Goal: Task Accomplishment & Management: Manage account settings

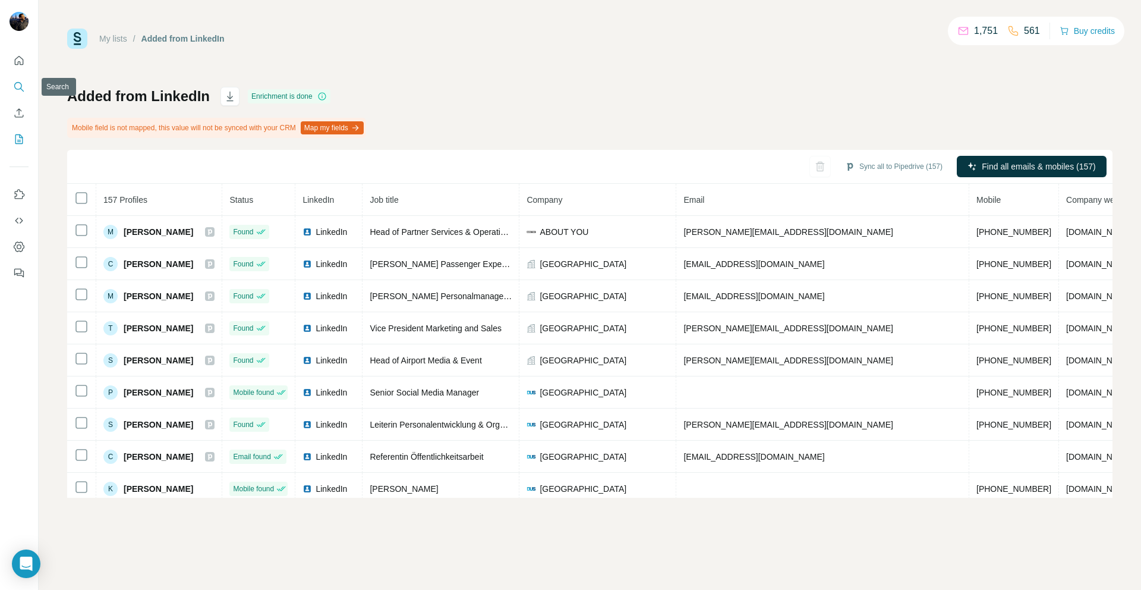
click at [20, 85] on icon "Search" at bounding box center [19, 87] width 12 height 12
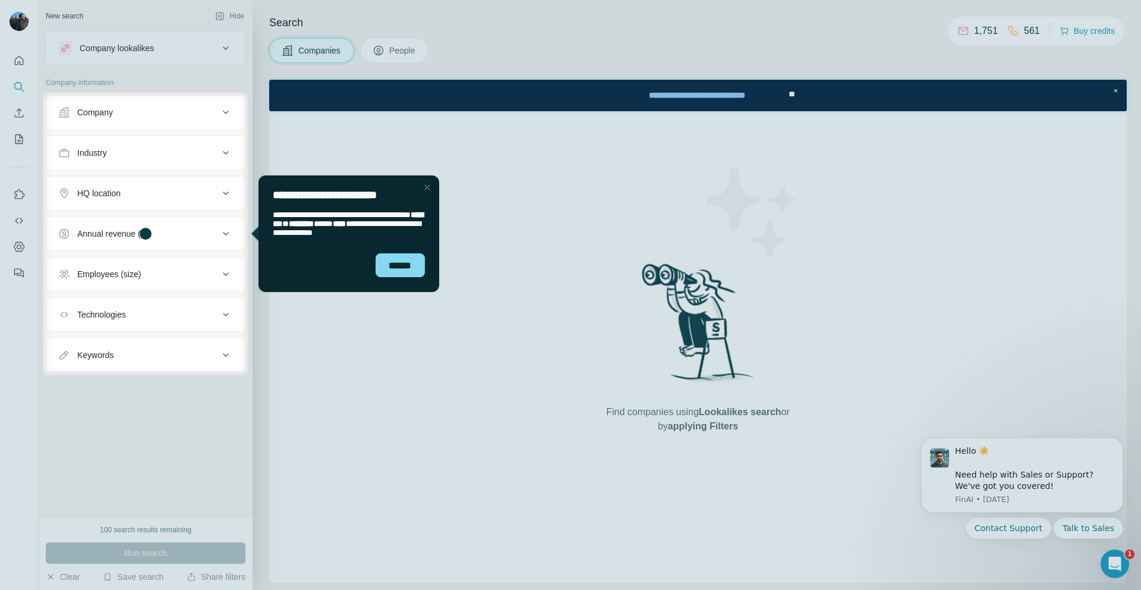
click at [428, 190] on div "Close Step" at bounding box center [427, 187] width 14 height 14
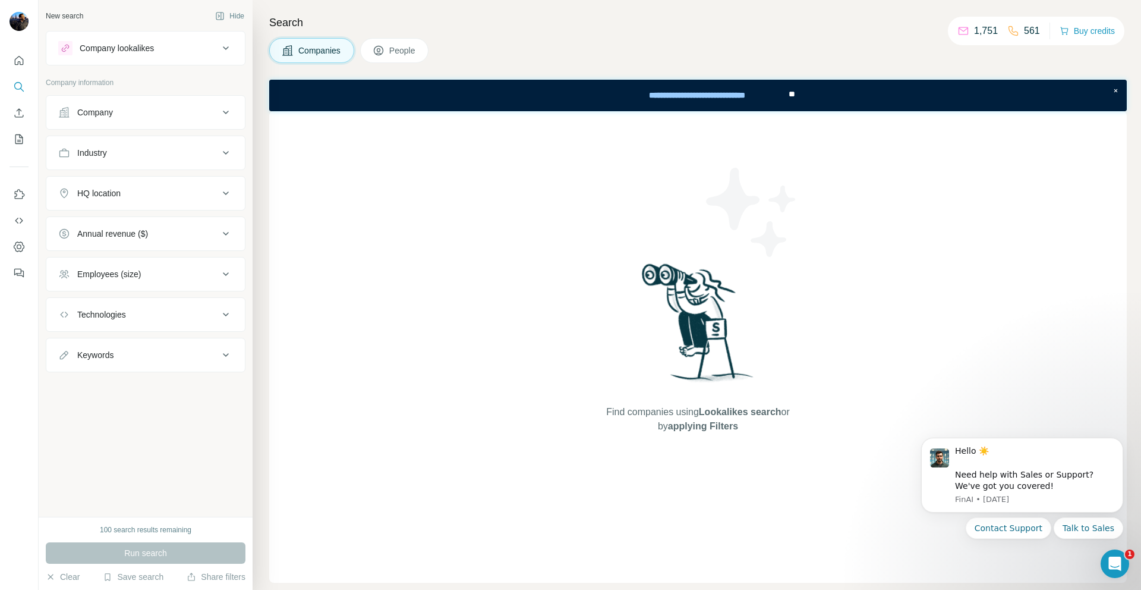
click at [395, 47] on span "People" at bounding box center [402, 51] width 27 height 12
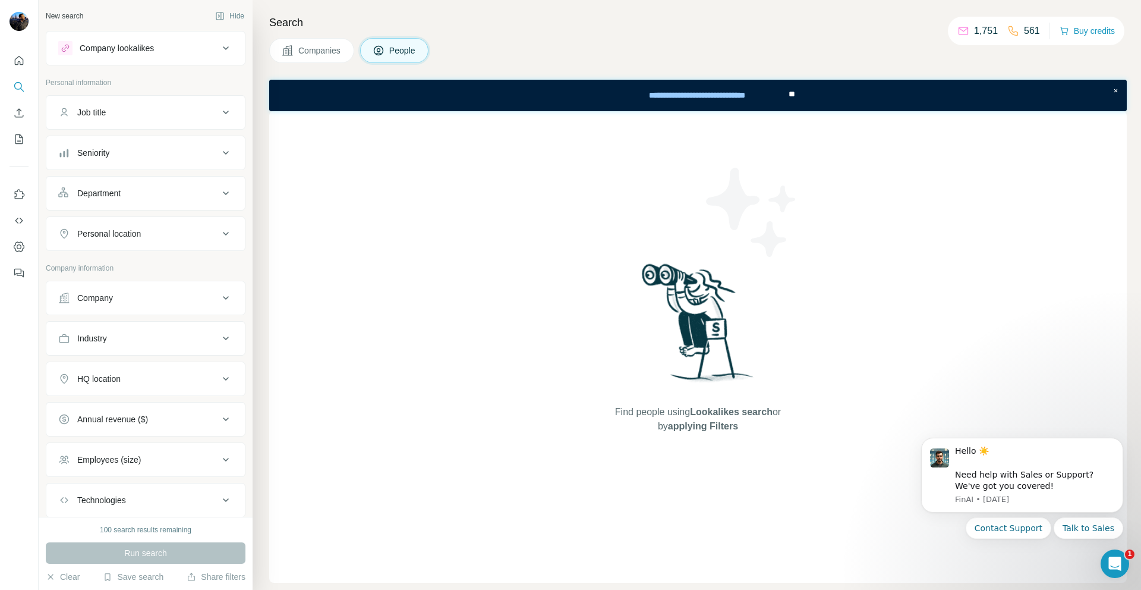
click at [169, 106] on div "Job title" at bounding box center [138, 112] width 160 height 12
click at [157, 115] on div "Job title" at bounding box center [138, 112] width 160 height 12
click at [138, 140] on input "text" at bounding box center [133, 141] width 151 height 21
type input "*****"
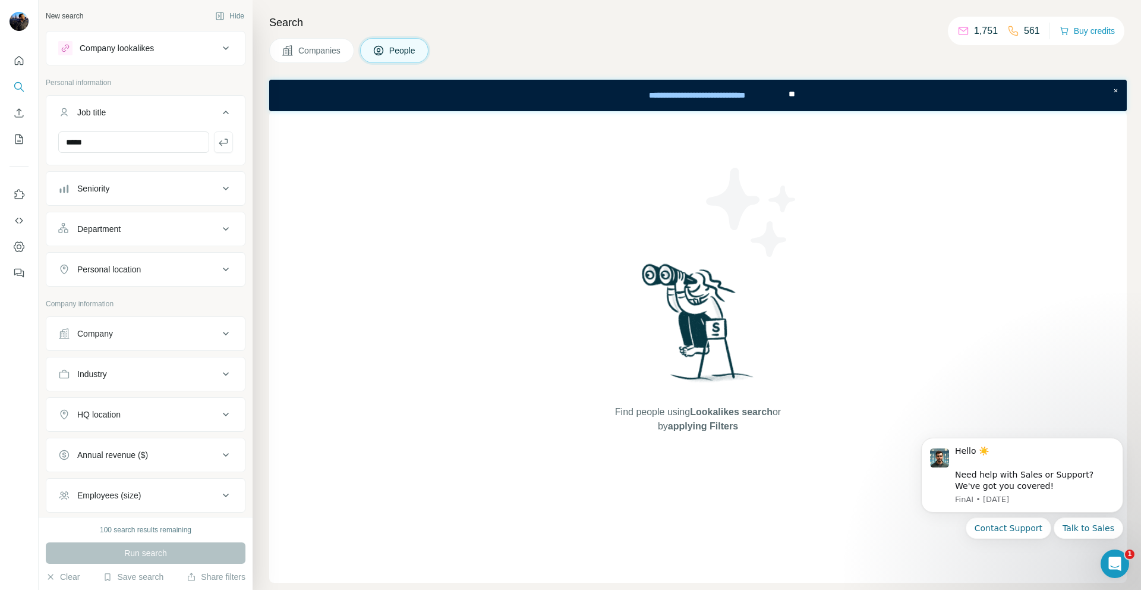
click at [147, 340] on button "Company" at bounding box center [145, 333] width 199 height 29
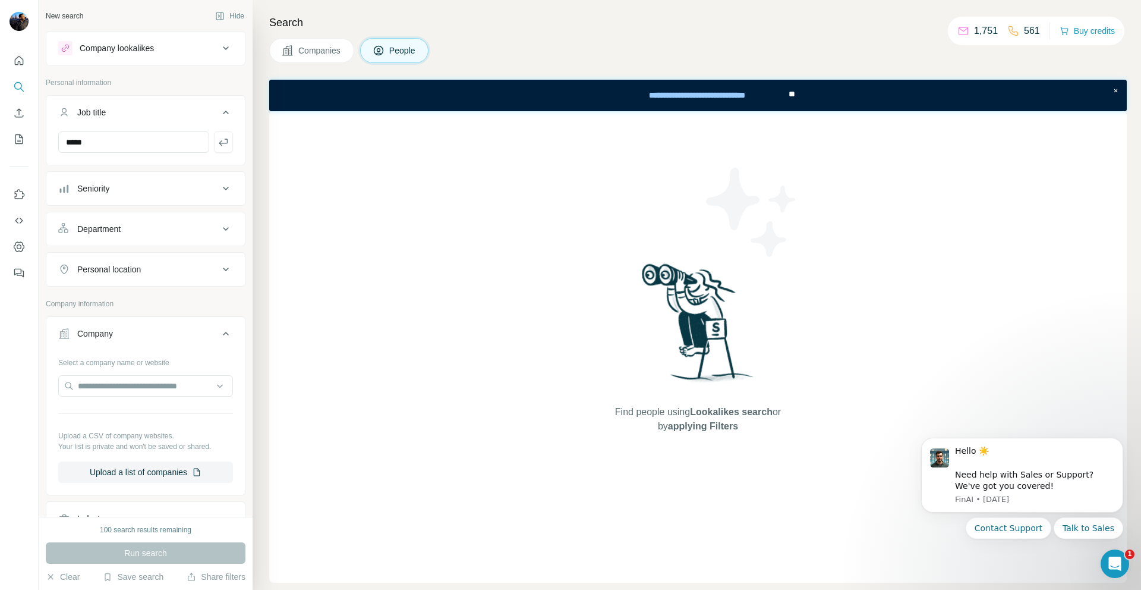
click at [158, 328] on div "Company" at bounding box center [138, 333] width 160 height 12
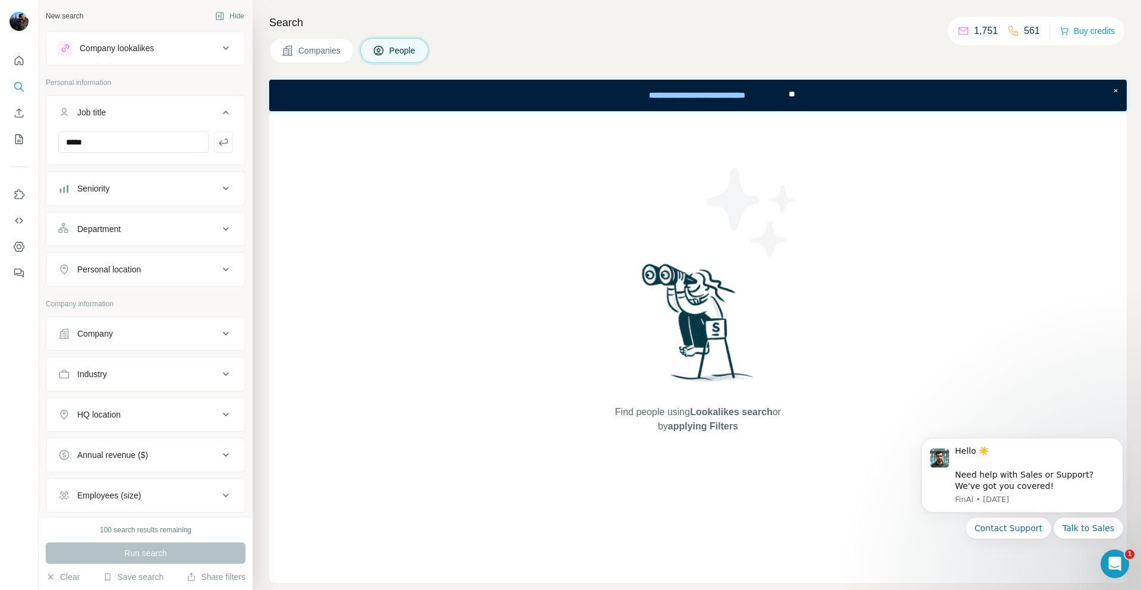
click at [136, 191] on div "Seniority" at bounding box center [138, 188] width 160 height 12
click at [133, 190] on div "Seniority" at bounding box center [138, 188] width 160 height 12
click at [138, 232] on div "Department" at bounding box center [138, 229] width 160 height 12
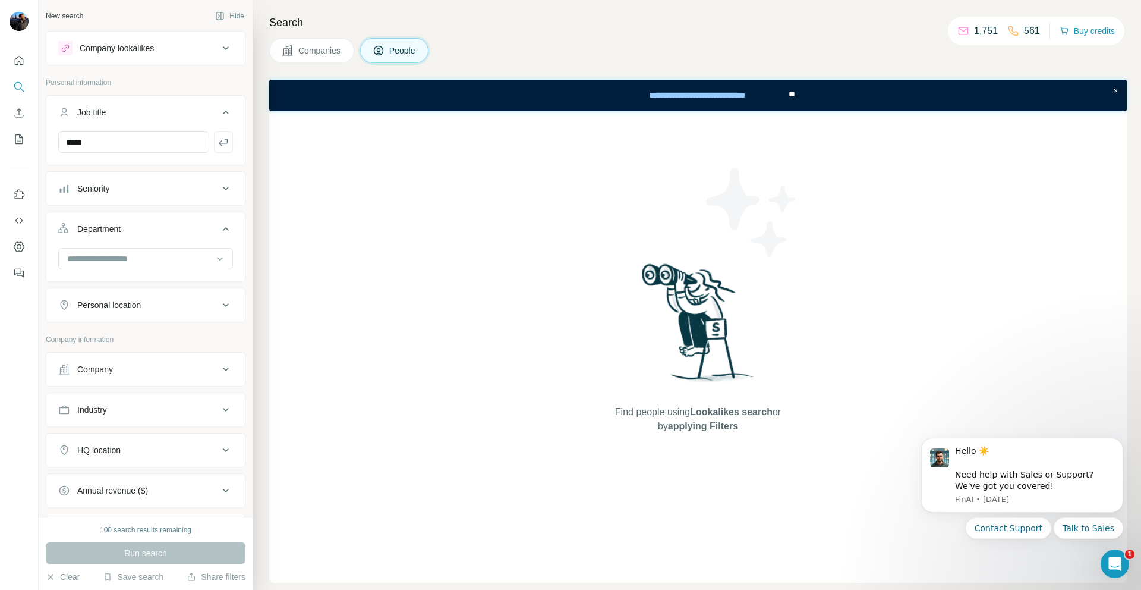
click at [136, 225] on div "Department" at bounding box center [138, 229] width 160 height 12
click at [133, 268] on div "Personal location" at bounding box center [109, 269] width 64 height 12
click at [118, 289] on input "text" at bounding box center [145, 298] width 175 height 21
type input "****"
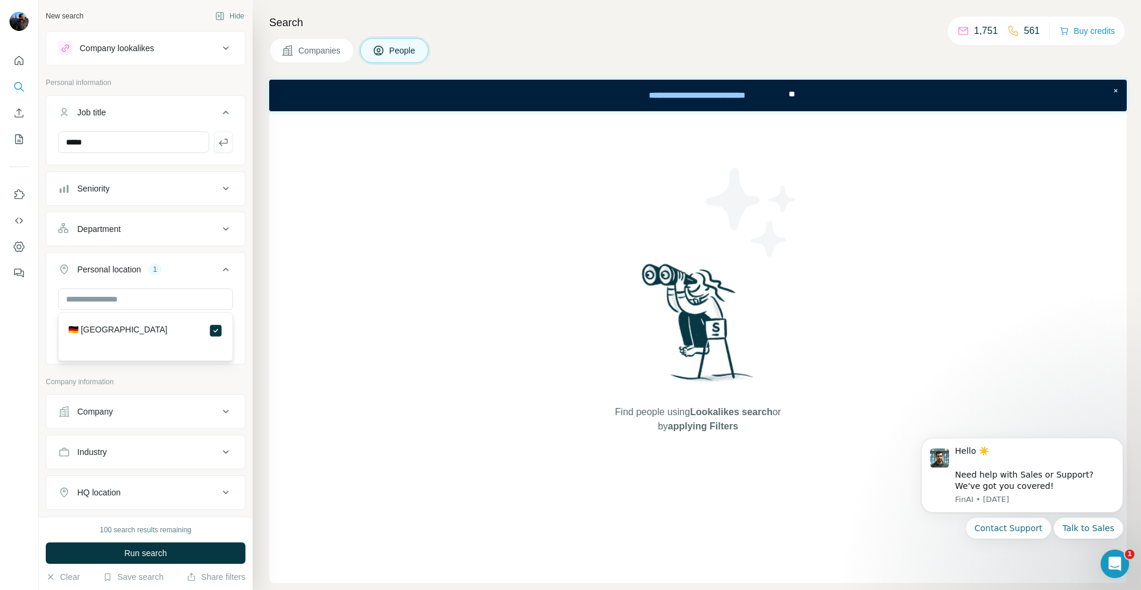
click at [182, 260] on button "Personal location 1" at bounding box center [145, 271] width 199 height 33
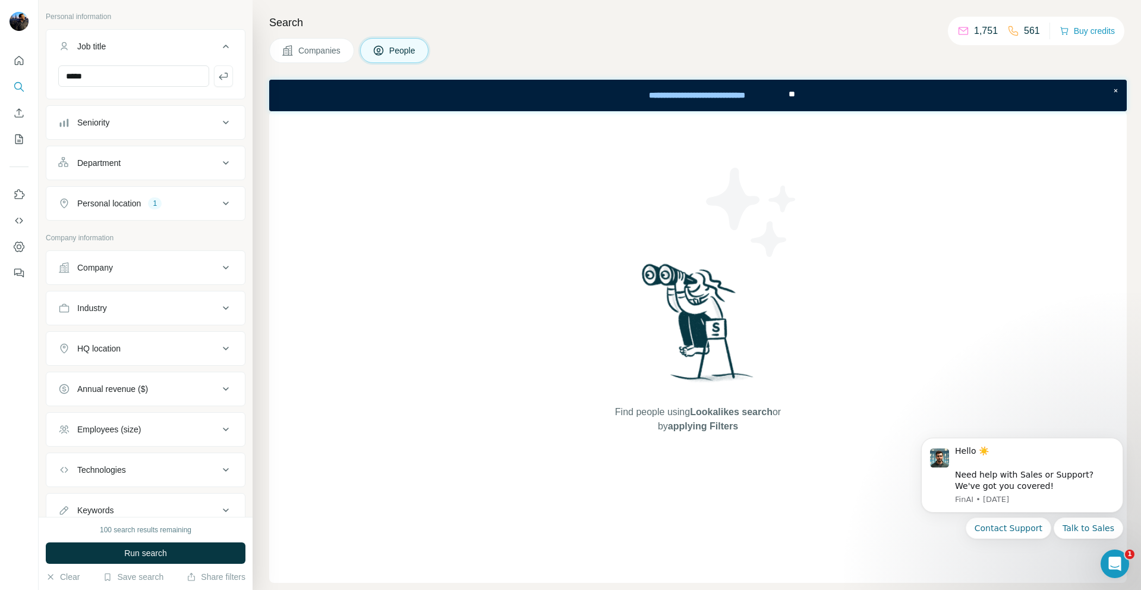
click at [149, 314] on button "Industry" at bounding box center [145, 308] width 199 height 29
click at [134, 338] on input at bounding box center [139, 337] width 147 height 13
type input "***"
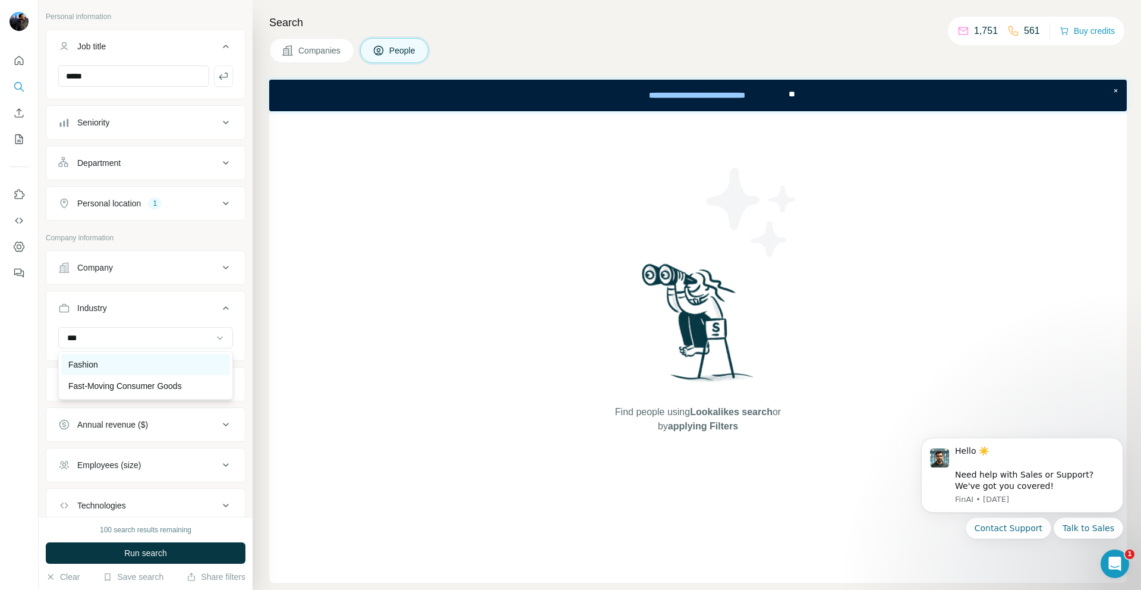
click at [122, 364] on div "Fashion" at bounding box center [145, 364] width 155 height 12
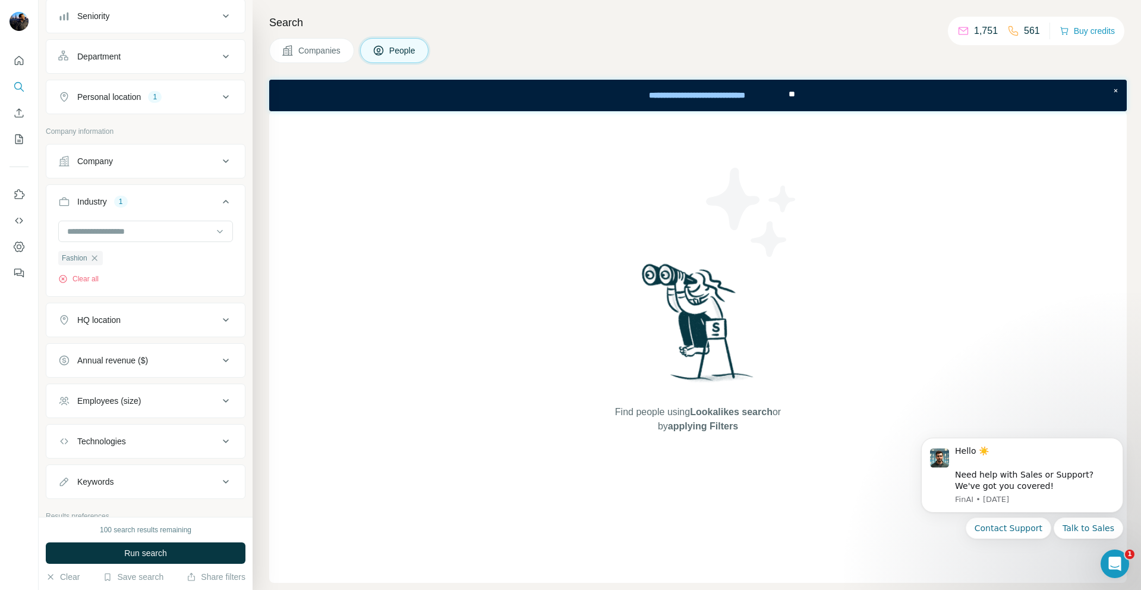
scroll to position [181, 0]
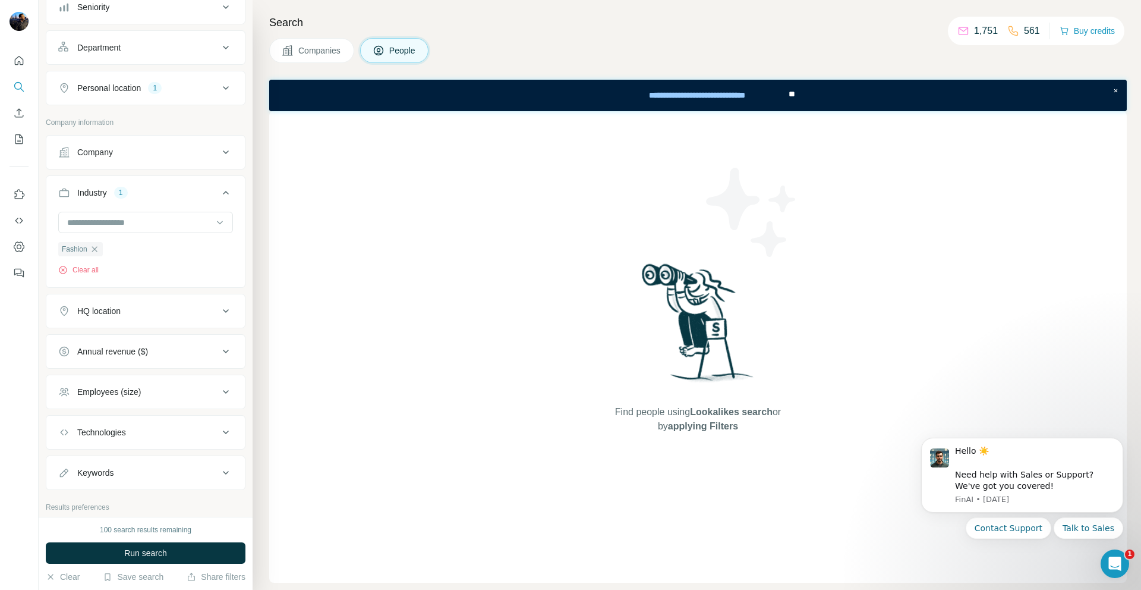
click at [171, 307] on div "HQ location" at bounding box center [138, 311] width 160 height 12
click at [144, 344] on input "text" at bounding box center [145, 340] width 175 height 21
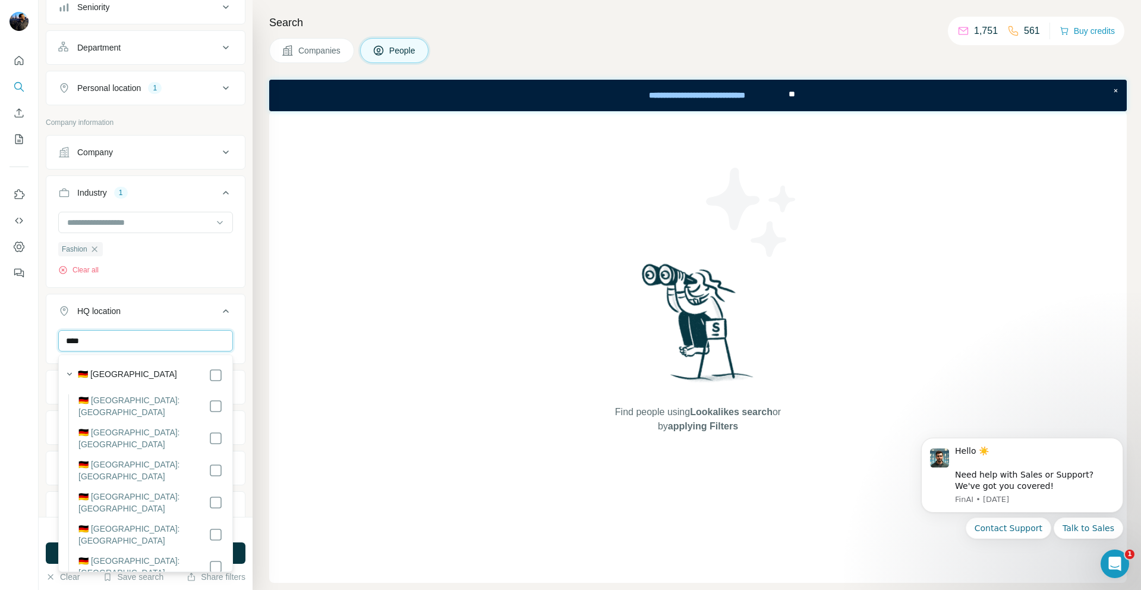
type input "****"
click at [147, 375] on div "🇩🇪 [GEOGRAPHIC_DATA]" at bounding box center [150, 375] width 145 height 14
click at [50, 310] on button "HQ location 1" at bounding box center [145, 313] width 199 height 33
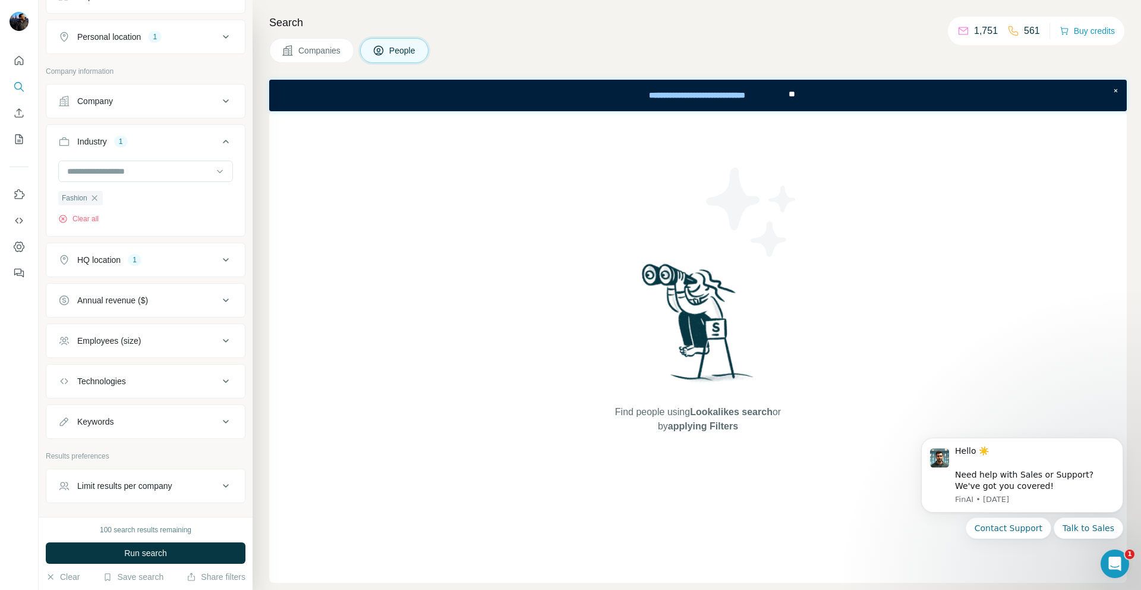
scroll to position [274, 0]
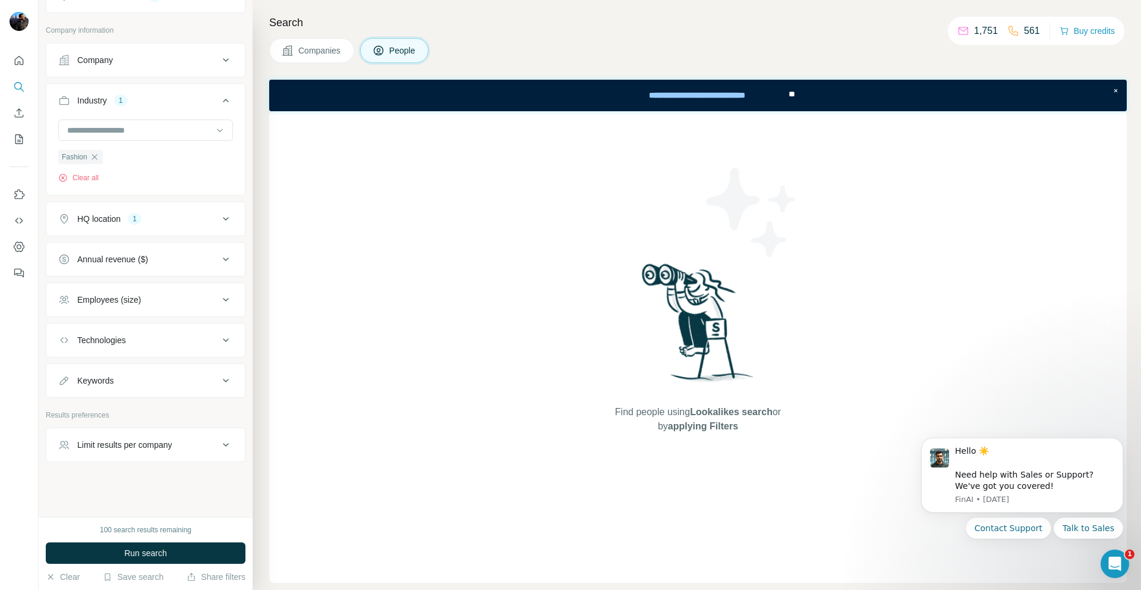
click at [158, 442] on div "Limit results per company" at bounding box center [124, 445] width 95 height 12
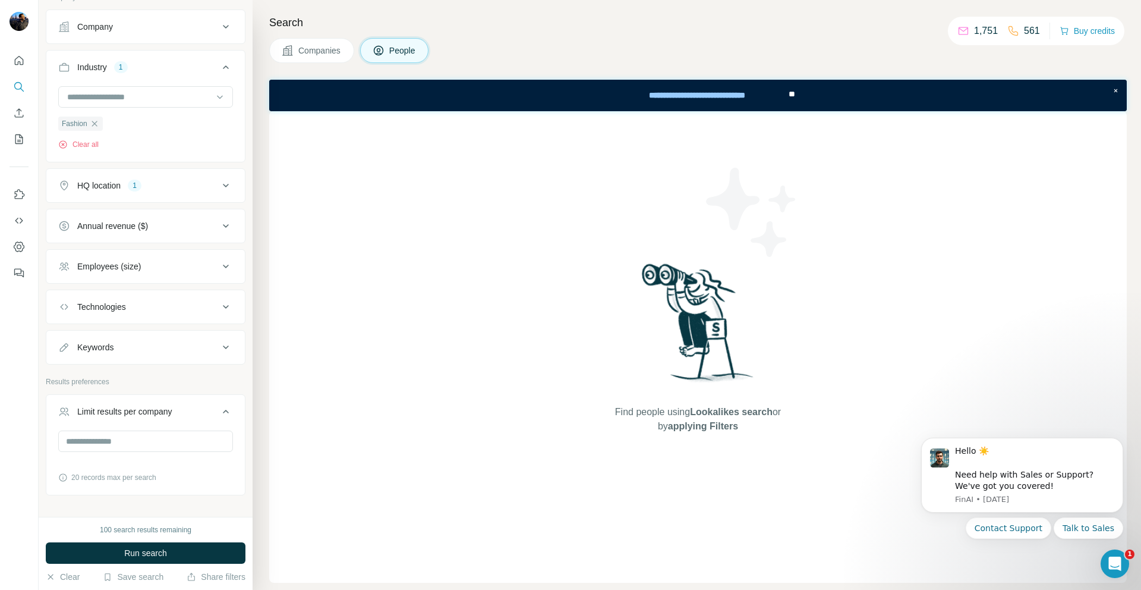
scroll to position [306, 0]
click at [152, 434] on input "number" at bounding box center [145, 441] width 175 height 21
type input "**"
click at [147, 555] on span "Run search" at bounding box center [145, 553] width 43 height 12
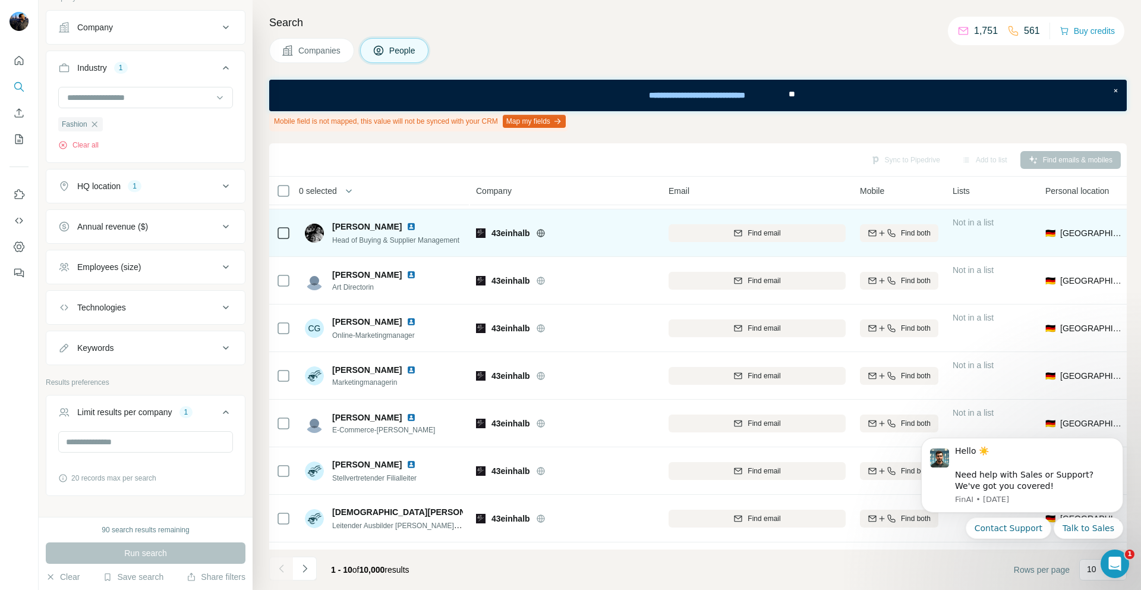
scroll to position [131, 0]
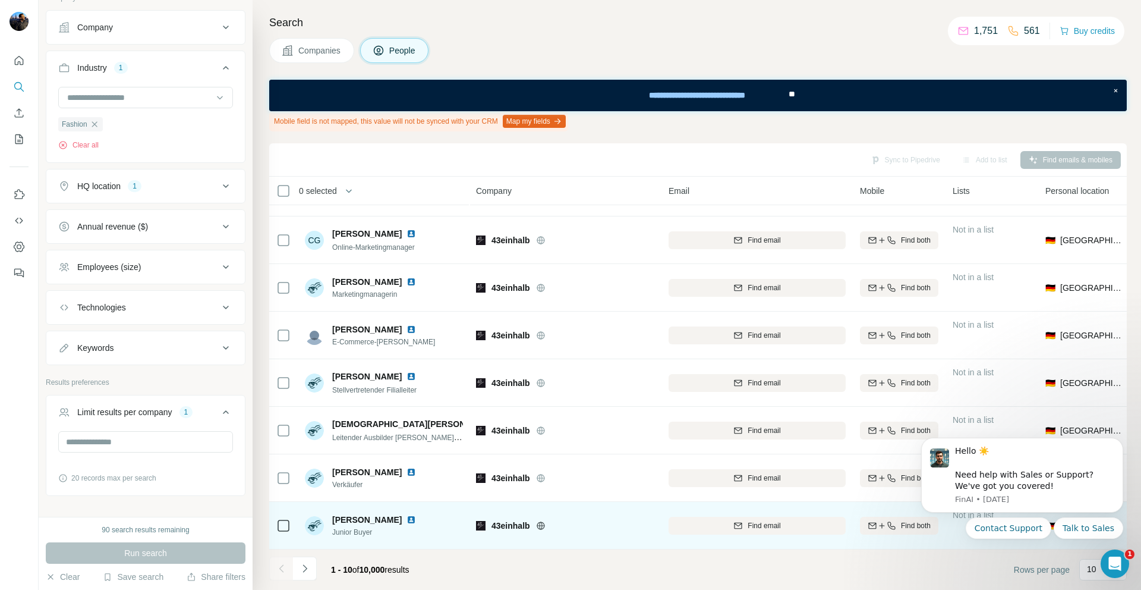
click at [502, 524] on span "43einhalb" at bounding box center [511, 525] width 39 height 12
click at [544, 527] on icon at bounding box center [541, 526] width 10 height 10
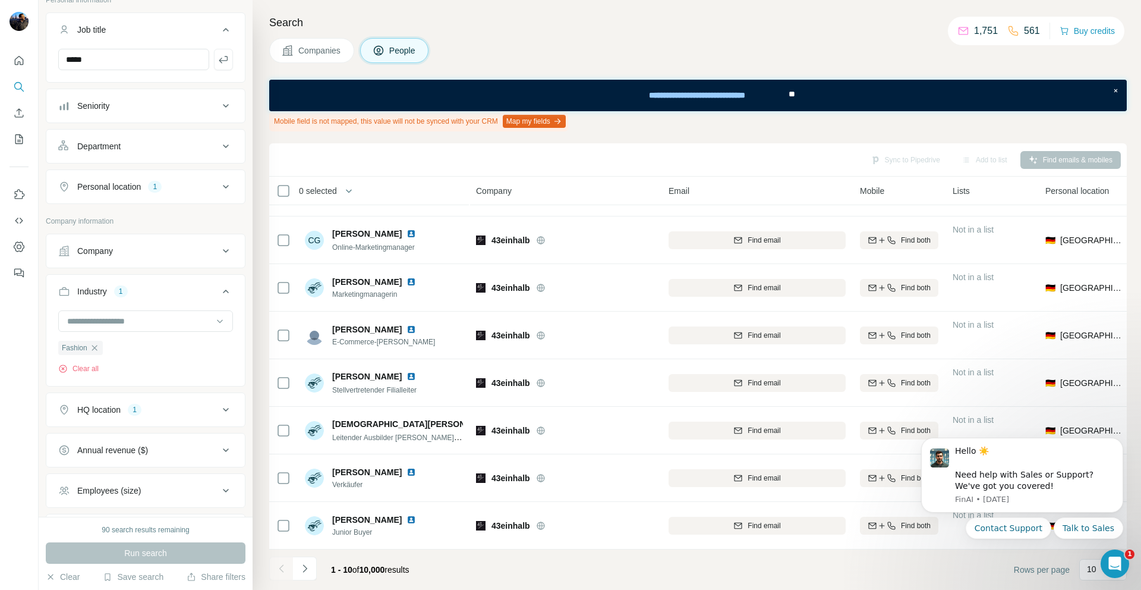
scroll to position [70, 0]
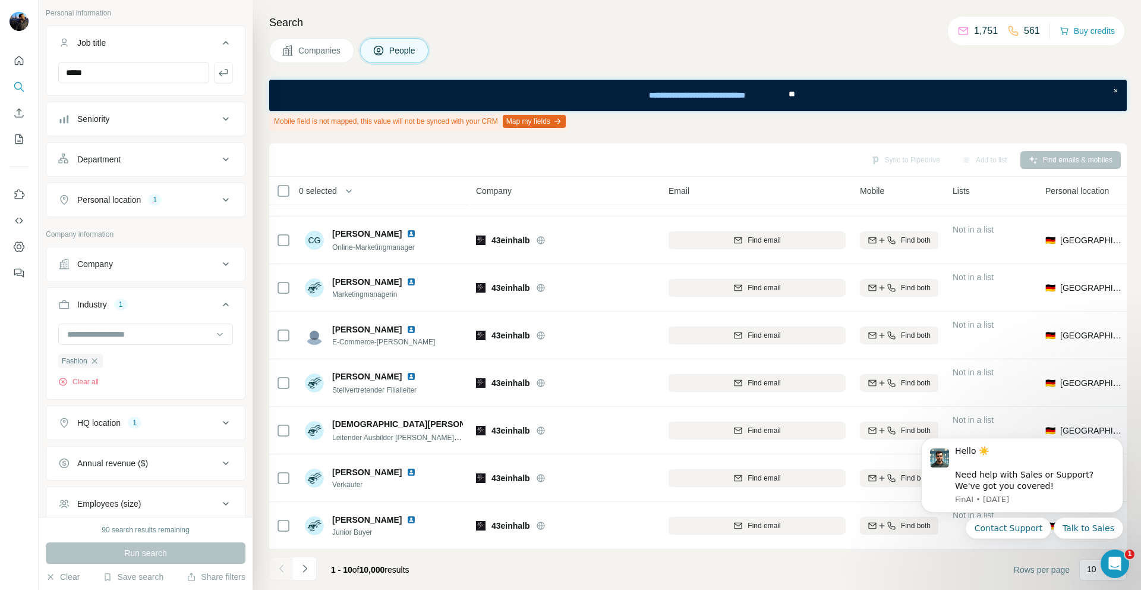
click at [162, 267] on div "Company" at bounding box center [138, 264] width 160 height 12
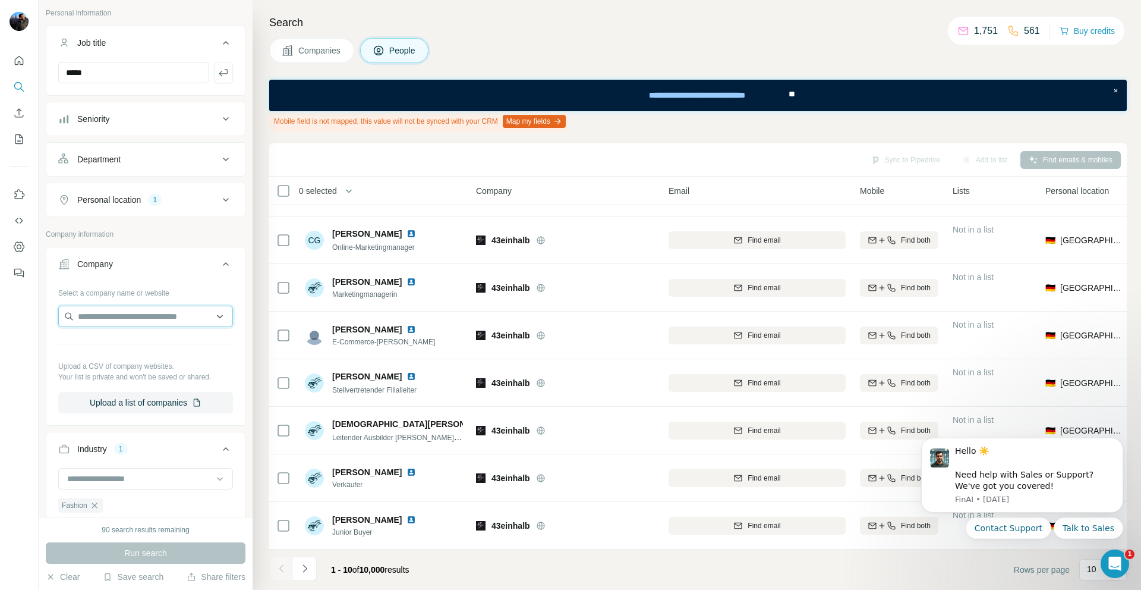
click at [128, 316] on input "text" at bounding box center [145, 316] width 175 height 21
click at [97, 314] on input "*********" at bounding box center [145, 316] width 175 height 21
paste input "**********"
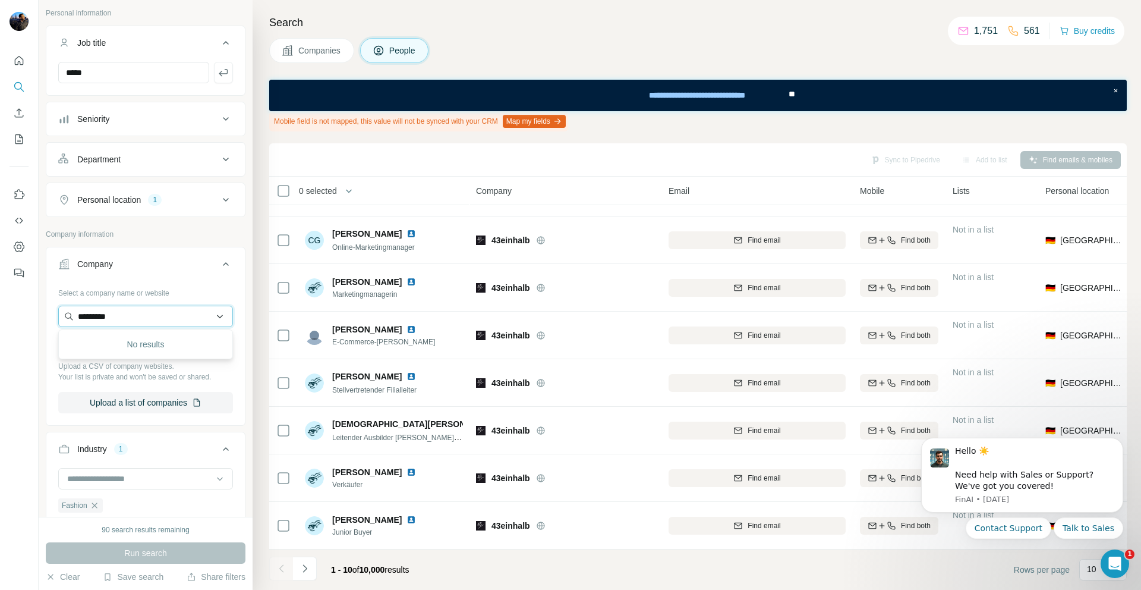
type input "**********"
click at [225, 291] on div "Select a company name or website" at bounding box center [145, 290] width 175 height 15
click at [171, 314] on input "text" at bounding box center [145, 316] width 175 height 21
click at [152, 321] on input "*********" at bounding box center [145, 316] width 175 height 21
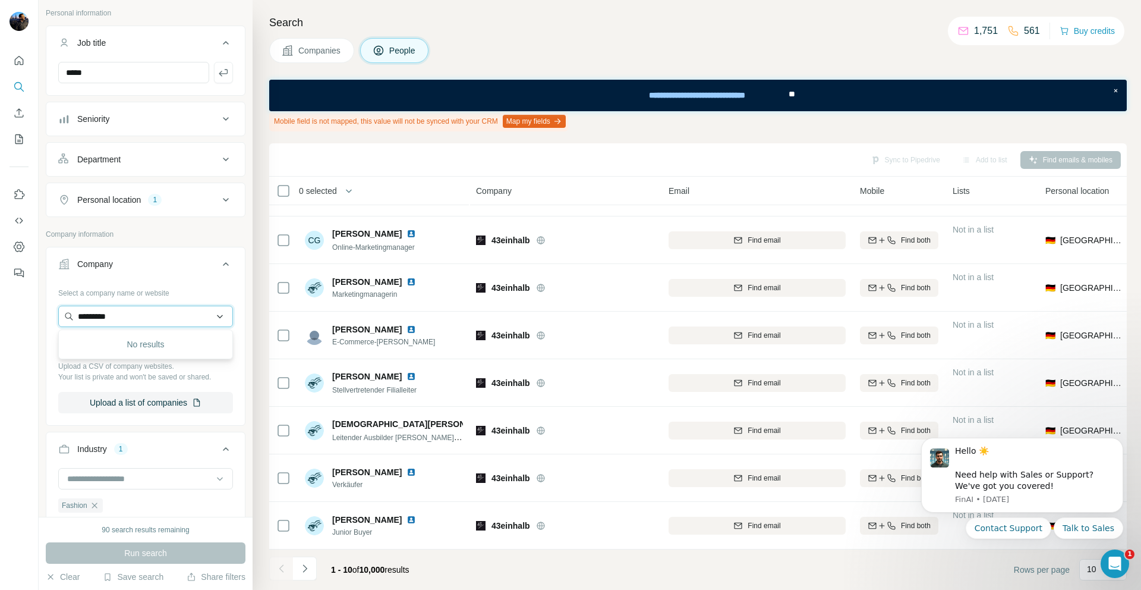
click at [152, 321] on input "*********" at bounding box center [145, 316] width 175 height 21
paste input "**********"
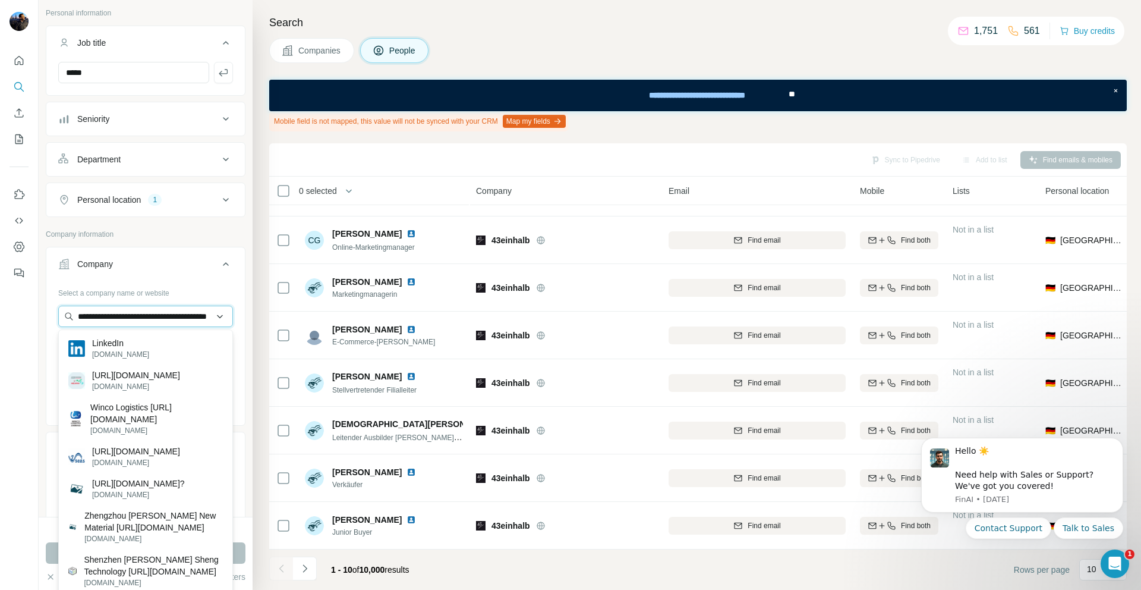
click at [174, 314] on input "**********" at bounding box center [145, 316] width 175 height 21
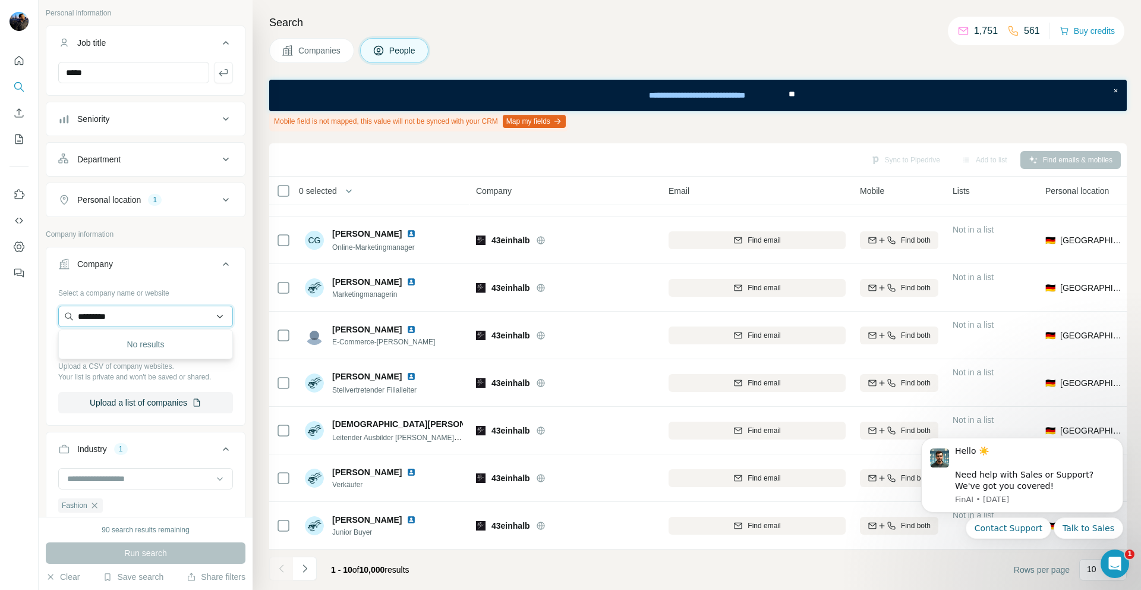
click at [114, 313] on input "*********" at bounding box center [145, 316] width 175 height 21
paste input "******"
type input "**********"
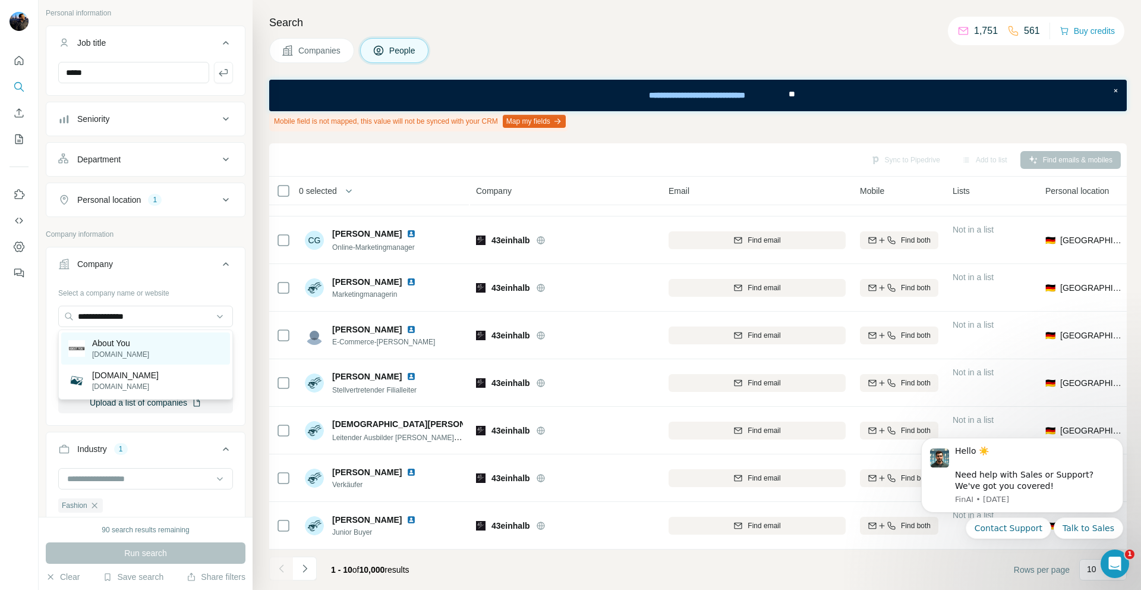
click at [116, 345] on p "About You" at bounding box center [120, 343] width 57 height 12
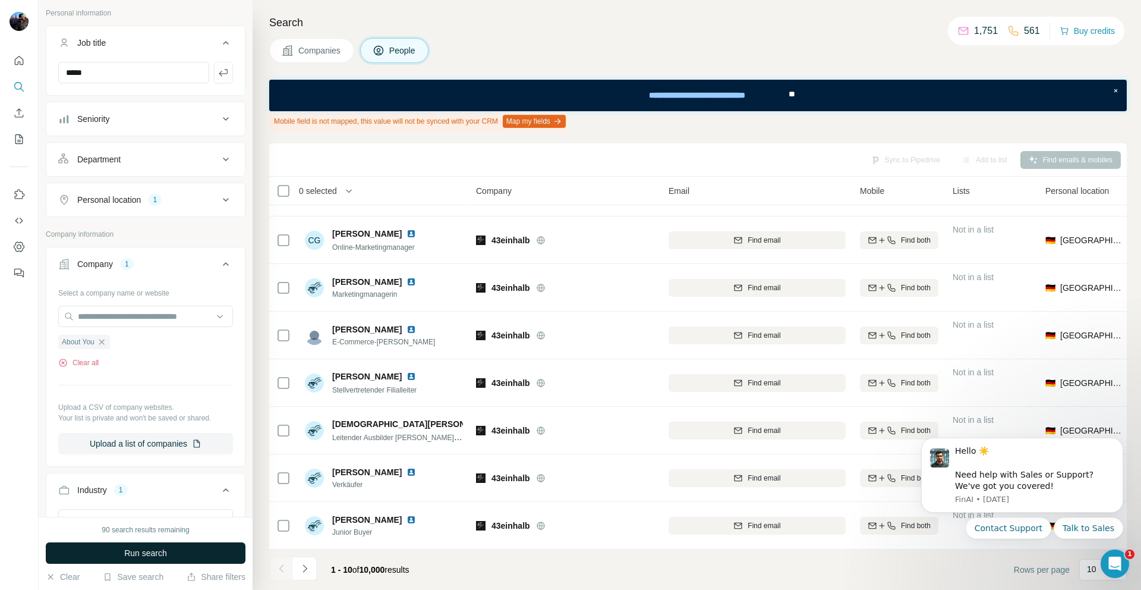
click at [149, 552] on span "Run search" at bounding box center [145, 553] width 43 height 12
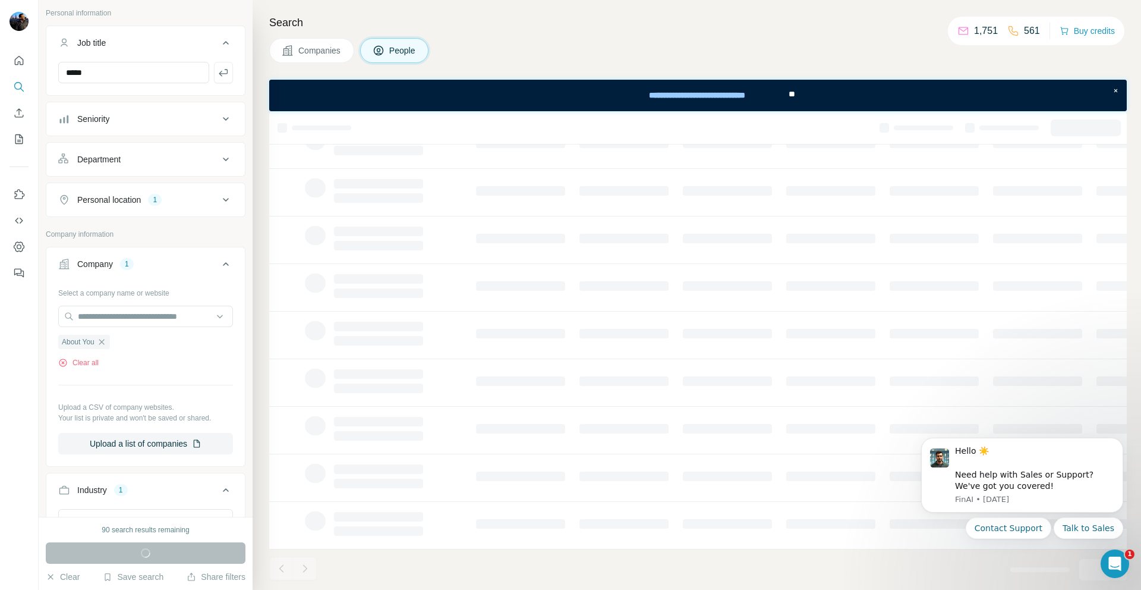
scroll to position [131, 0]
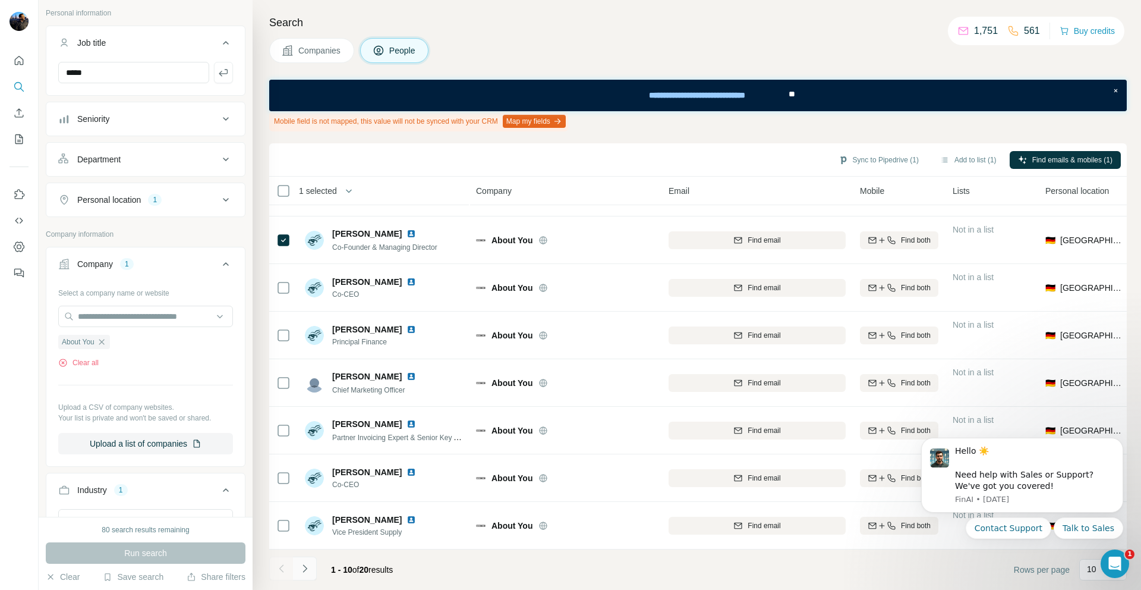
click at [305, 567] on icon "Navigate to next page" at bounding box center [305, 568] width 4 height 8
click at [860, 161] on button "Sync to Pipedrive (3)" at bounding box center [878, 160] width 97 height 18
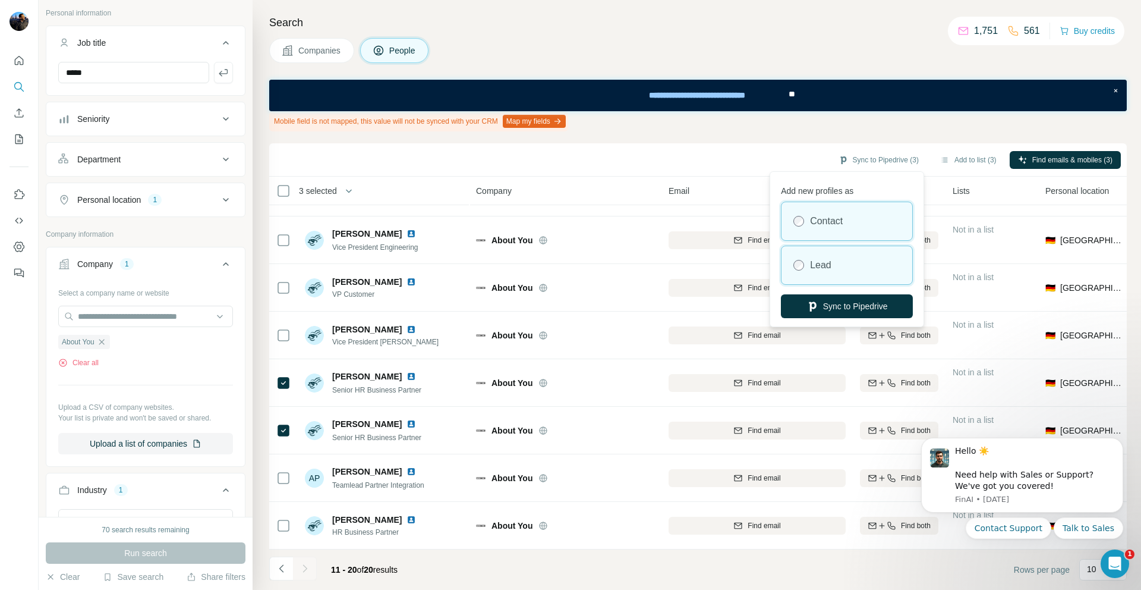
click at [830, 265] on label "Lead" at bounding box center [820, 265] width 21 height 14
click at [833, 229] on div "Contact" at bounding box center [847, 221] width 131 height 38
click at [782, 146] on div "Sync to Pipedrive (3) Add to list (3) Find emails & mobiles (3)" at bounding box center [698, 159] width 858 height 33
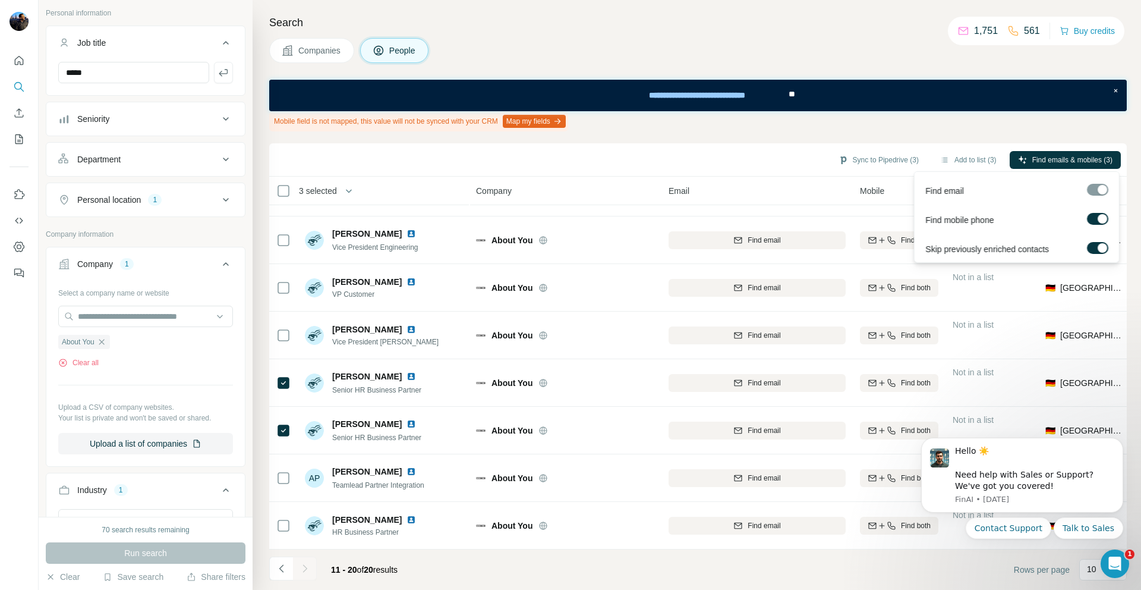
click at [1095, 222] on label at bounding box center [1097, 219] width 21 height 12
click at [1070, 156] on span "Find emails (3)" at bounding box center [1089, 160] width 47 height 11
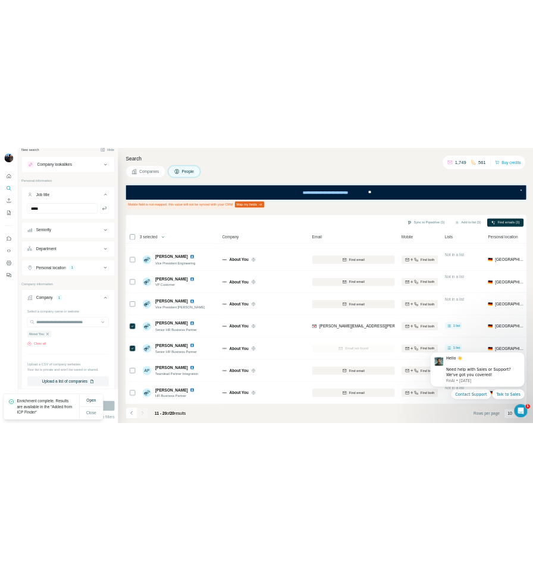
scroll to position [0, 0]
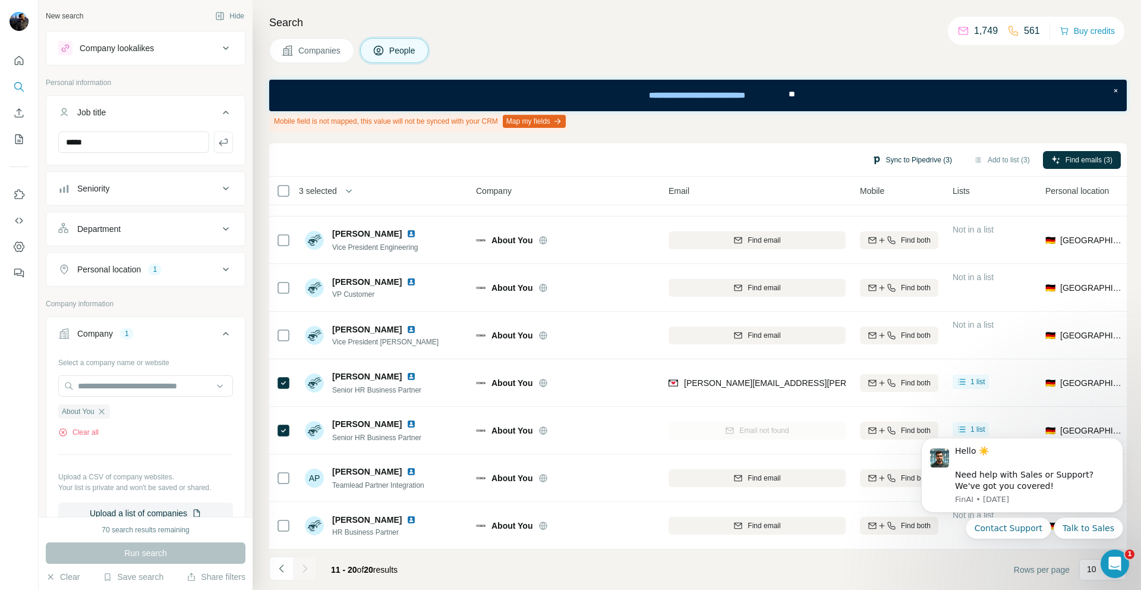
click at [910, 162] on button "Sync to Pipedrive (3)" at bounding box center [912, 160] width 97 height 18
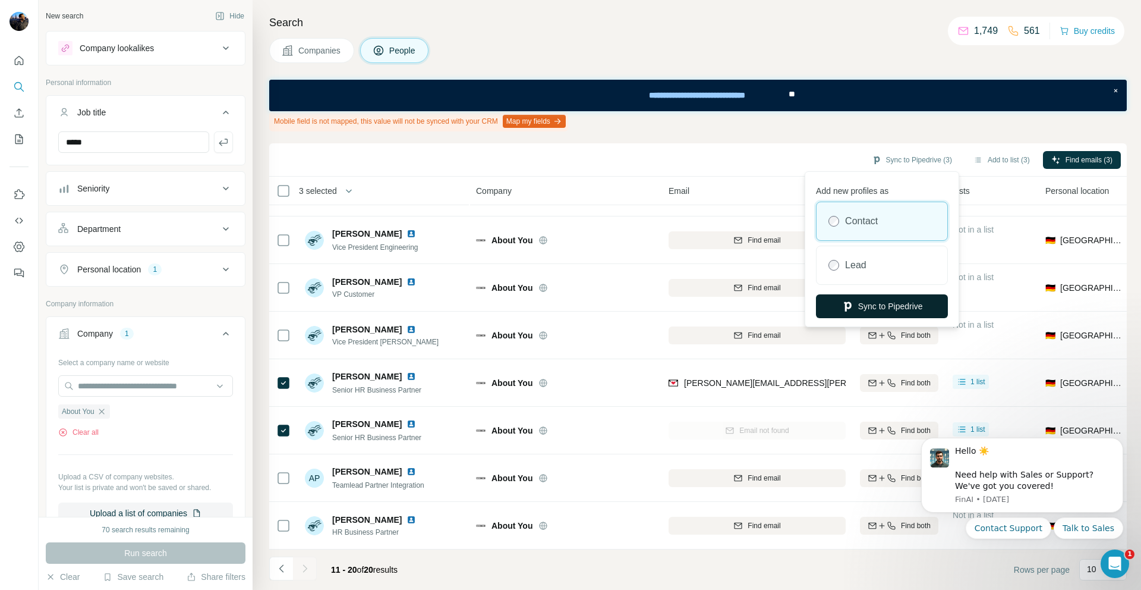
click at [877, 307] on button "Sync to Pipedrive" at bounding box center [882, 306] width 132 height 24
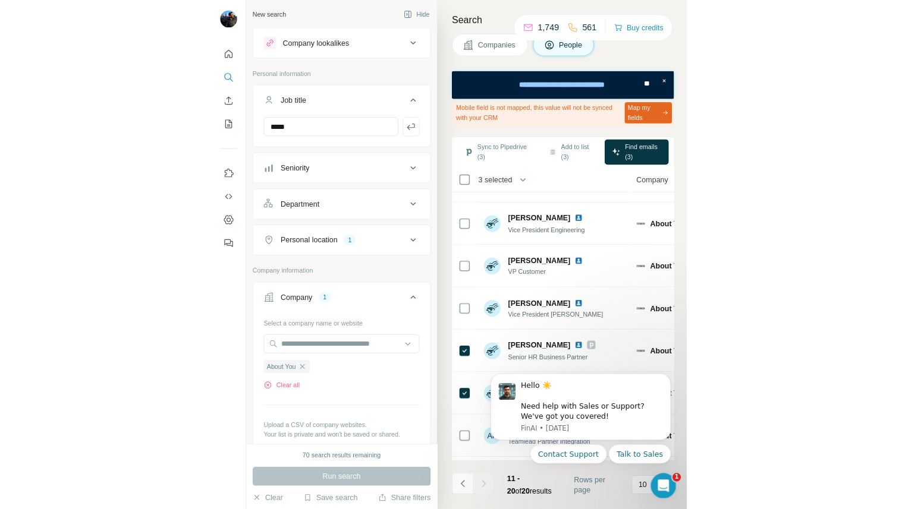
scroll to position [131, 0]
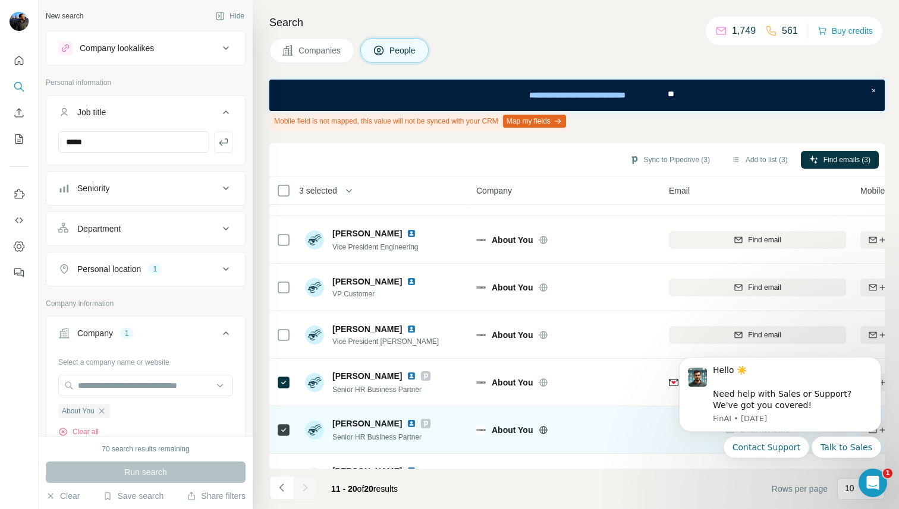
click at [373, 422] on span "[PERSON_NAME]" at bounding box center [367, 424] width 70 height 12
copy span "[PERSON_NAME]"
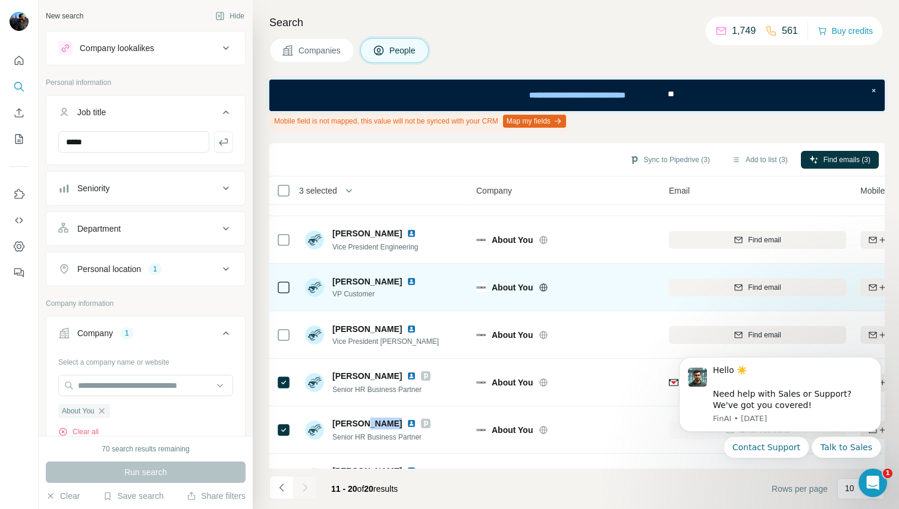
scroll to position [212, 0]
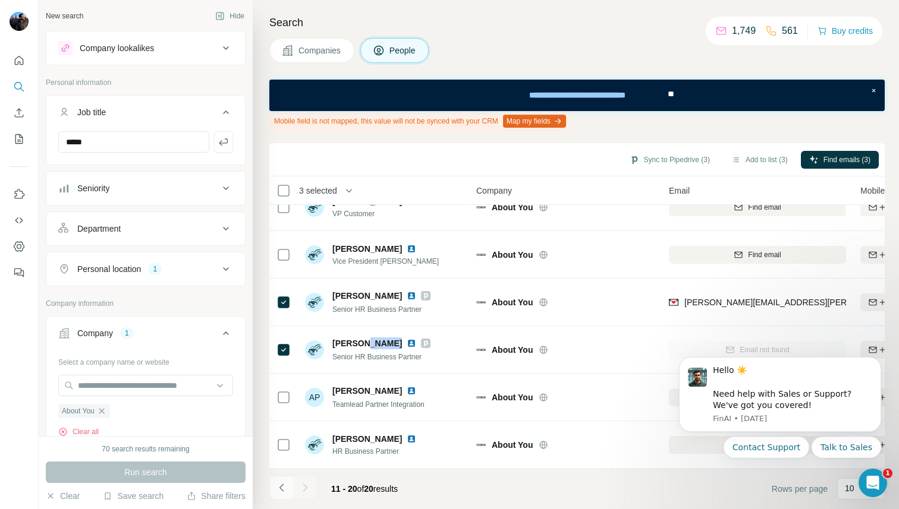
click at [281, 486] on icon "Navigate to previous page" at bounding box center [282, 488] width 12 height 12
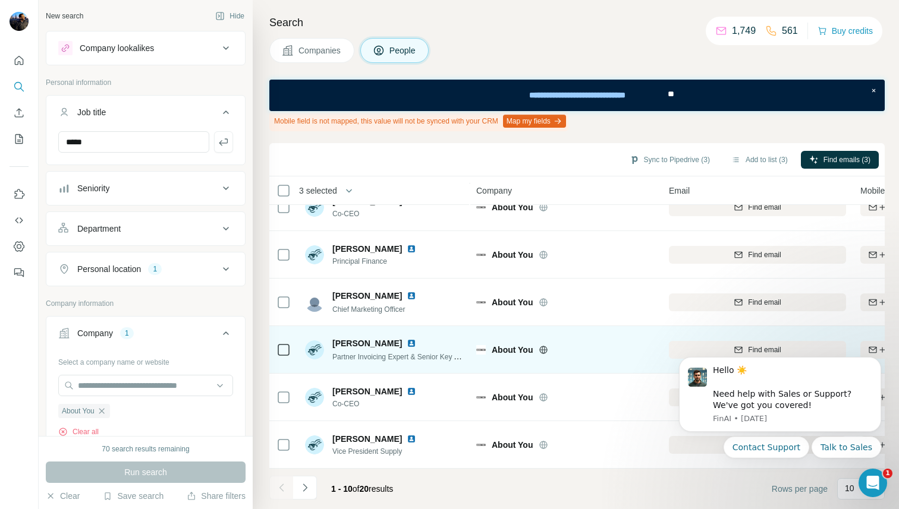
scroll to position [0, 0]
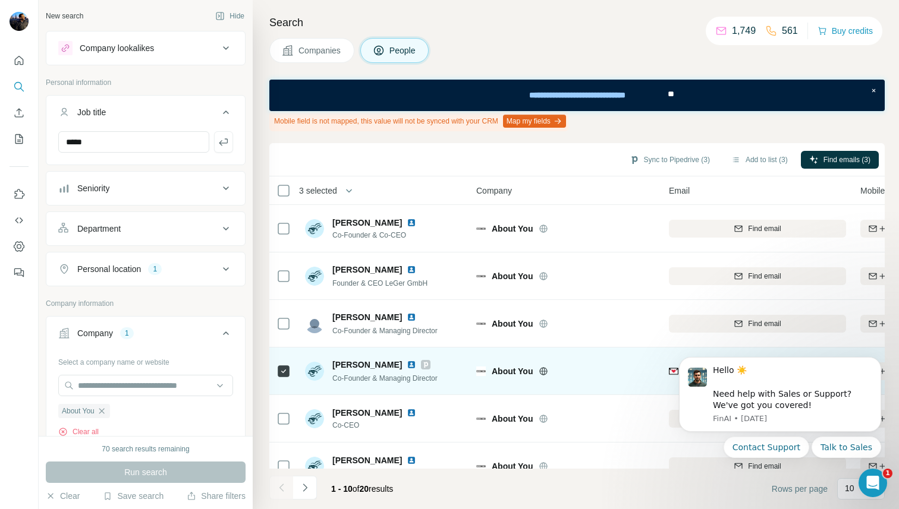
click at [367, 362] on span "[PERSON_NAME]" at bounding box center [367, 365] width 70 height 12
copy span "[PERSON_NAME]"
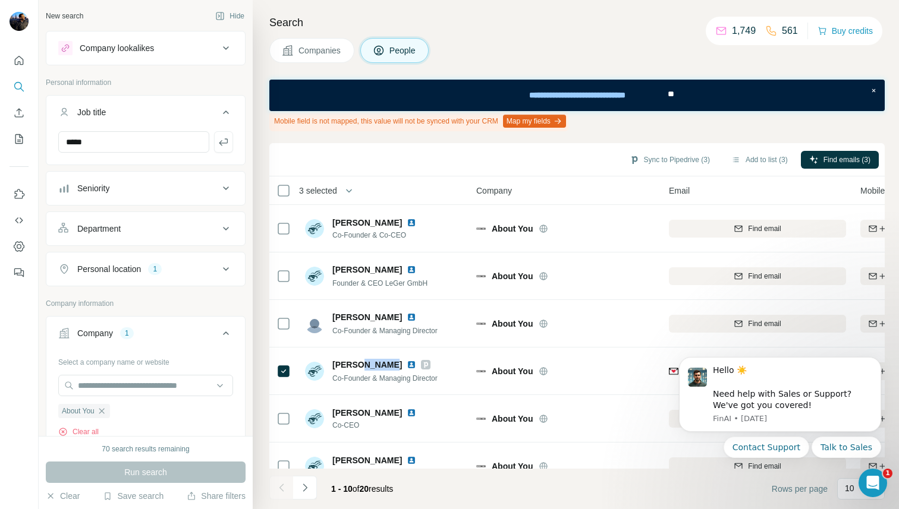
click at [197, 52] on div "Company lookalikes" at bounding box center [138, 48] width 160 height 14
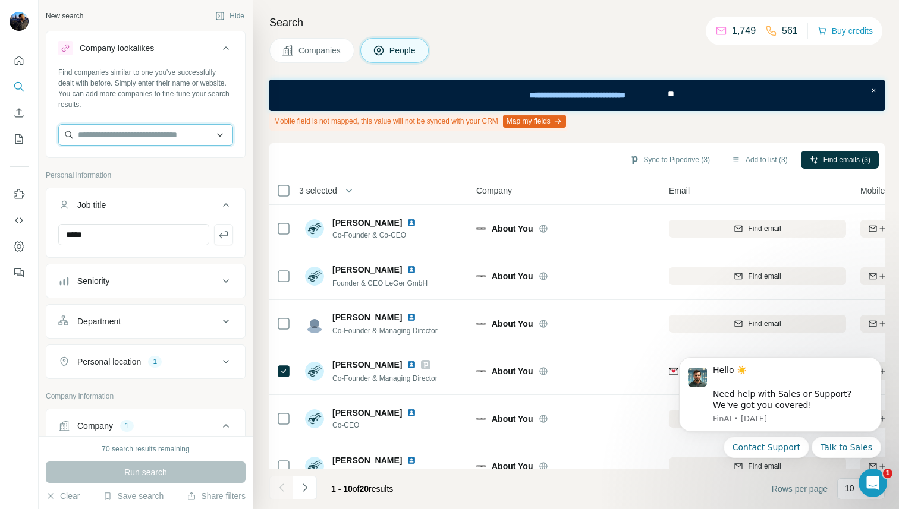
click at [147, 134] on input "text" at bounding box center [145, 134] width 175 height 21
paste input "**********"
type input "**********"
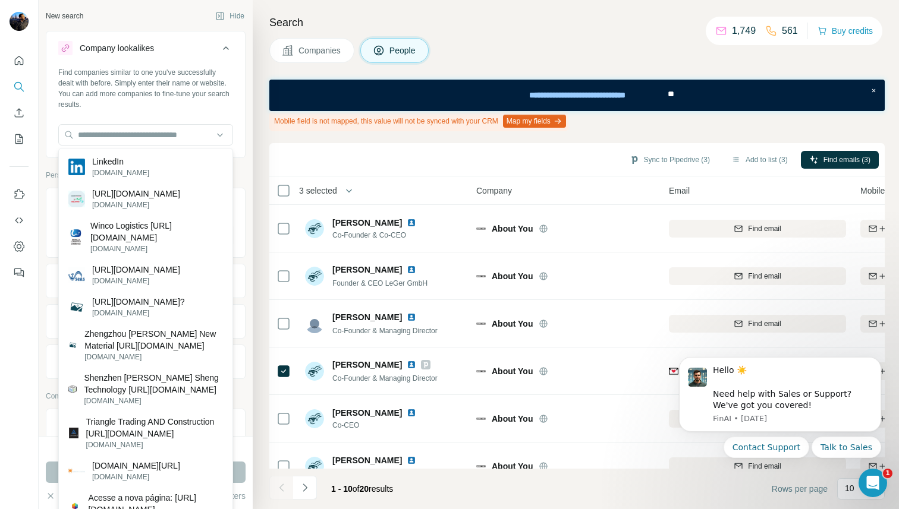
click at [216, 111] on div "Find companies similar to one you've successfully dealt with before. Simply ent…" at bounding box center [145, 111] width 199 height 88
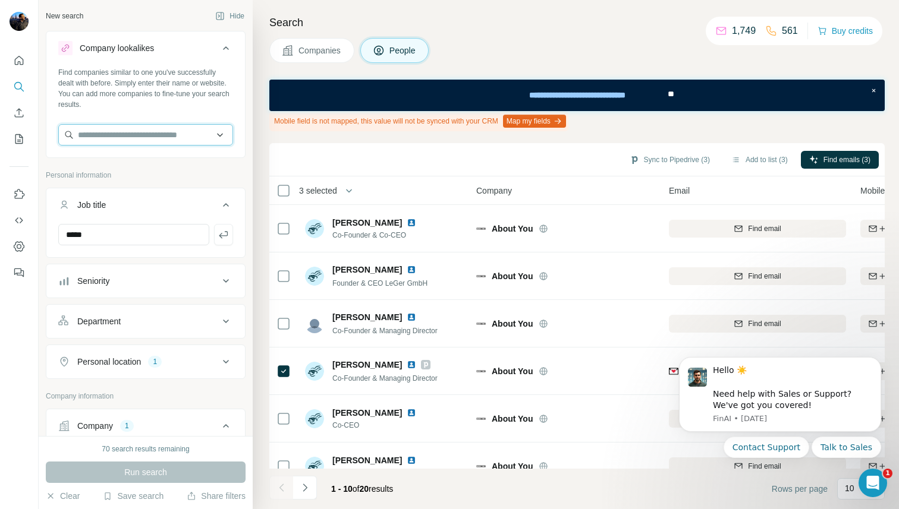
click at [203, 134] on input "text" at bounding box center [145, 134] width 175 height 21
paste input "**********"
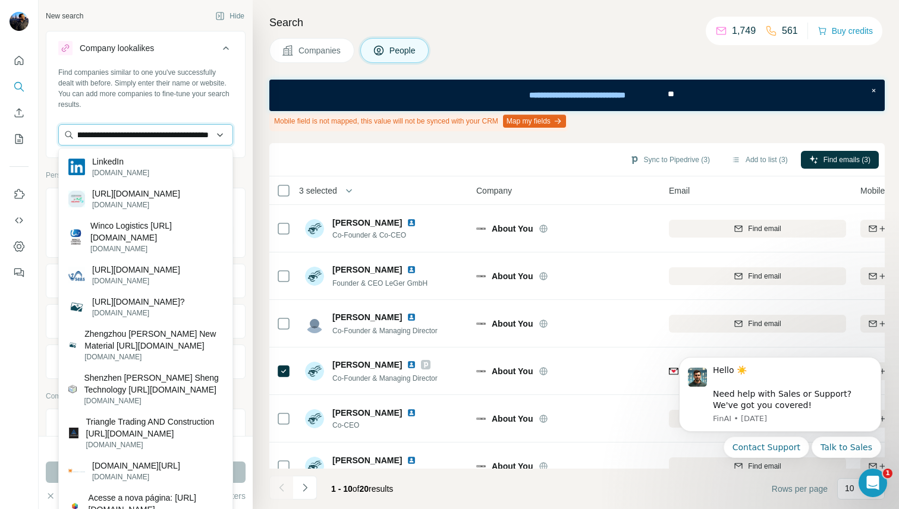
type input "**********"
click at [242, 119] on div "Find companies similar to one you've successfully dealt with before. Simply ent…" at bounding box center [145, 111] width 199 height 88
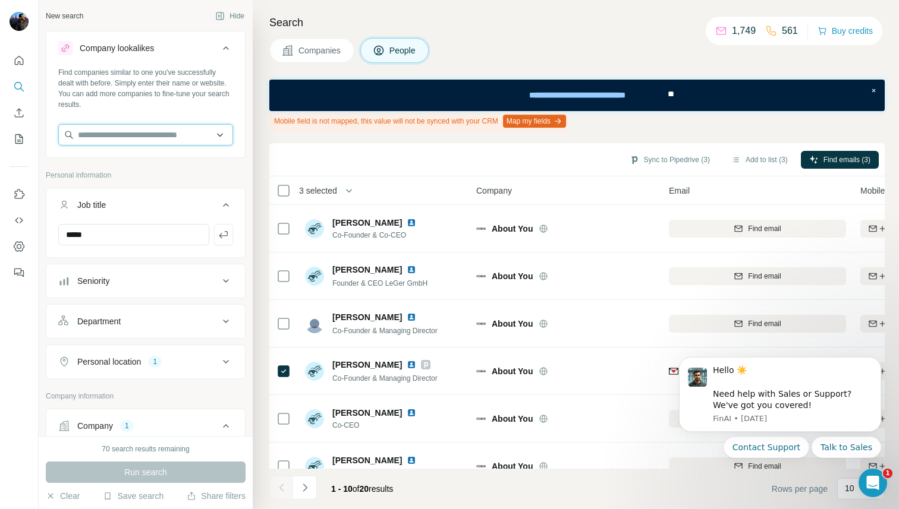
click at [208, 136] on input "text" at bounding box center [145, 134] width 175 height 21
paste input "**********"
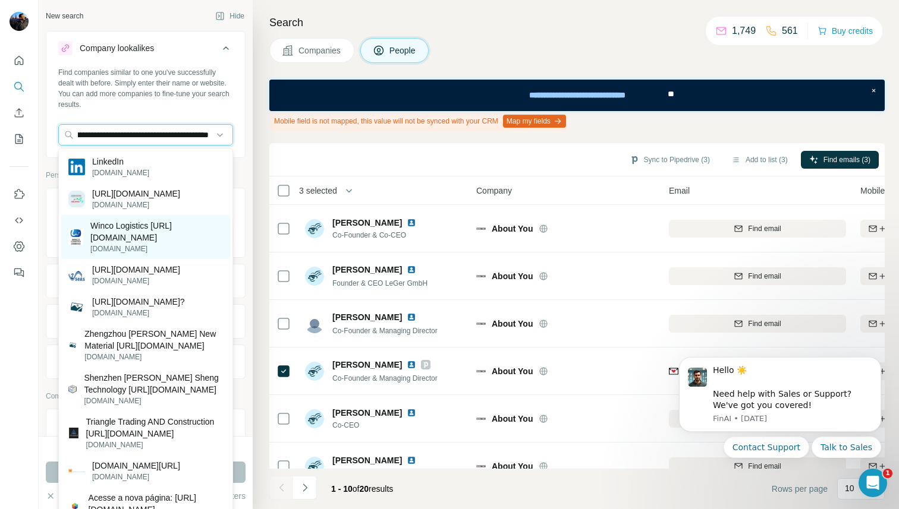
type input "**********"
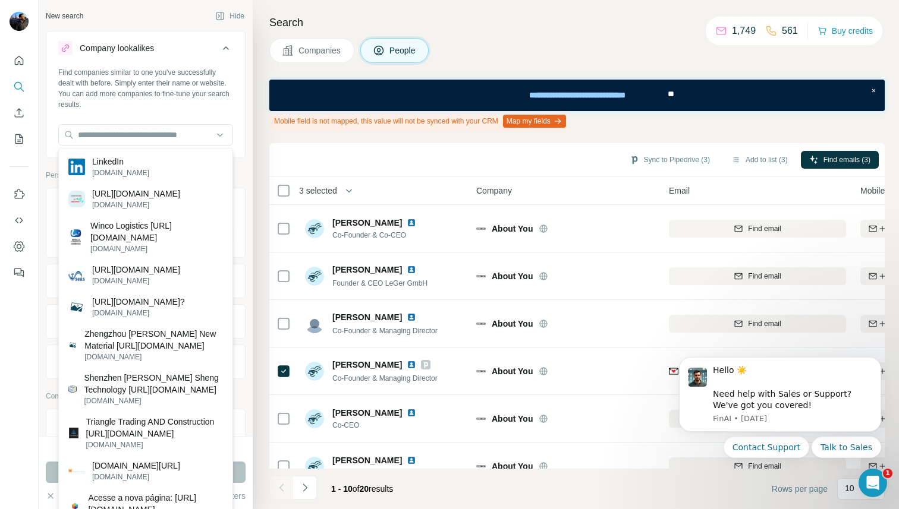
click at [187, 115] on div "Find companies similar to one you've successfully dealt with before. Simply ent…" at bounding box center [145, 111] width 199 height 88
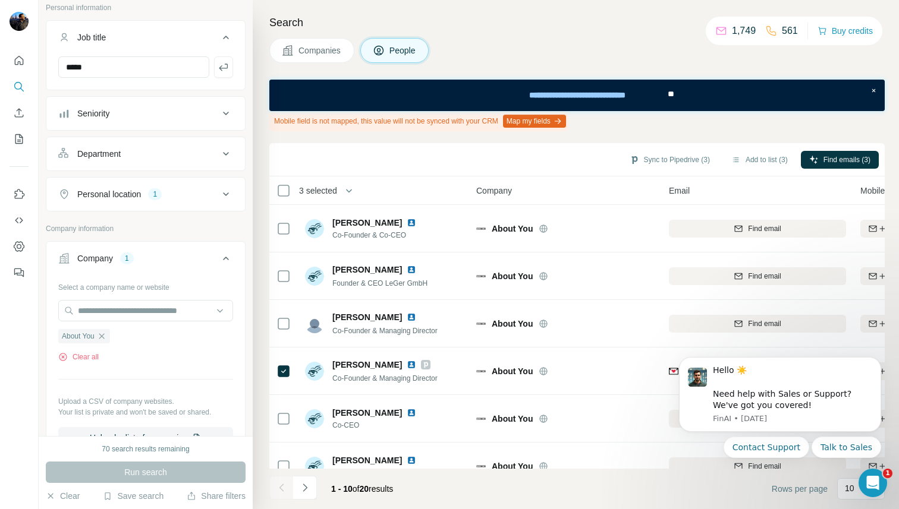
scroll to position [0, 0]
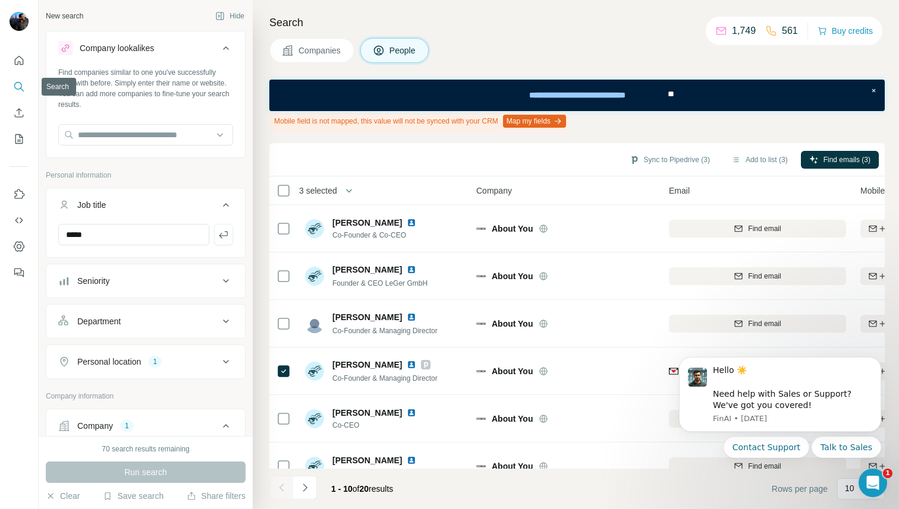
click at [18, 87] on icon "Search" at bounding box center [19, 87] width 12 height 12
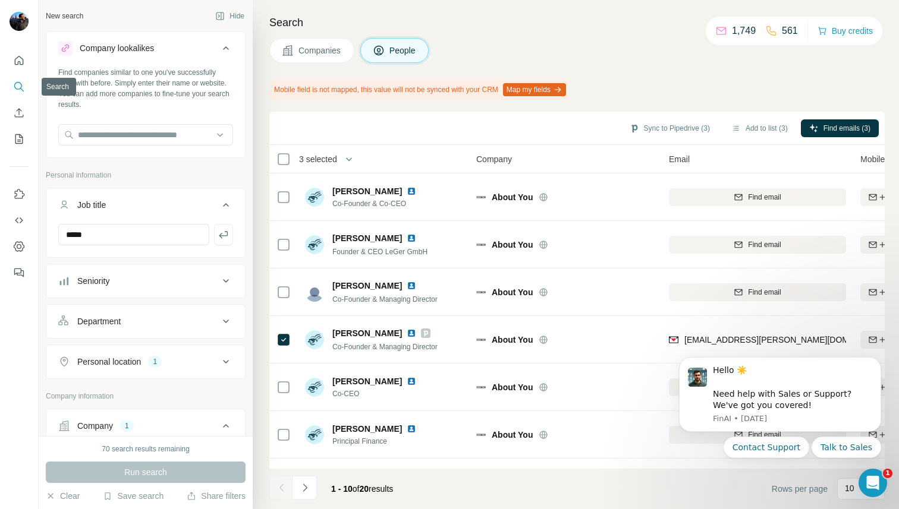
click at [18, 87] on icon "Search" at bounding box center [19, 87] width 12 height 12
click at [59, 492] on button "Clear" at bounding box center [63, 496] width 34 height 12
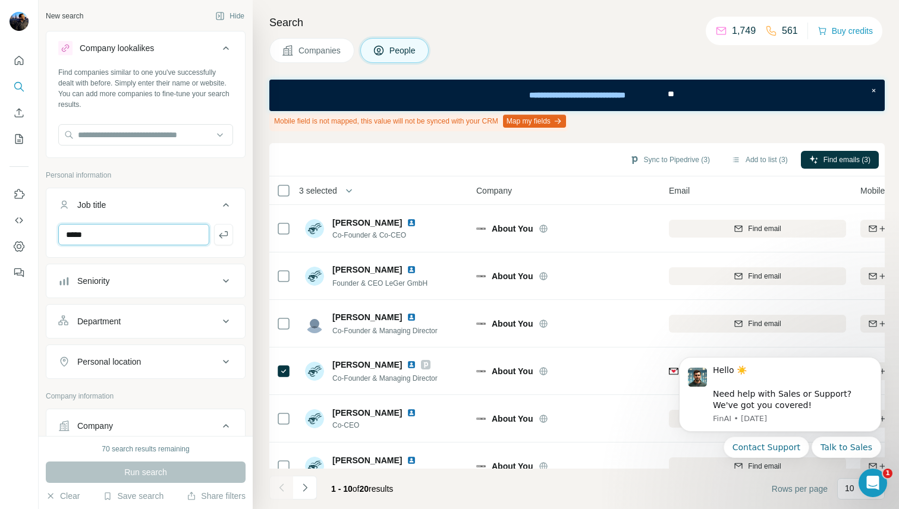
click at [126, 234] on input "*****" at bounding box center [133, 234] width 151 height 21
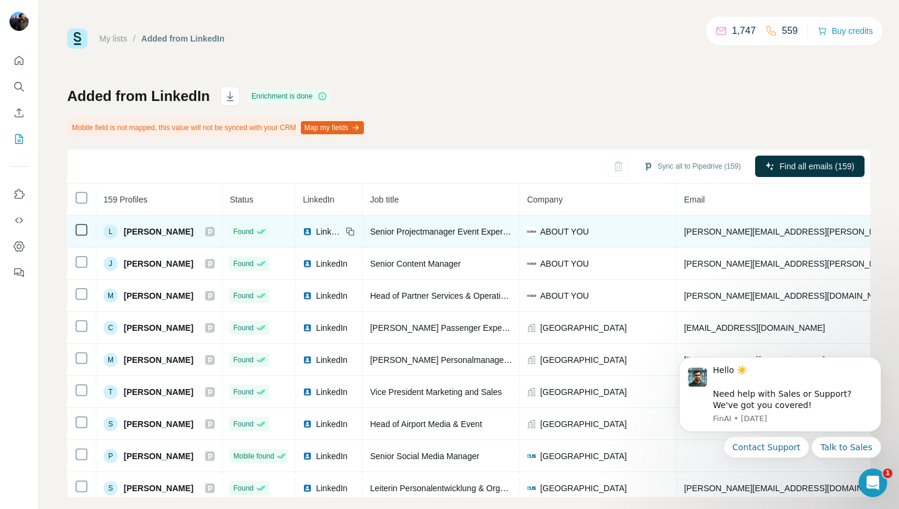
click at [149, 233] on span "Lisa Schumacher" at bounding box center [159, 232] width 70 height 12
click at [109, 231] on div "L" at bounding box center [110, 232] width 14 height 14
click at [158, 232] on span "Lisa Schumacher" at bounding box center [159, 232] width 70 height 12
click at [212, 231] on icon at bounding box center [210, 232] width 4 height 6
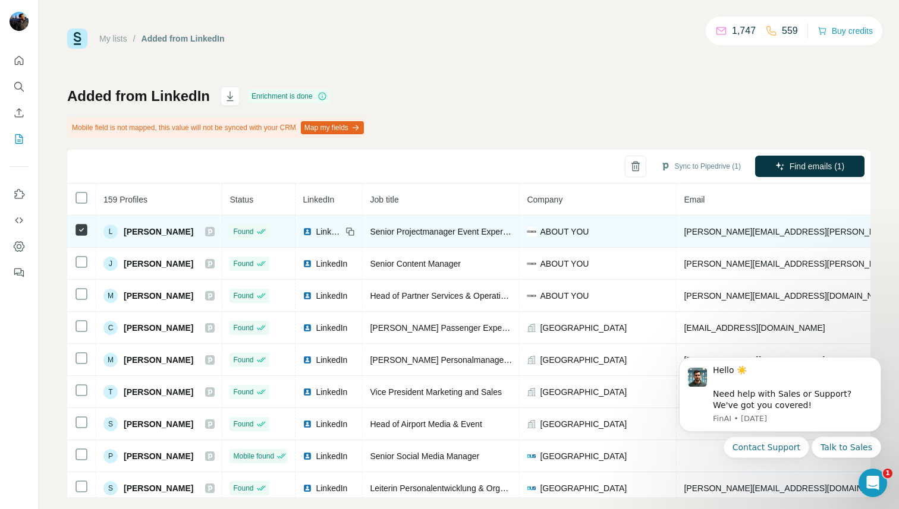
click at [355, 231] on icon at bounding box center [350, 232] width 10 height 10
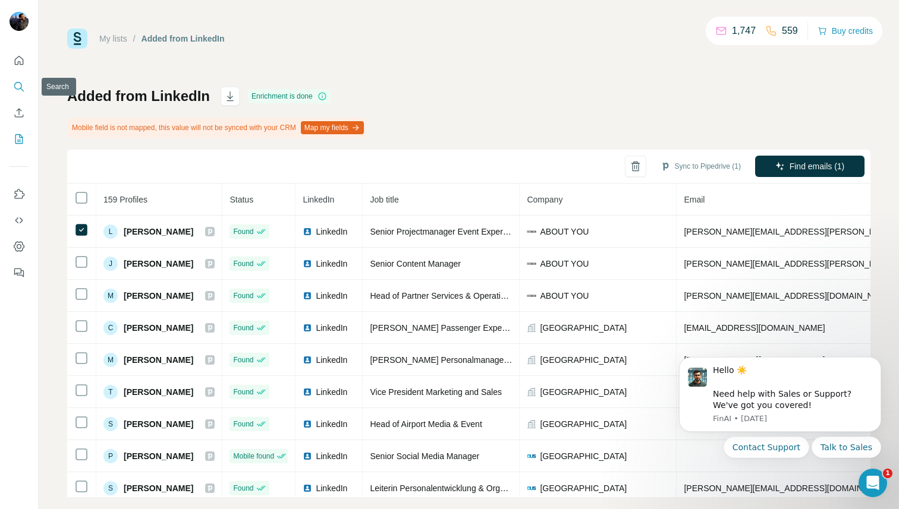
click at [17, 83] on icon "Search" at bounding box center [19, 87] width 12 height 12
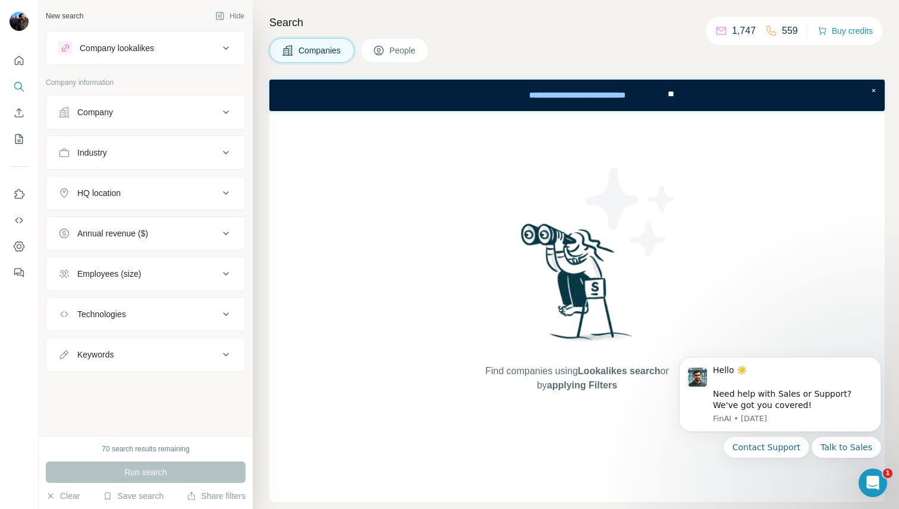
click at [197, 46] on div "Company lookalikes" at bounding box center [138, 48] width 160 height 14
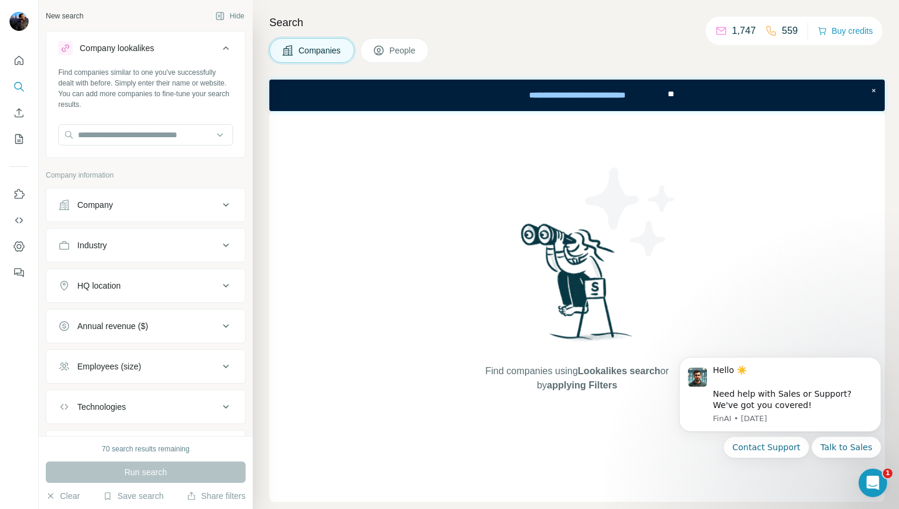
click at [381, 52] on icon at bounding box center [379, 51] width 12 height 12
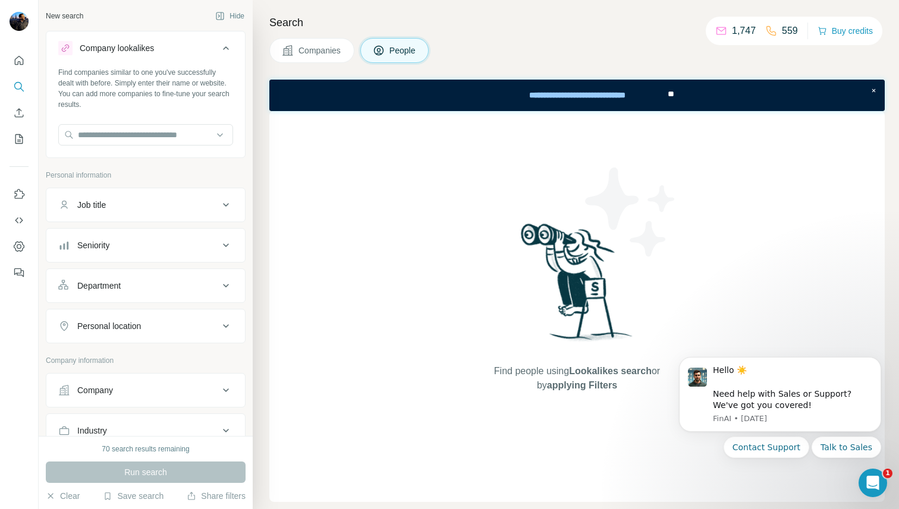
click at [223, 47] on icon at bounding box center [226, 48] width 14 height 14
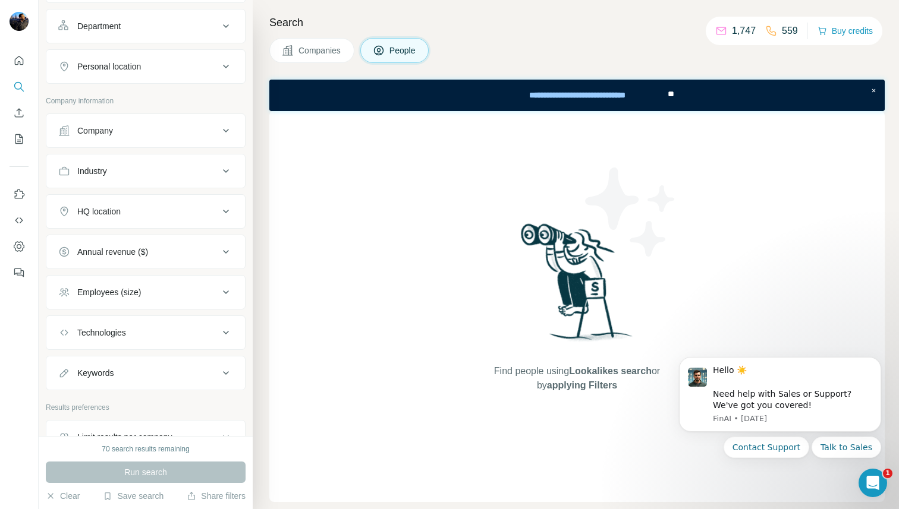
scroll to position [240, 0]
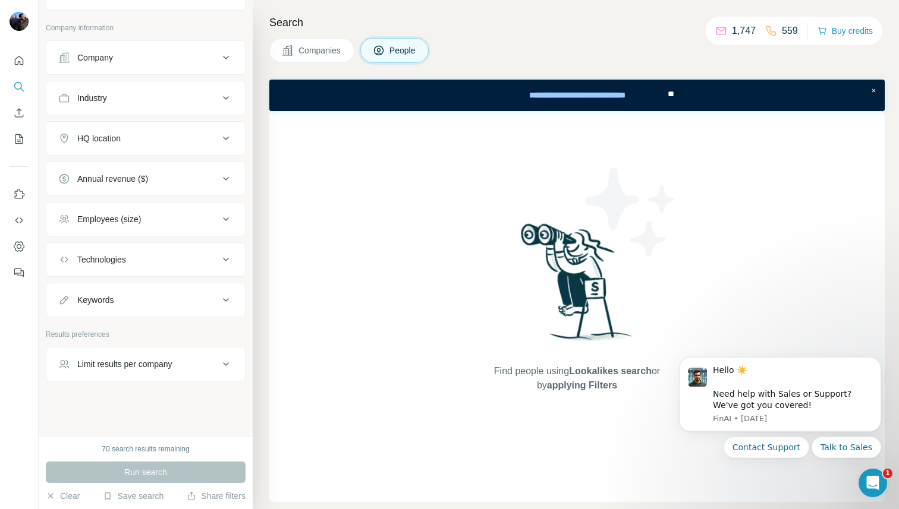
click at [402, 54] on span "People" at bounding box center [402, 51] width 27 height 12
click at [320, 51] on span "Companies" at bounding box center [319, 51] width 43 height 12
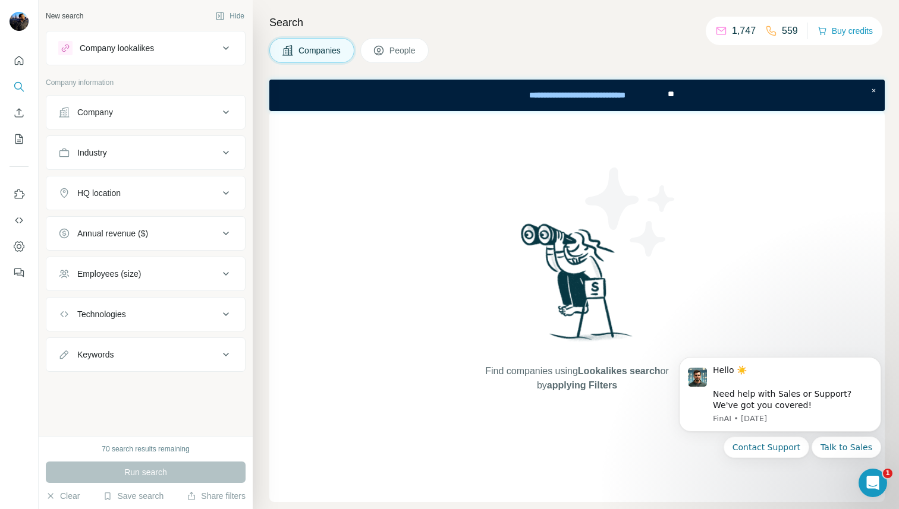
click at [388, 49] on button "People" at bounding box center [394, 50] width 69 height 25
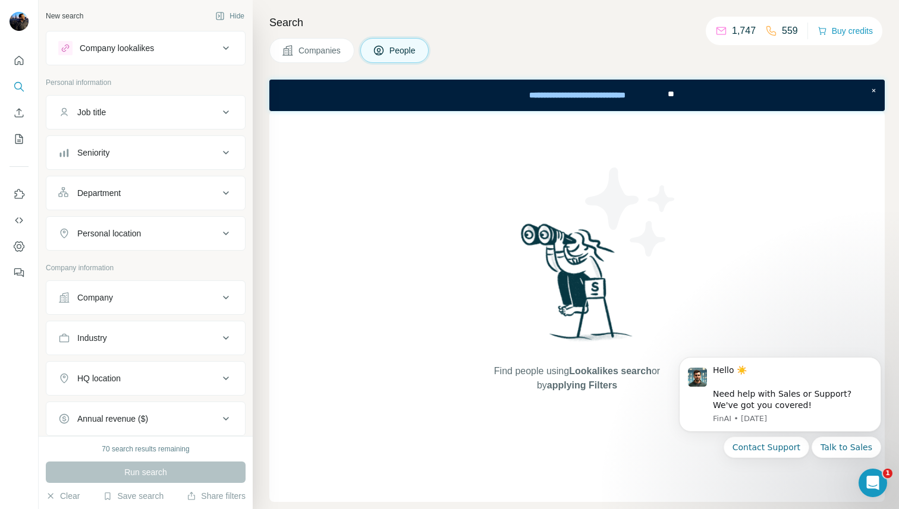
click at [154, 111] on div "Job title" at bounding box center [138, 112] width 160 height 12
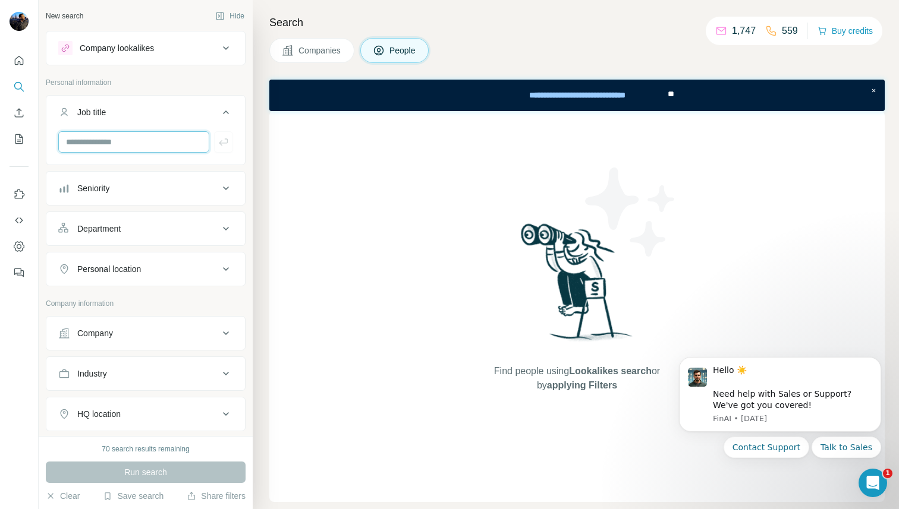
click at [132, 140] on input "text" at bounding box center [133, 141] width 151 height 21
type input "*****"
click at [221, 146] on icon "button" at bounding box center [224, 142] width 12 height 12
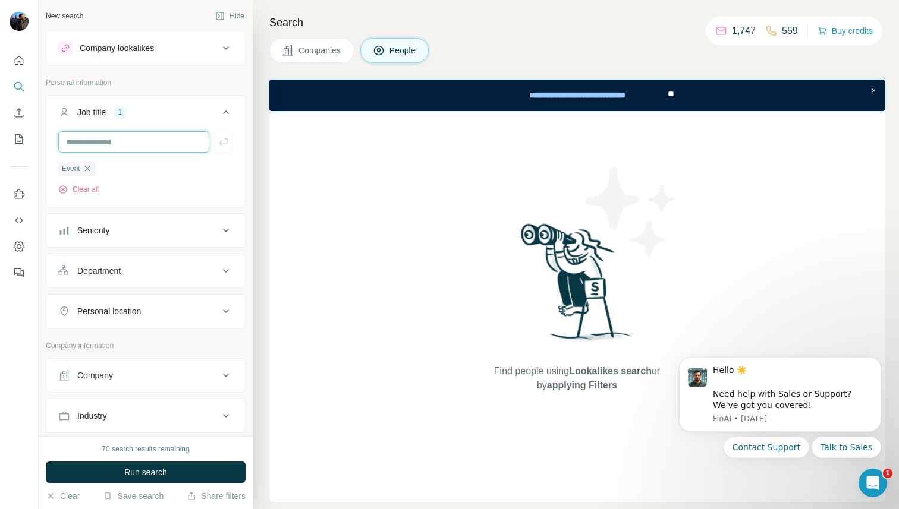
click at [155, 144] on input "text" at bounding box center [133, 141] width 151 height 21
type input "**********"
click at [227, 139] on icon "button" at bounding box center [223, 141] width 9 height 7
click at [134, 146] on input "text" at bounding box center [133, 141] width 151 height 21
type input "**********"
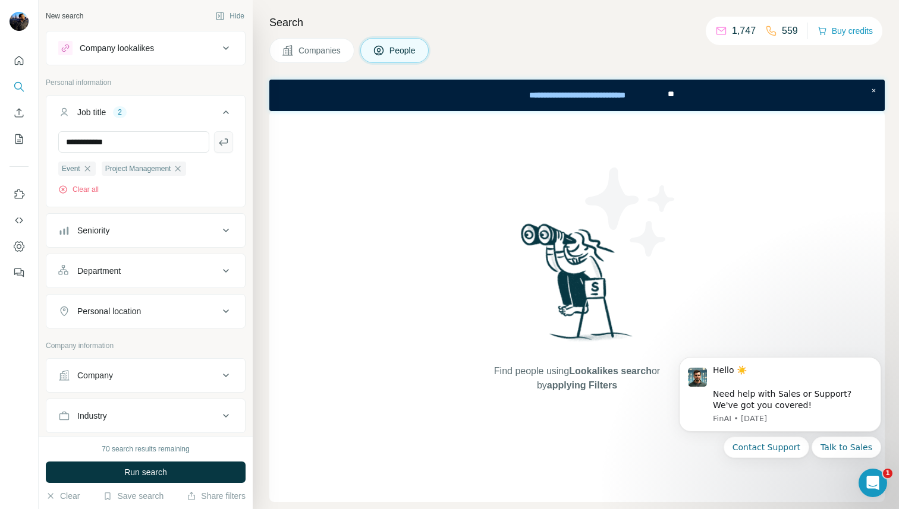
click at [225, 143] on icon "button" at bounding box center [223, 141] width 9 height 7
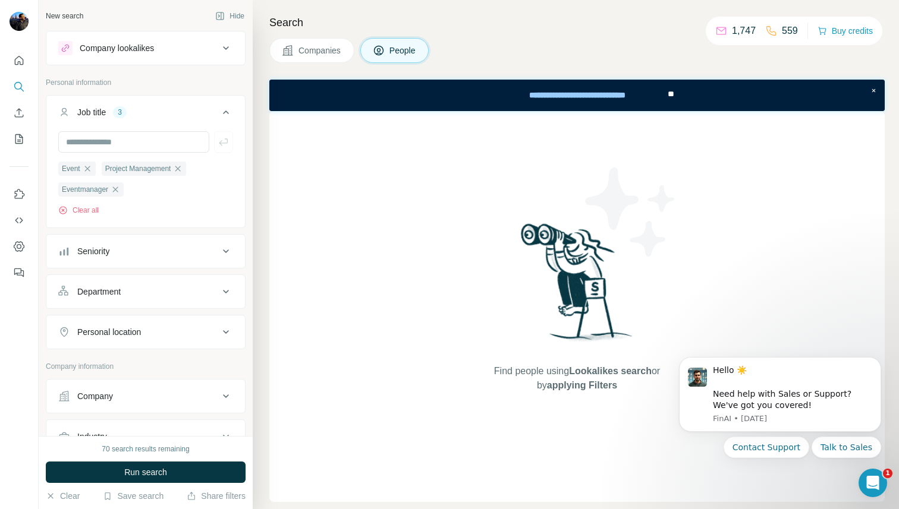
click at [170, 247] on div "Seniority" at bounding box center [138, 251] width 160 height 12
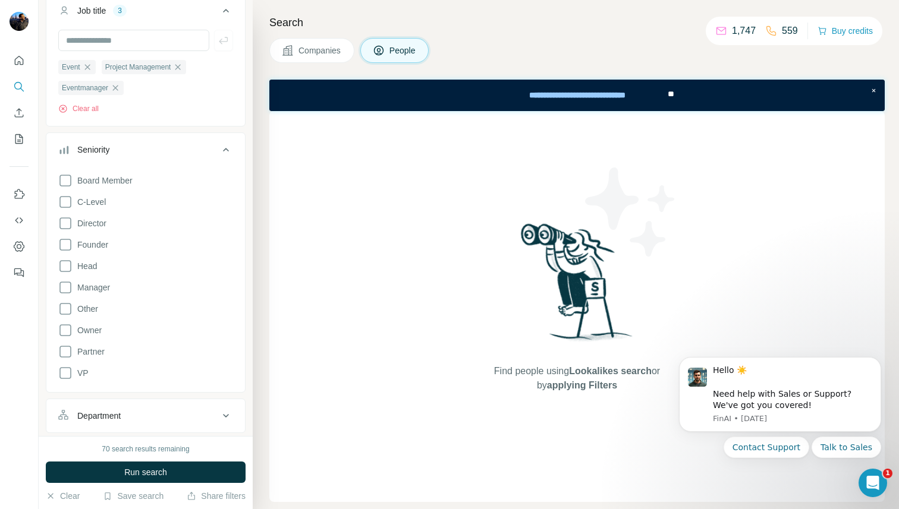
scroll to position [97, 0]
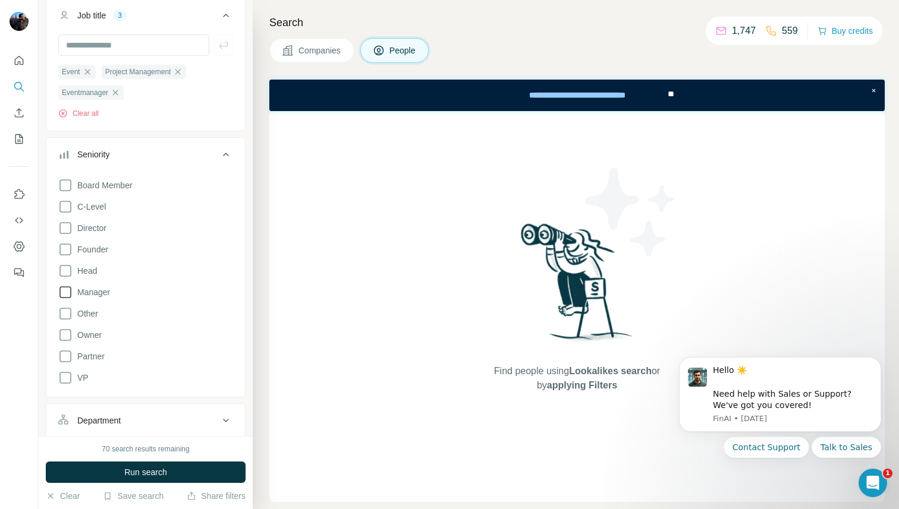
click at [66, 294] on icon at bounding box center [65, 292] width 14 height 14
click at [65, 270] on icon at bounding box center [65, 271] width 14 height 14
click at [65, 311] on icon at bounding box center [65, 314] width 14 height 14
click at [66, 351] on icon at bounding box center [65, 357] width 12 height 12
click at [65, 204] on icon at bounding box center [65, 207] width 14 height 14
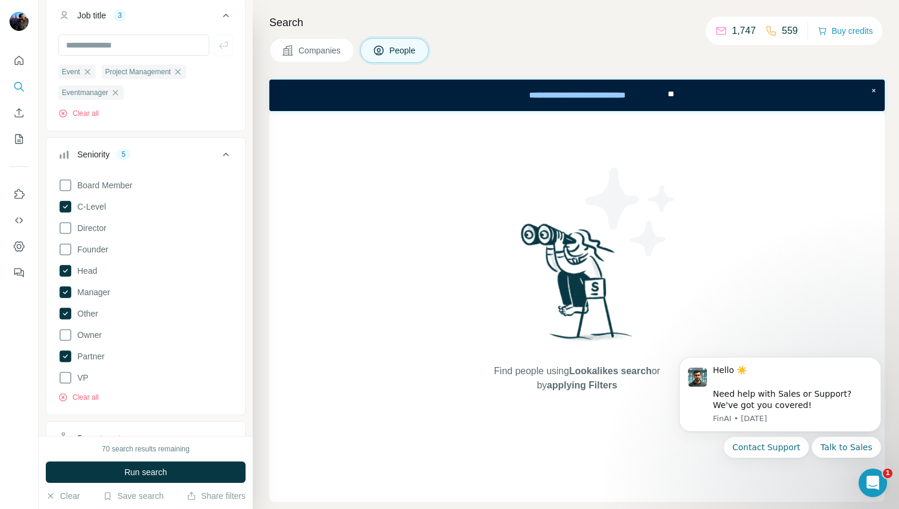
click at [228, 149] on icon at bounding box center [226, 154] width 14 height 14
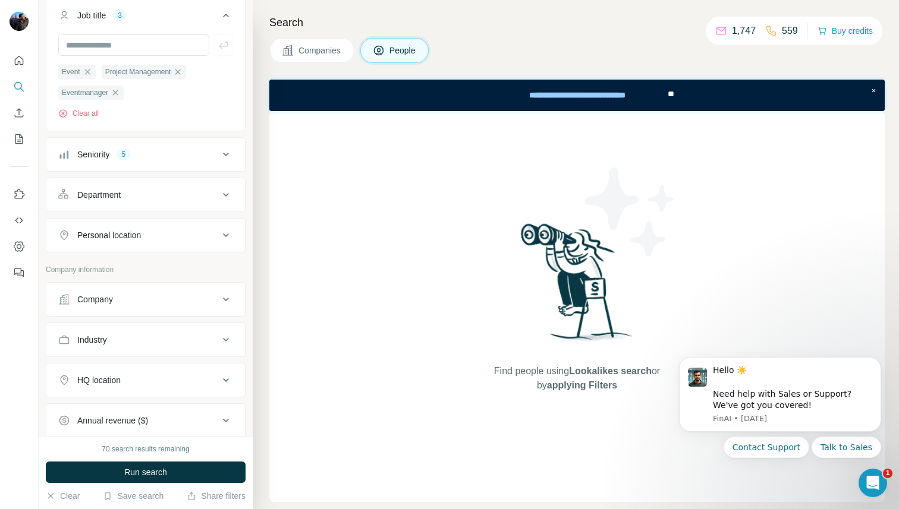
scroll to position [122, 0]
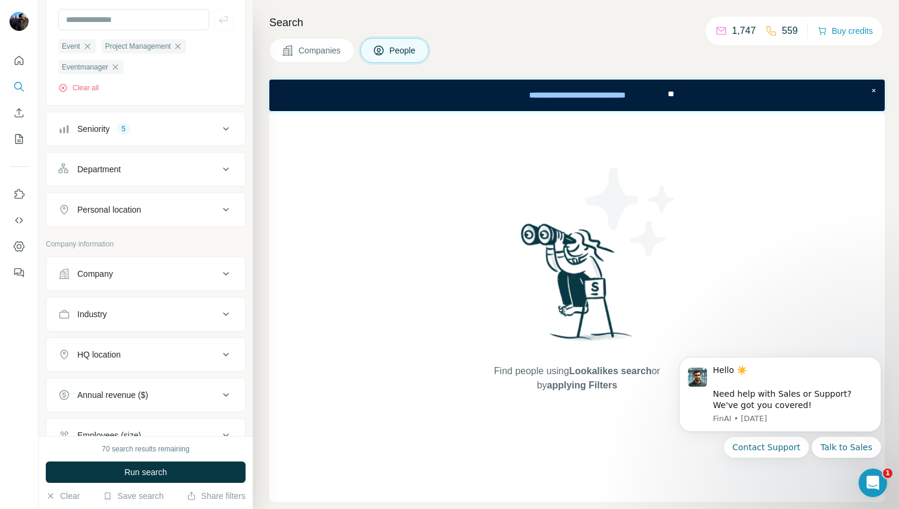
click at [181, 207] on div "Personal location" at bounding box center [138, 210] width 160 height 12
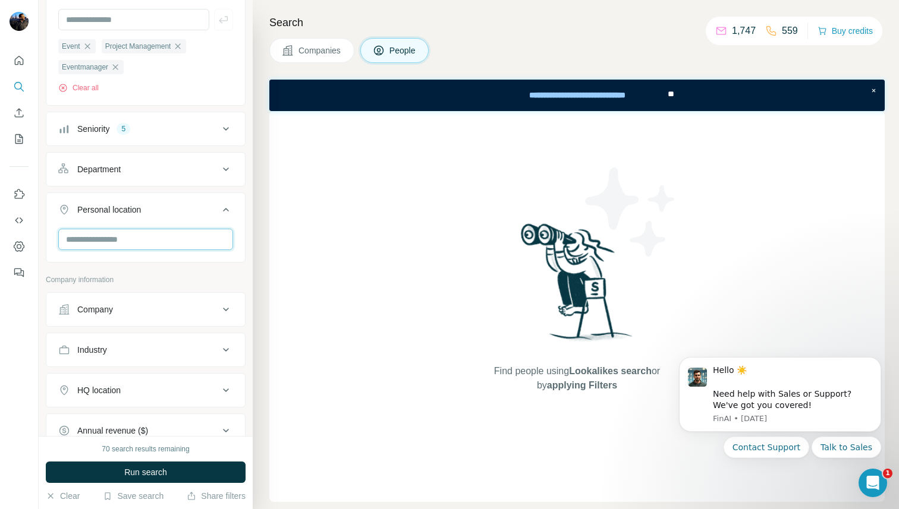
click at [150, 233] on input "text" at bounding box center [145, 239] width 175 height 21
type input "****"
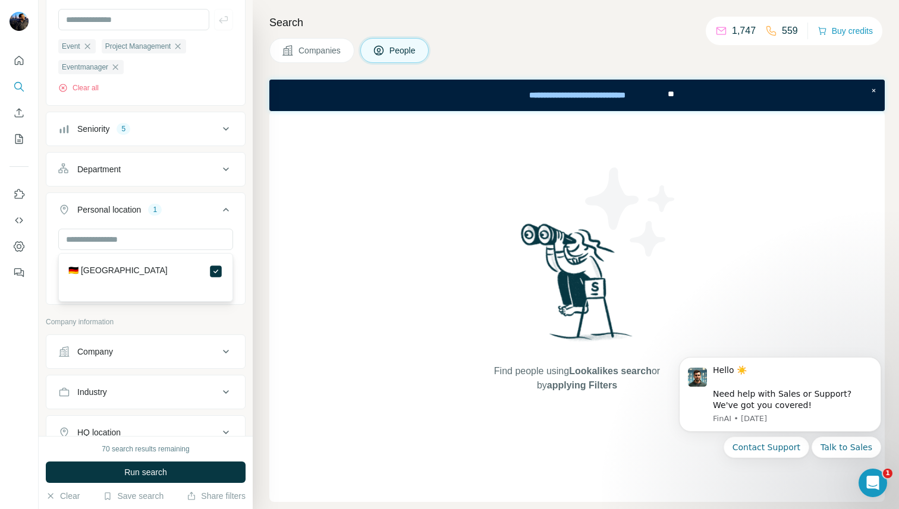
click at [222, 213] on icon at bounding box center [226, 210] width 14 height 14
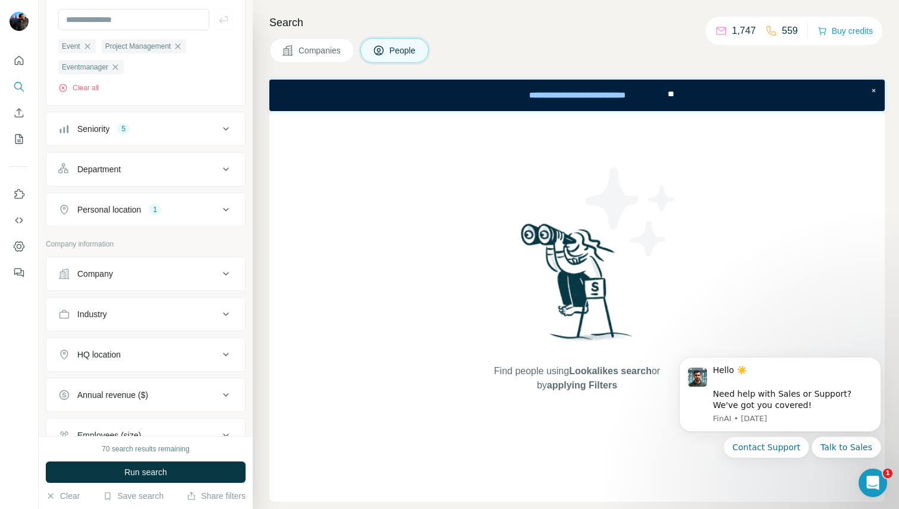
click at [178, 270] on div "Company" at bounding box center [138, 274] width 160 height 12
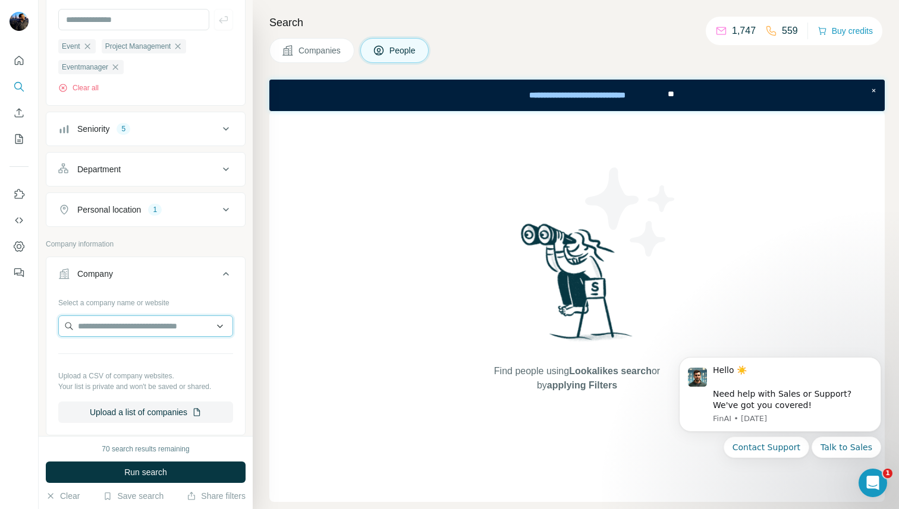
click at [136, 320] on input "text" at bounding box center [145, 326] width 175 height 21
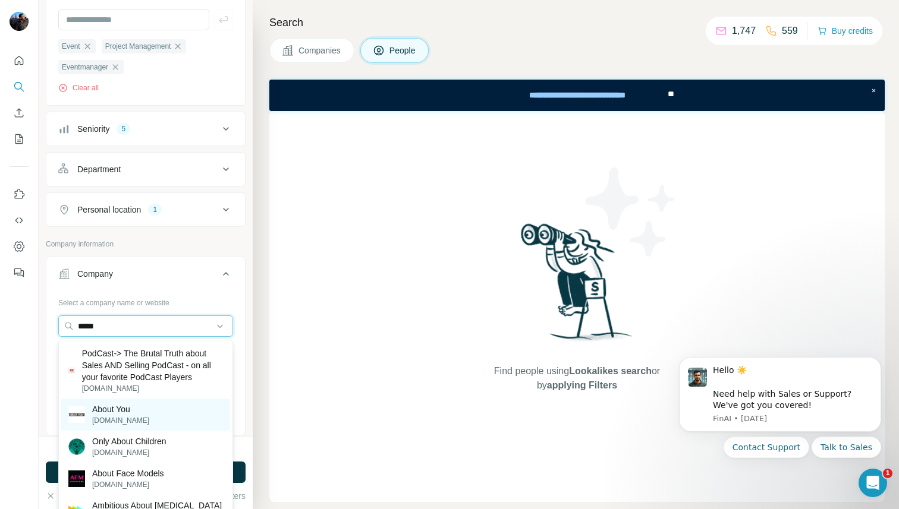
type input "*****"
click at [125, 418] on p "[DOMAIN_NAME]" at bounding box center [120, 420] width 57 height 11
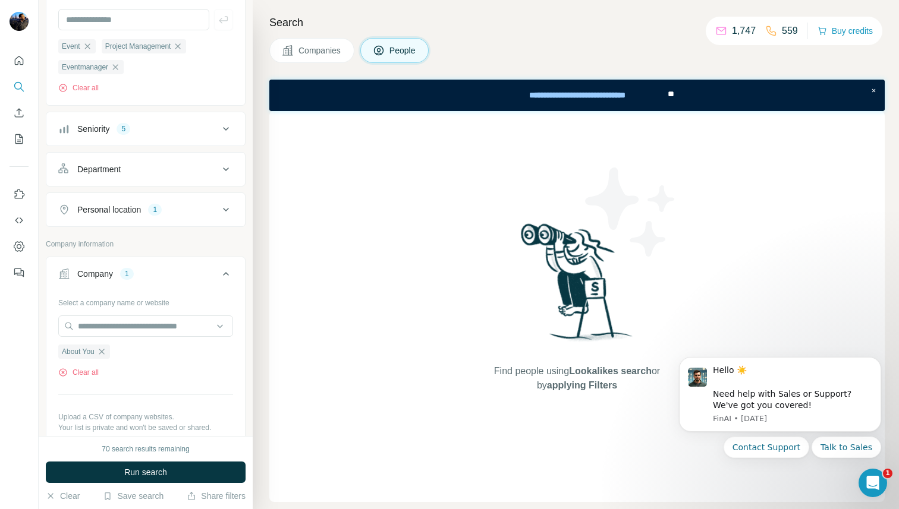
click at [228, 275] on icon at bounding box center [226, 274] width 6 height 4
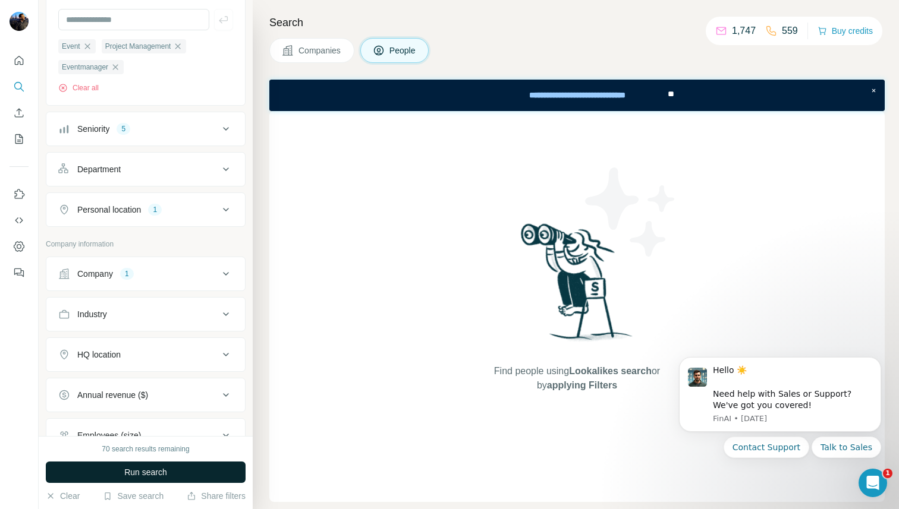
click at [124, 468] on span "Run search" at bounding box center [145, 473] width 43 height 12
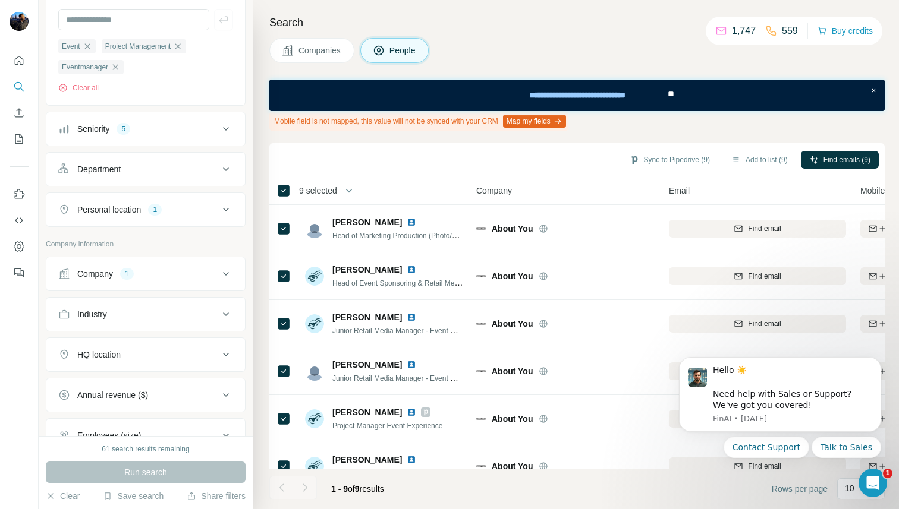
click at [323, 193] on span "9 selected" at bounding box center [318, 191] width 38 height 12
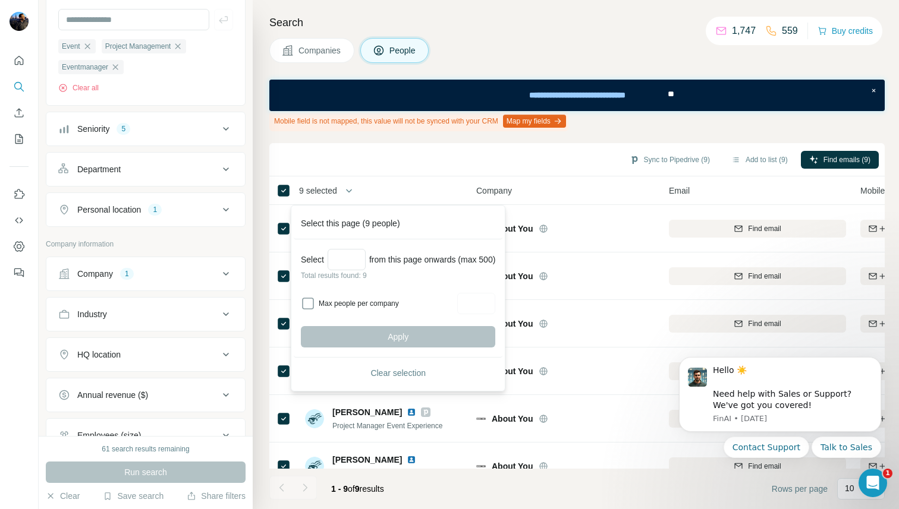
click at [323, 190] on span "9 selected" at bounding box center [318, 191] width 38 height 12
click at [344, 184] on button "button" at bounding box center [349, 191] width 24 height 24
click at [335, 192] on span "9 selected" at bounding box center [318, 191] width 38 height 12
click at [366, 370] on button "Clear selection" at bounding box center [398, 373] width 194 height 21
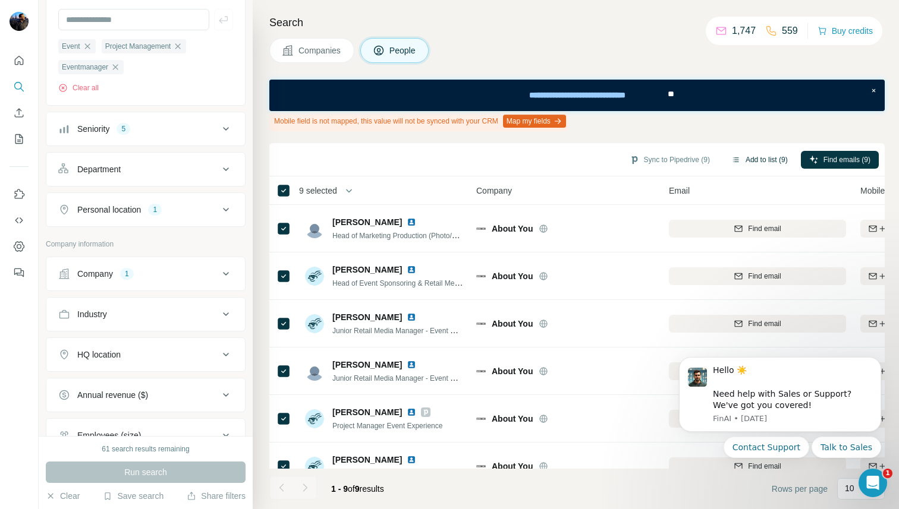
click at [752, 161] on button "Add to list (9)" at bounding box center [759, 160] width 73 height 18
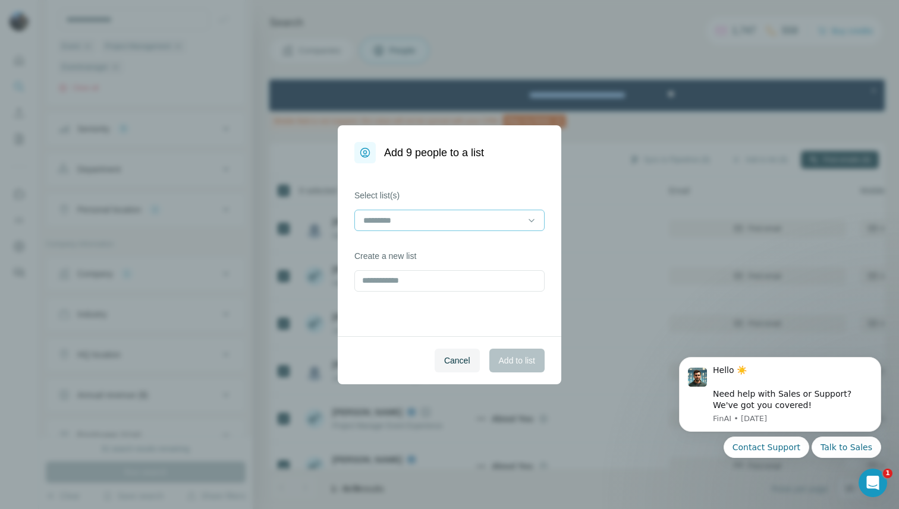
click at [460, 219] on input at bounding box center [442, 220] width 160 height 13
click at [449, 198] on label "Select list(s)" at bounding box center [449, 196] width 190 height 12
click at [412, 284] on input "text" at bounding box center [449, 280] width 190 height 21
type input "*******"
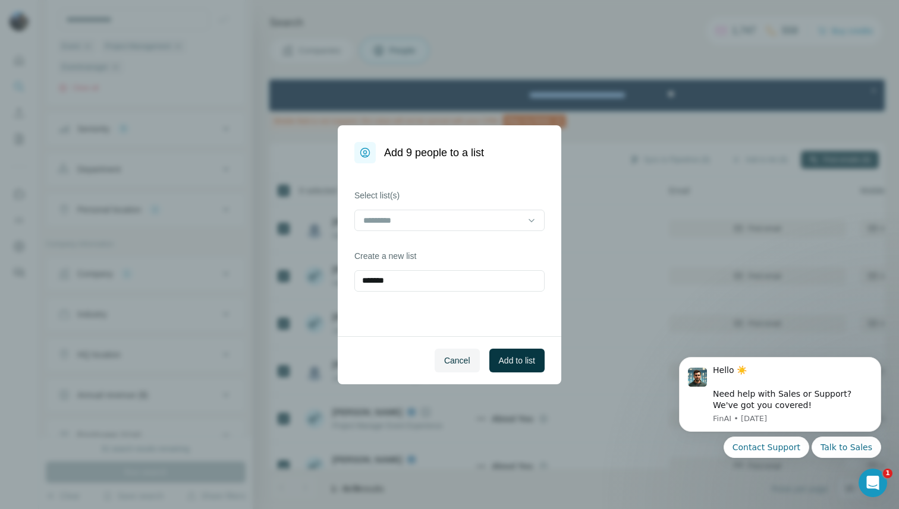
click at [498, 345] on div "Cancel Add to list" at bounding box center [449, 360] width 223 height 48
click at [502, 356] on span "Add to list" at bounding box center [517, 361] width 36 height 12
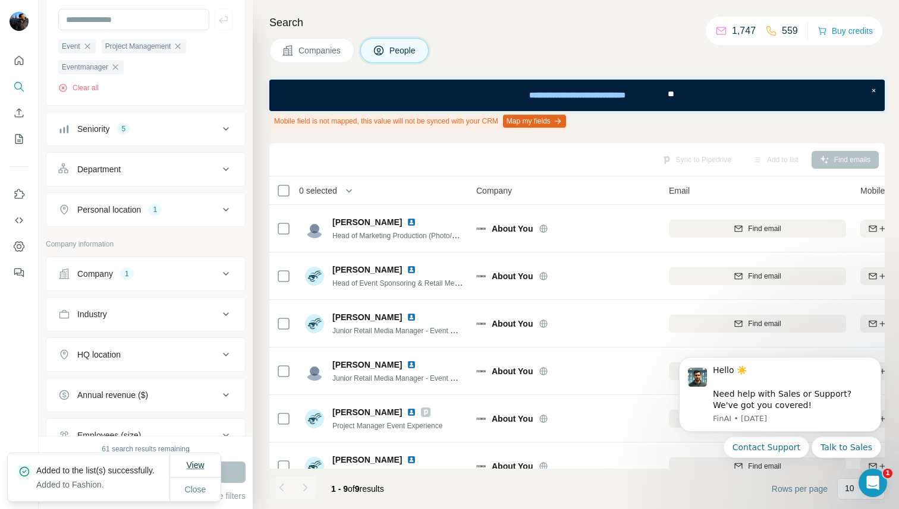
click at [182, 461] on button "View" at bounding box center [195, 465] width 34 height 21
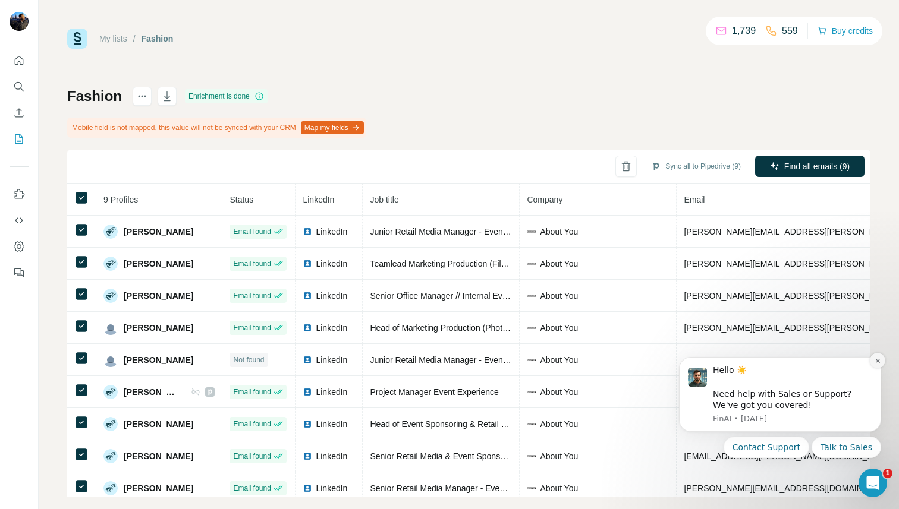
click at [880, 356] on button "Dismiss notification" at bounding box center [877, 360] width 15 height 15
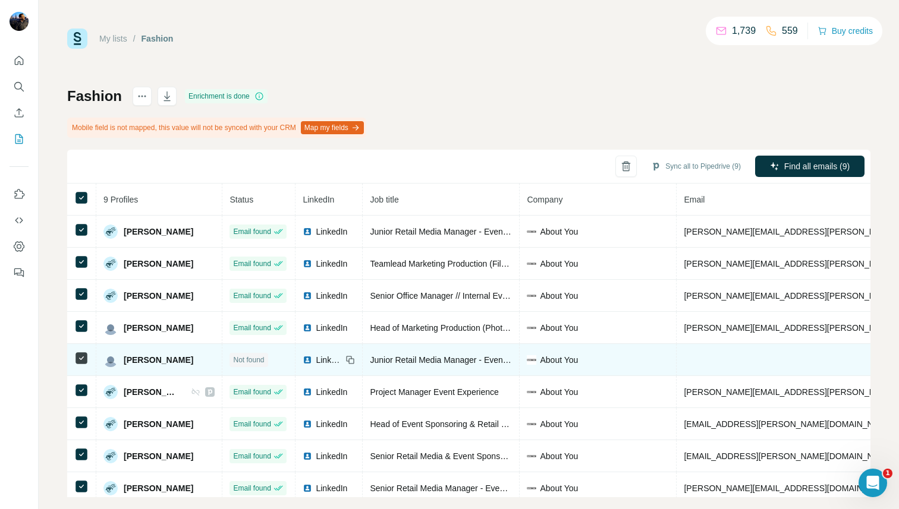
scroll to position [7, 0]
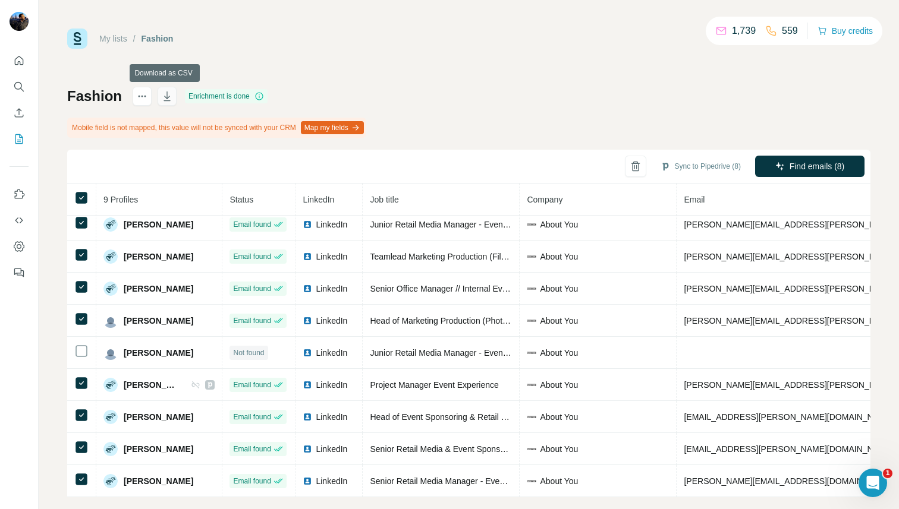
click at [165, 96] on icon "button" at bounding box center [166, 97] width 7 height 10
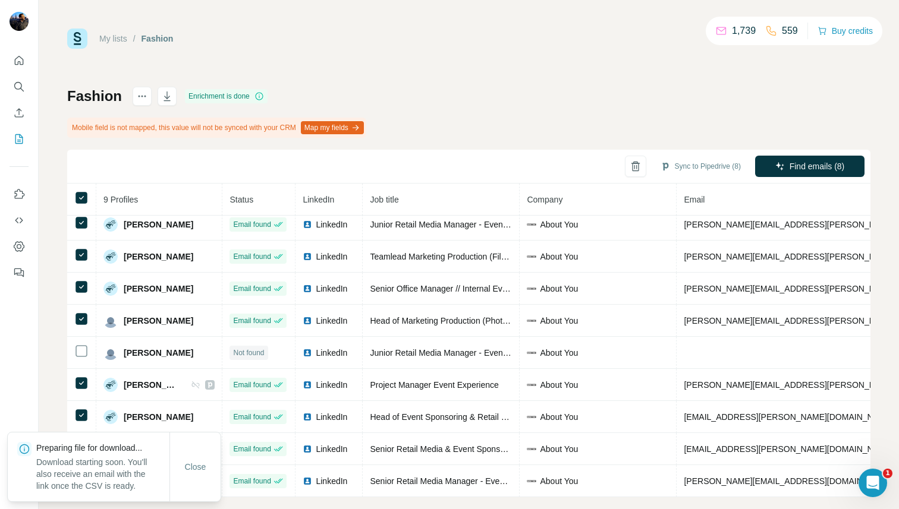
click at [557, 13] on div "My lists / Fashion 1,739 559 Buy credits Fashion Enrichment is done Mobile fiel…" at bounding box center [469, 254] width 860 height 509
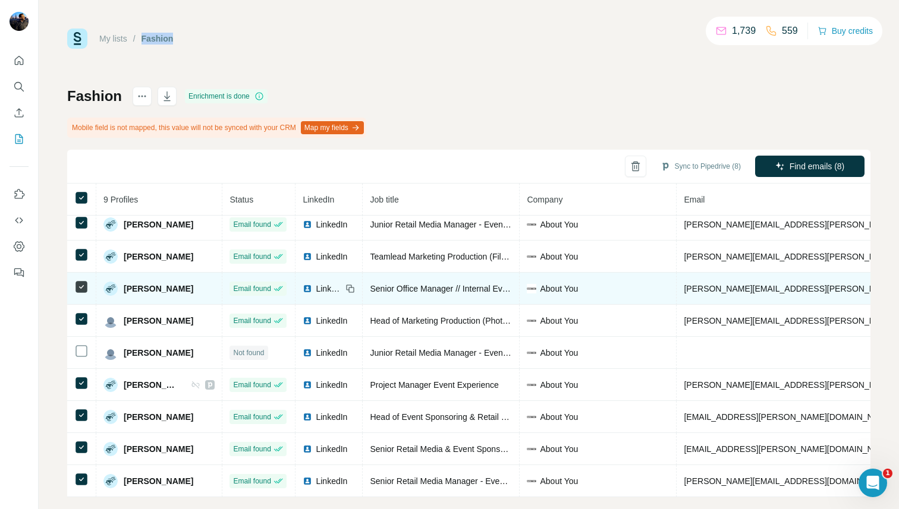
scroll to position [17, 0]
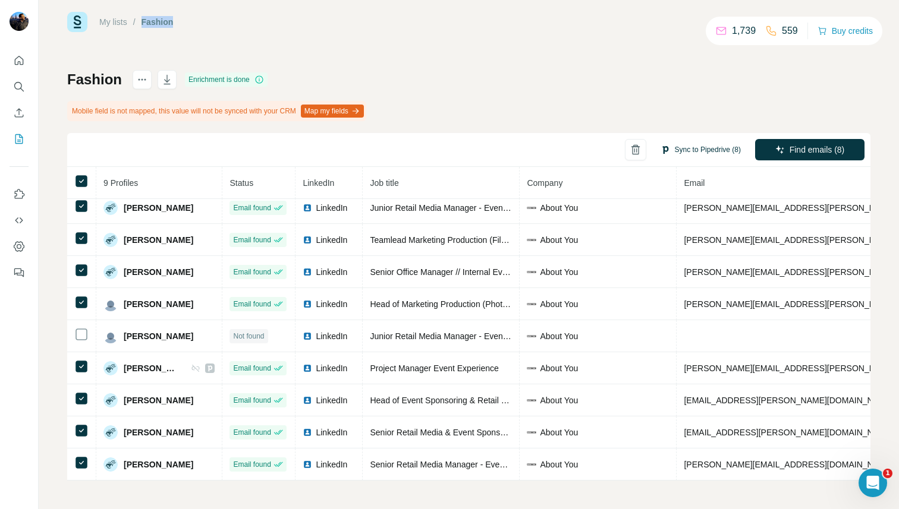
click at [684, 149] on button "Sync to Pipedrive (8)" at bounding box center [700, 150] width 97 height 18
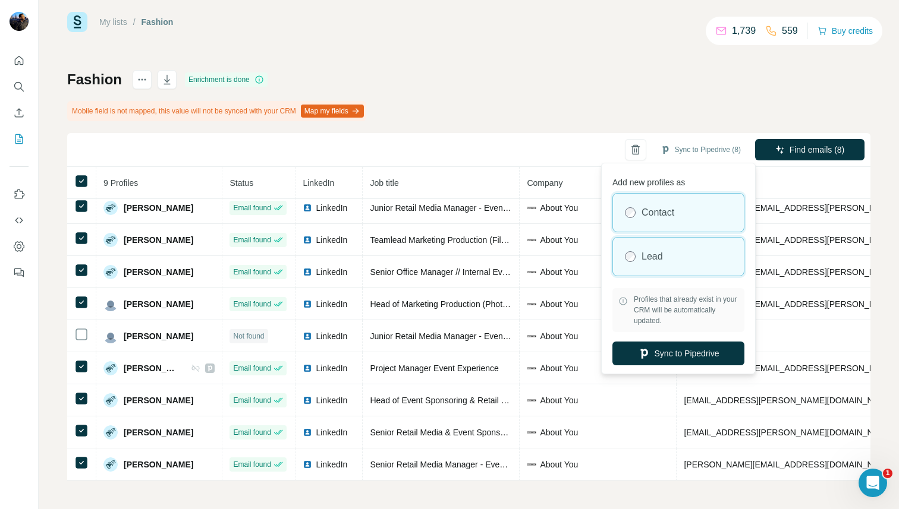
click at [647, 257] on label "Lead" at bounding box center [651, 257] width 21 height 14
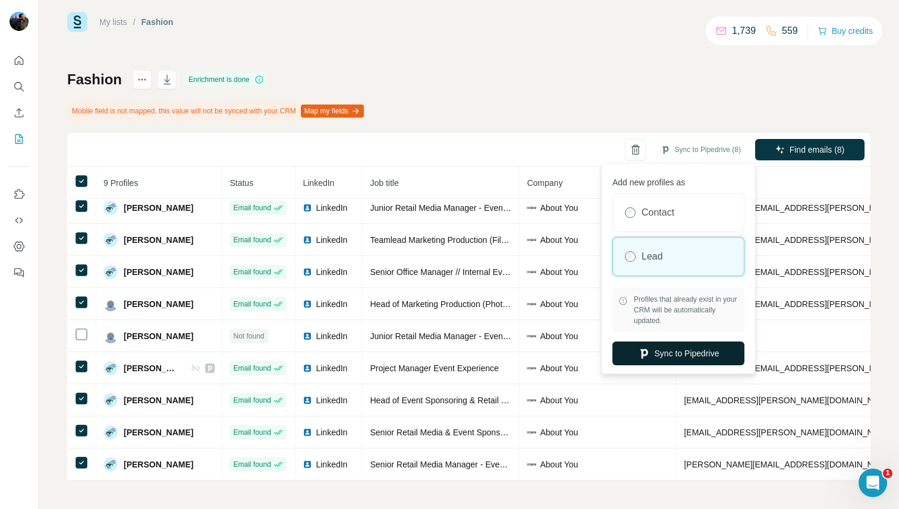
click at [648, 352] on button "Sync to Pipedrive" at bounding box center [678, 354] width 132 height 24
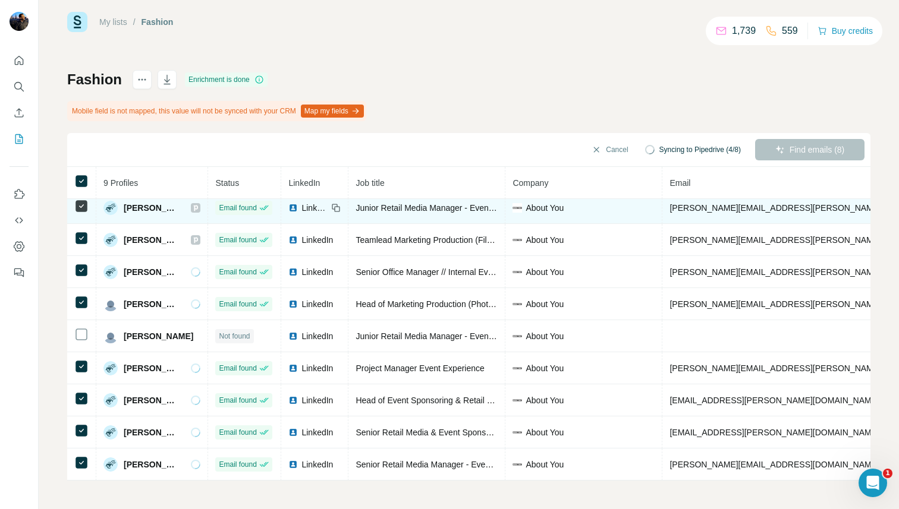
click at [199, 207] on icon at bounding box center [195, 208] width 7 height 10
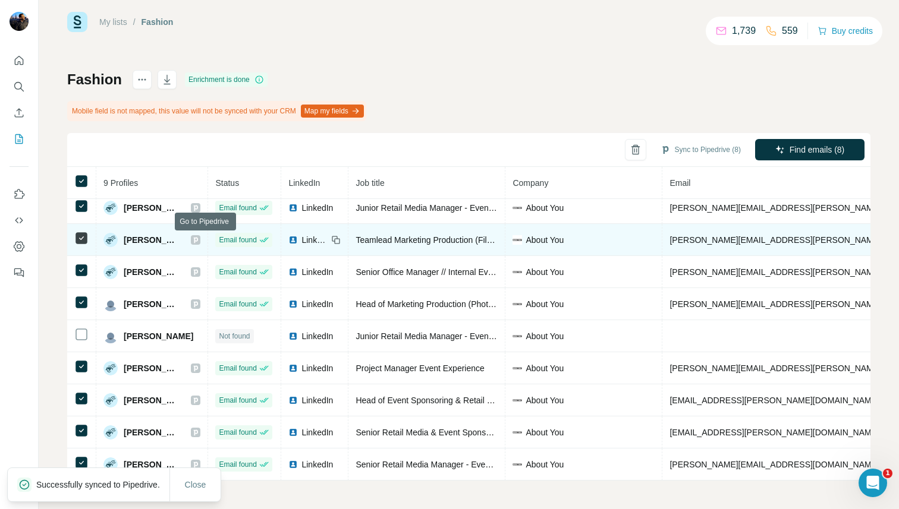
click at [199, 238] on icon at bounding box center [195, 240] width 7 height 10
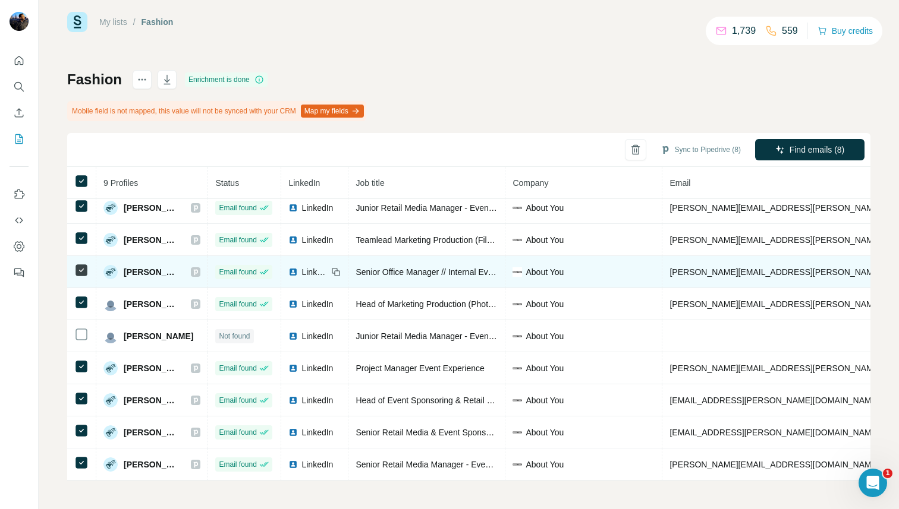
click at [198, 270] on icon at bounding box center [196, 272] width 4 height 6
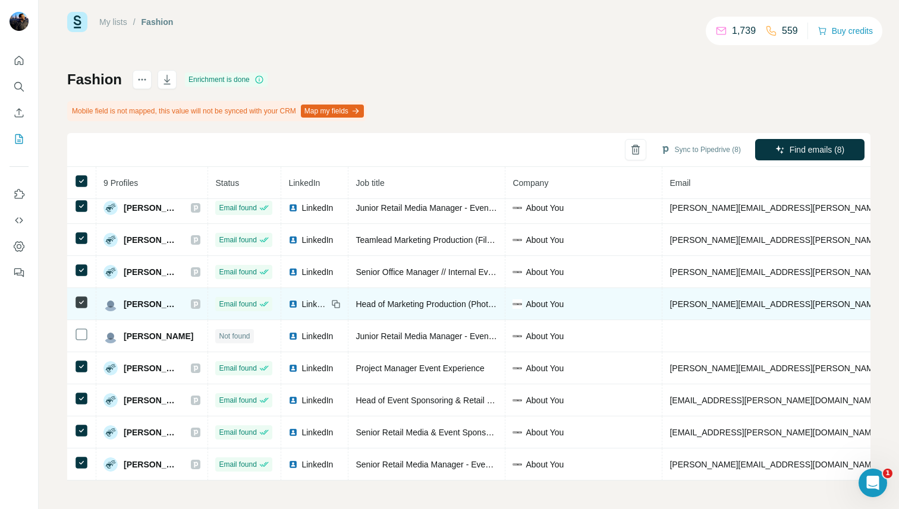
click at [198, 301] on icon at bounding box center [196, 304] width 4 height 6
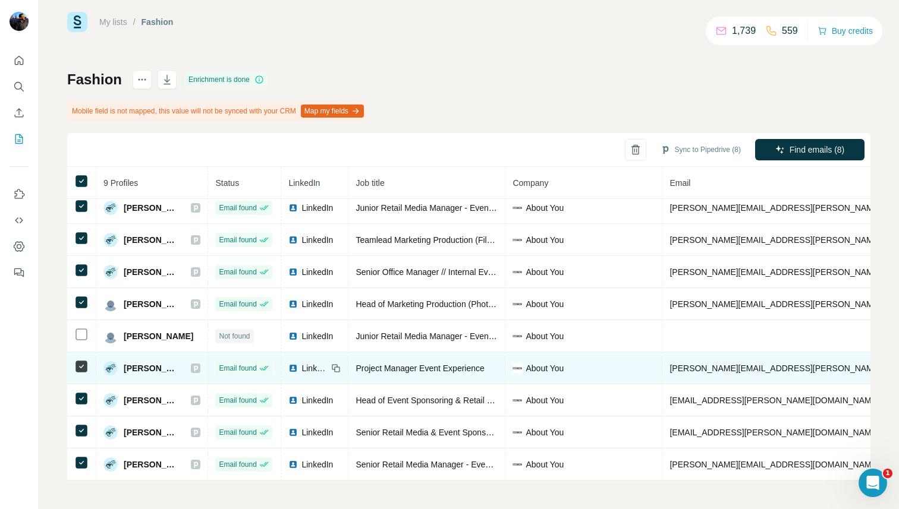
click at [199, 369] on icon at bounding box center [195, 369] width 7 height 10
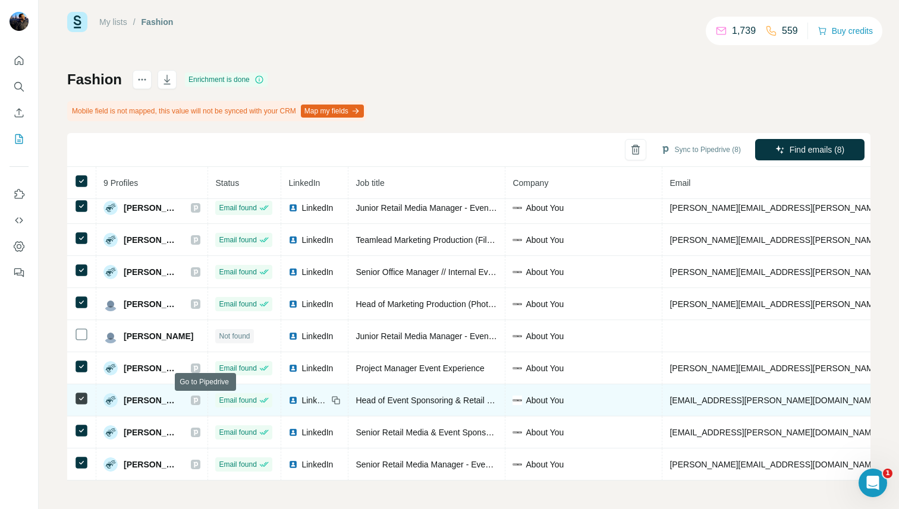
click at [199, 400] on icon at bounding box center [195, 401] width 7 height 10
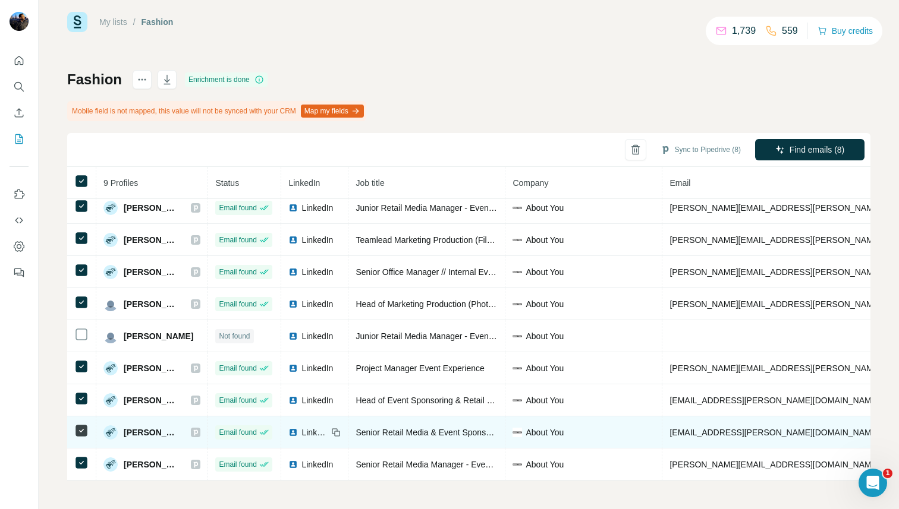
click at [198, 433] on icon at bounding box center [196, 433] width 4 height 6
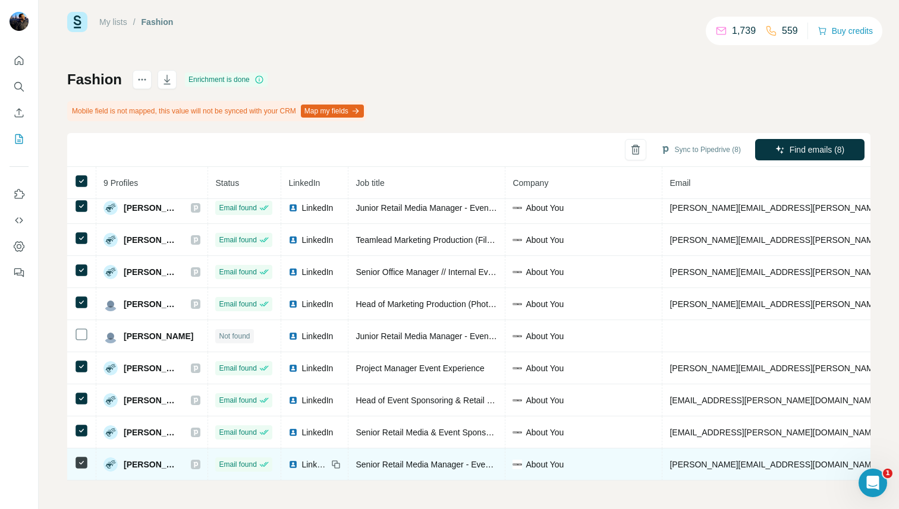
click at [198, 465] on icon at bounding box center [196, 465] width 4 height 6
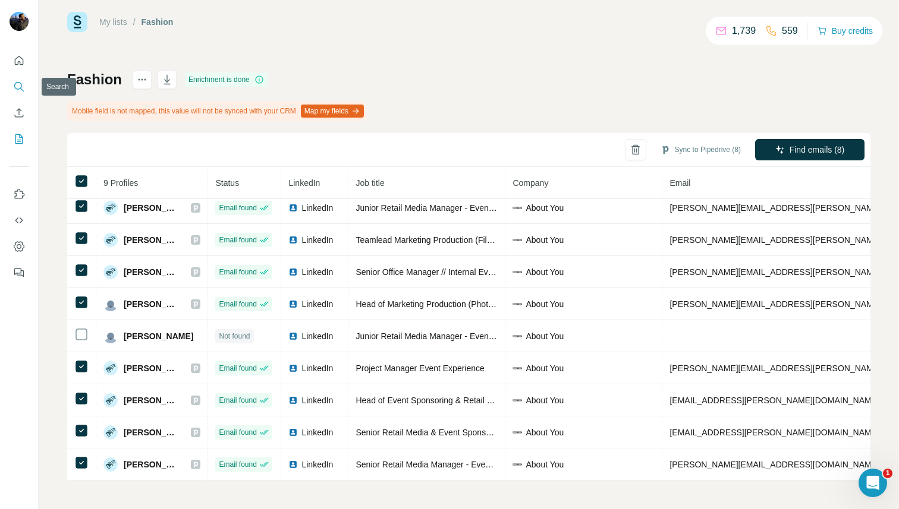
click at [23, 88] on icon "Search" at bounding box center [19, 87] width 12 height 12
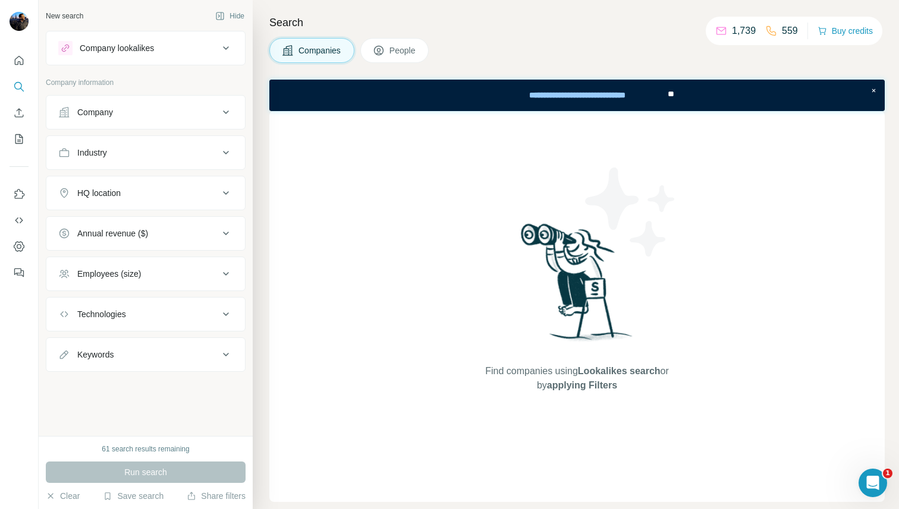
click at [390, 42] on button "People" at bounding box center [394, 50] width 69 height 25
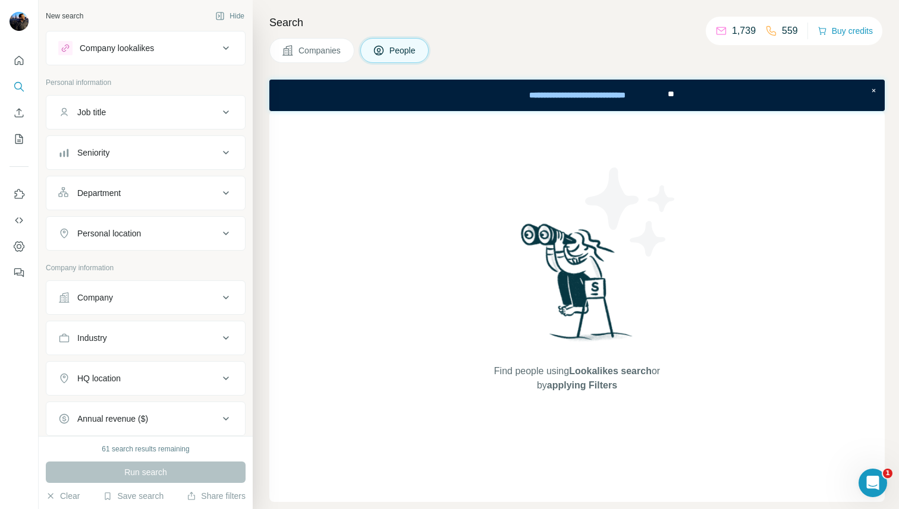
click at [138, 112] on div "Job title" at bounding box center [138, 112] width 160 height 12
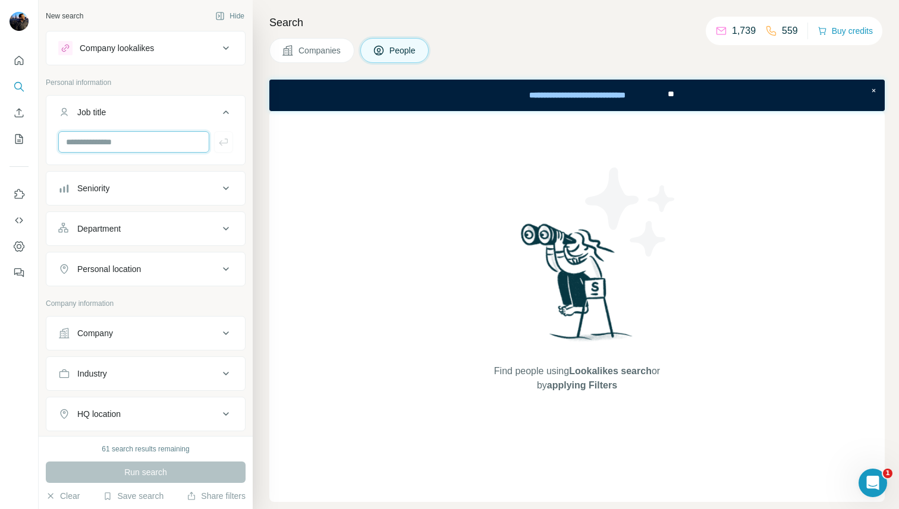
click at [116, 138] on input "text" at bounding box center [133, 141] width 151 height 21
type input "*****"
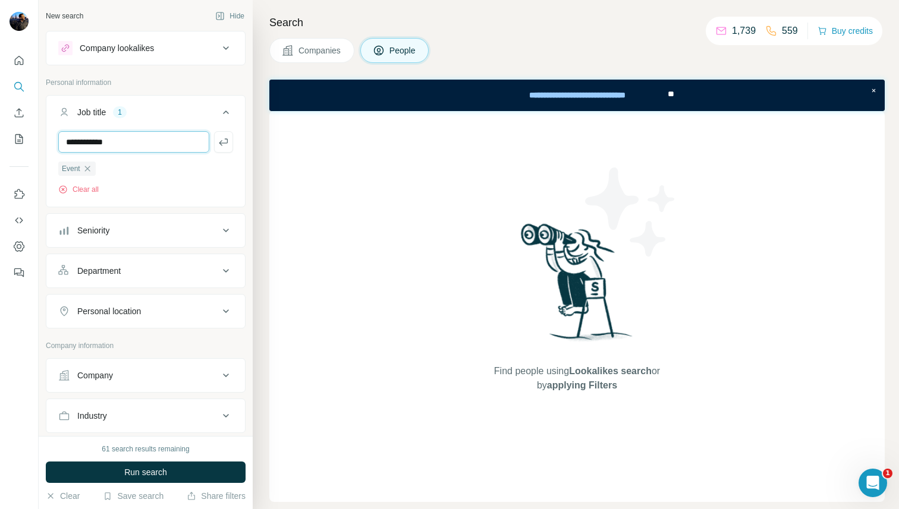
type input "**********"
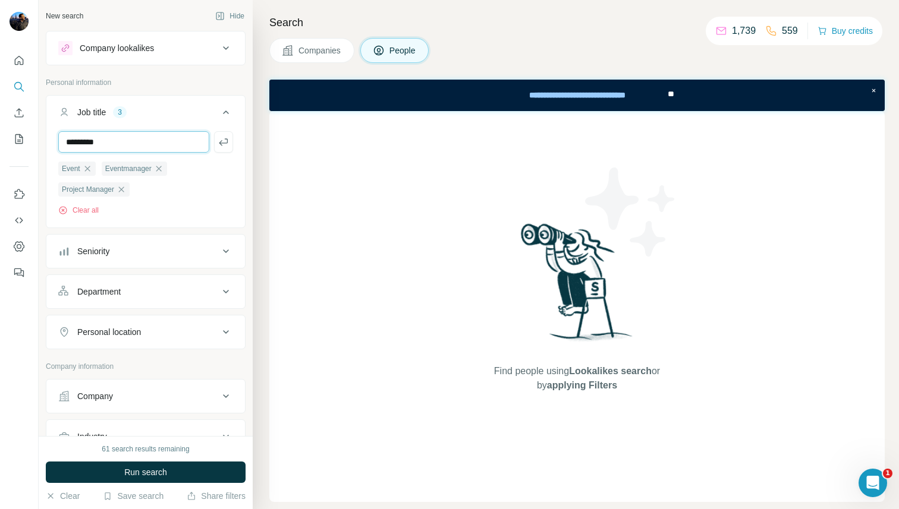
type input "*********"
click at [215, 245] on button "Seniority" at bounding box center [145, 251] width 199 height 29
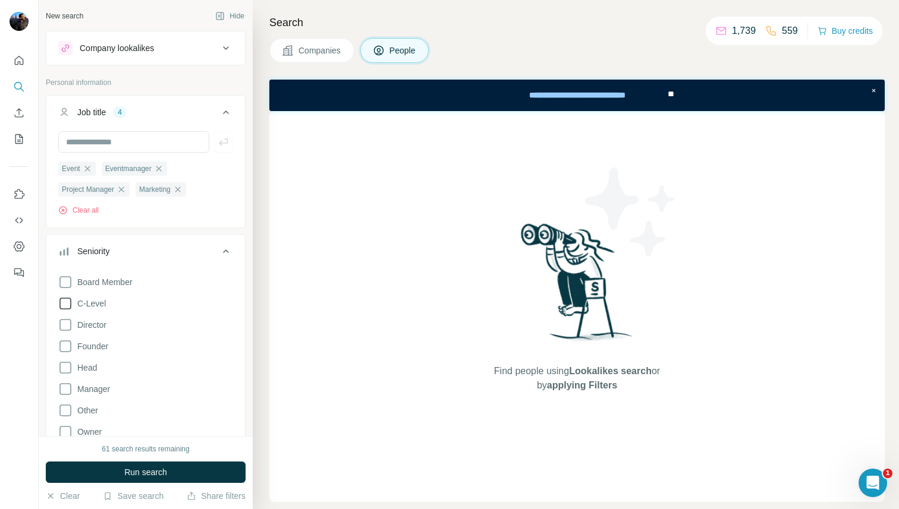
click at [66, 304] on icon at bounding box center [65, 304] width 14 height 14
click at [68, 369] on icon at bounding box center [65, 368] width 14 height 14
click at [67, 388] on icon at bounding box center [65, 389] width 14 height 14
click at [67, 410] on icon at bounding box center [65, 411] width 14 height 14
click at [223, 252] on icon at bounding box center [226, 252] width 6 height 4
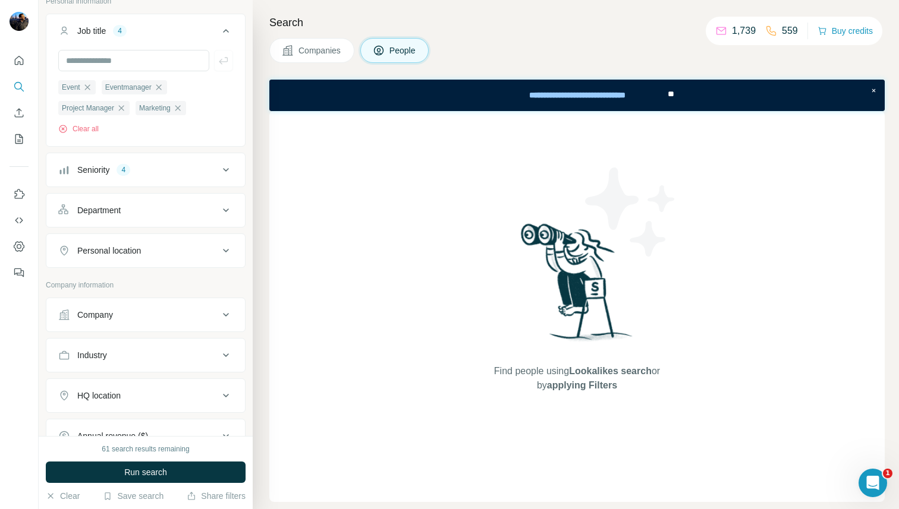
scroll to position [85, 0]
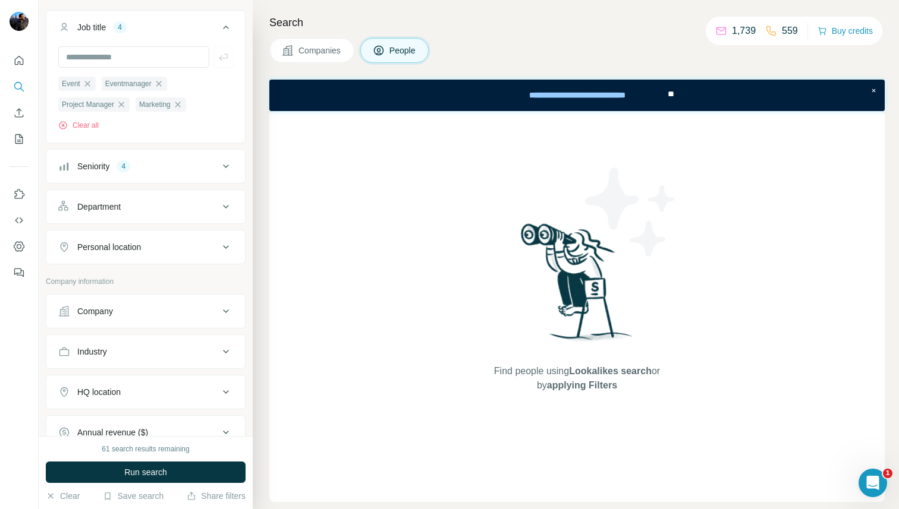
click at [223, 252] on icon at bounding box center [226, 247] width 14 height 14
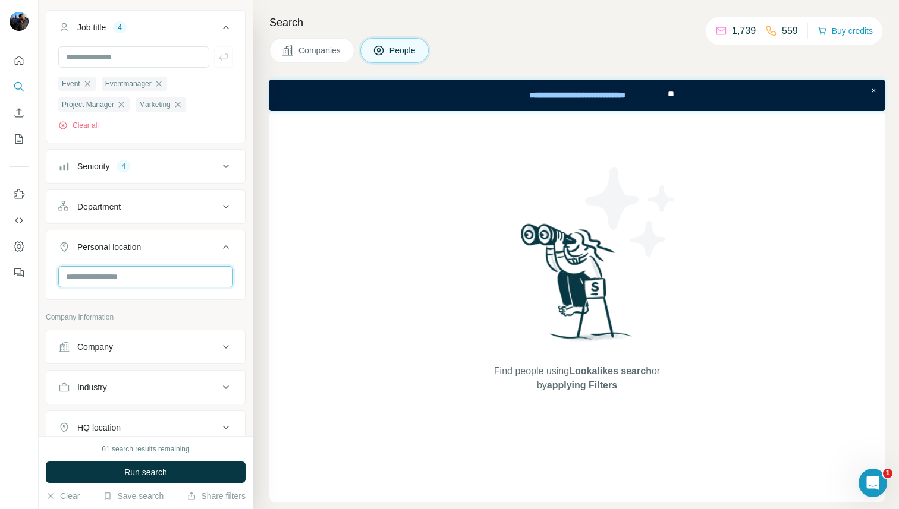
click at [149, 273] on input "text" at bounding box center [145, 276] width 175 height 21
type input "******"
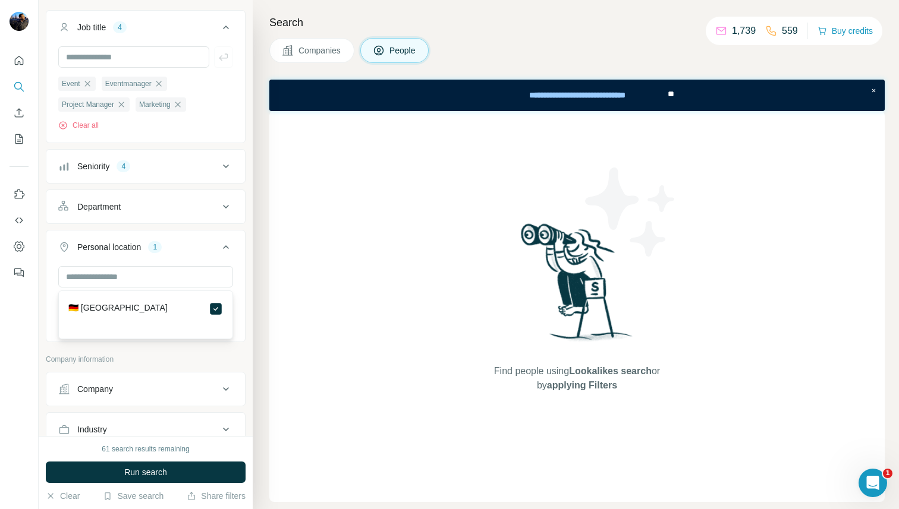
click at [227, 245] on icon at bounding box center [226, 247] width 14 height 14
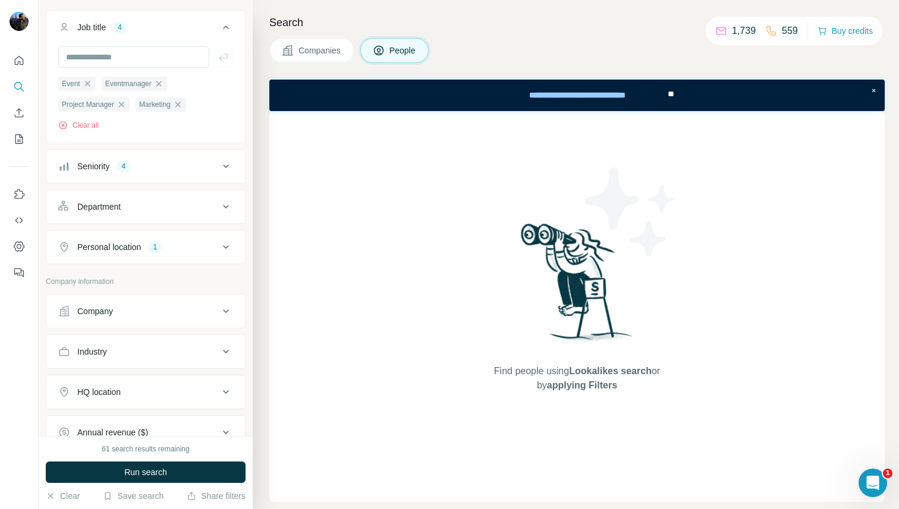
click at [206, 305] on button "Company" at bounding box center [145, 311] width 199 height 29
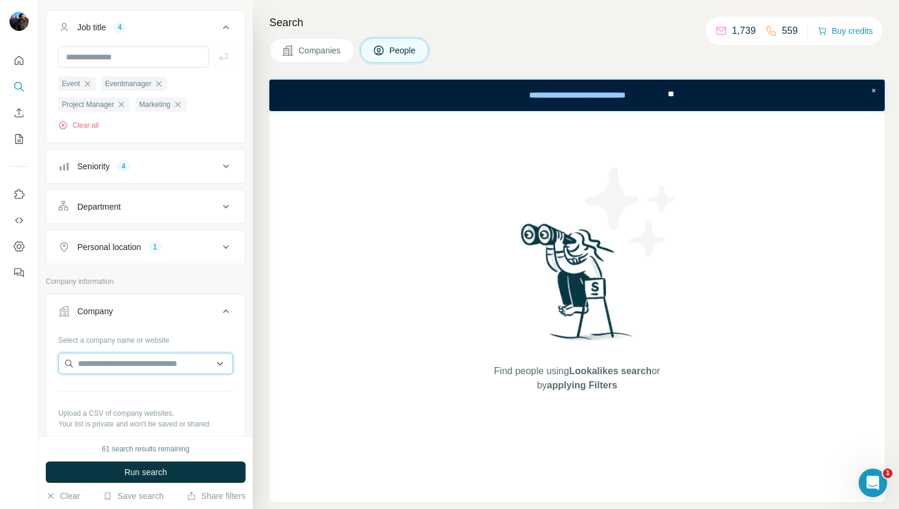
click at [161, 365] on input "text" at bounding box center [145, 363] width 175 height 21
paste input "**********"
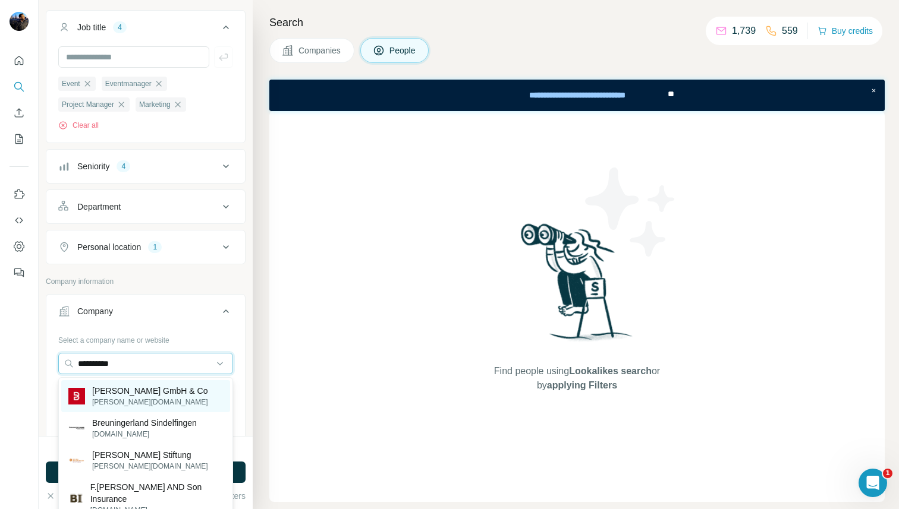
type input "**********"
click at [138, 395] on p "E. Breuninger GmbH & Co" at bounding box center [150, 391] width 116 height 12
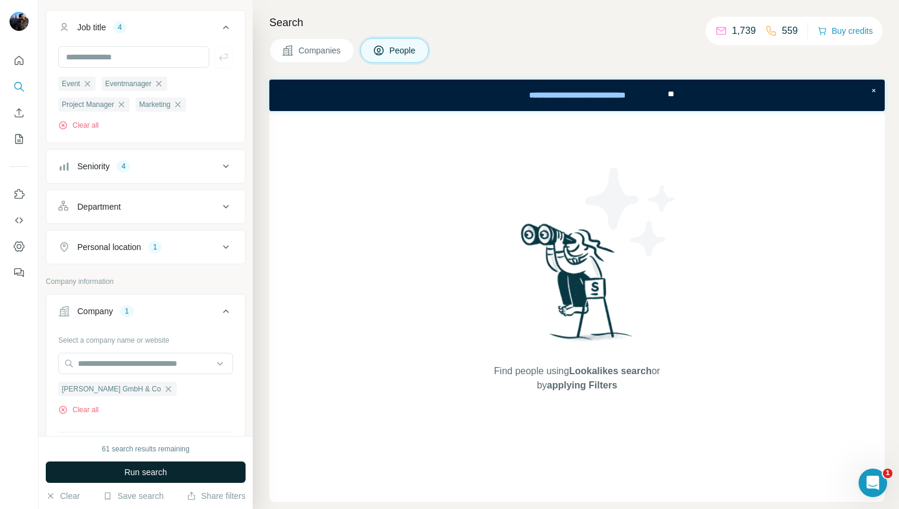
click at [180, 473] on button "Run search" at bounding box center [146, 472] width 200 height 21
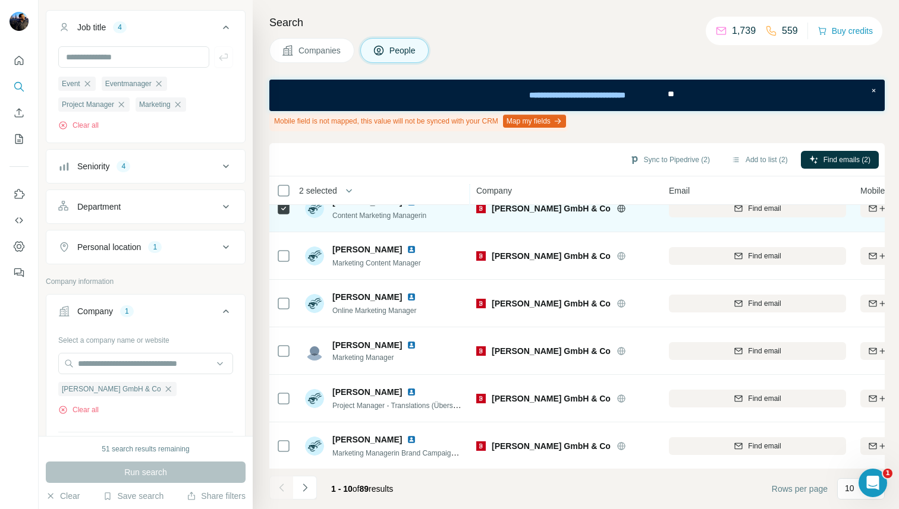
scroll to position [212, 0]
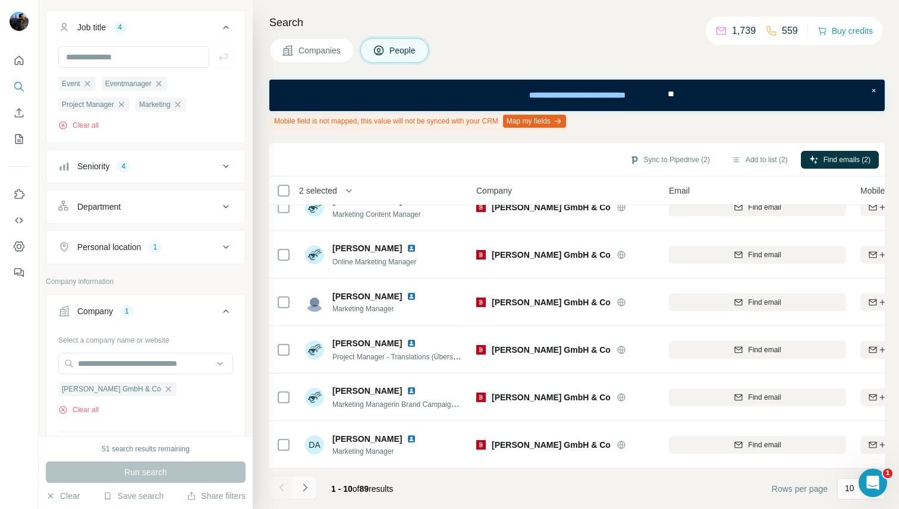
click at [304, 487] on icon "Navigate to next page" at bounding box center [305, 488] width 12 height 12
click at [735, 156] on button "Add to list (4)" at bounding box center [759, 160] width 73 height 18
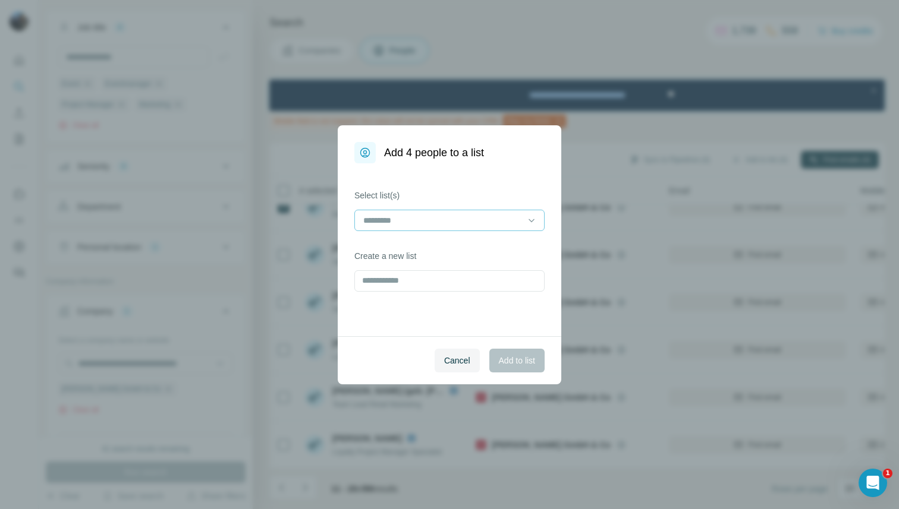
click at [509, 215] on input at bounding box center [442, 220] width 160 height 13
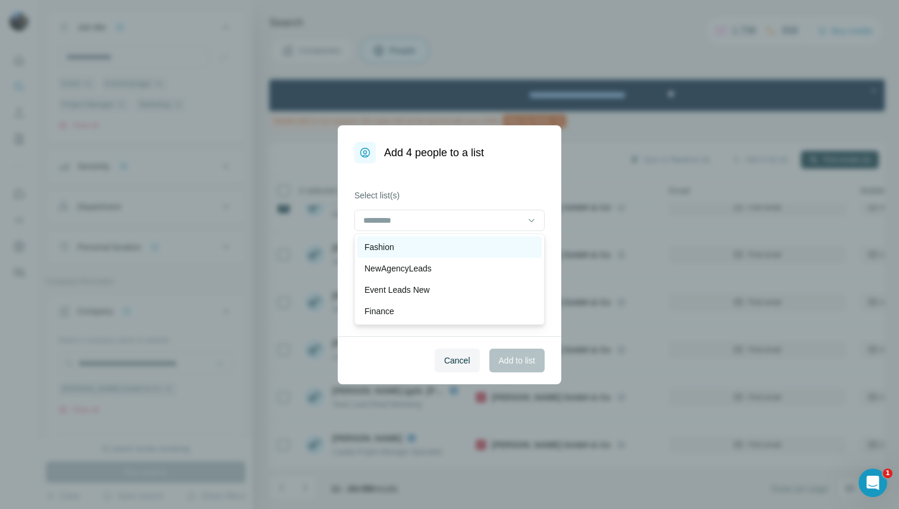
click at [471, 241] on div "Fashion" at bounding box center [449, 247] width 170 height 12
click at [505, 361] on span "Add to list" at bounding box center [517, 361] width 36 height 12
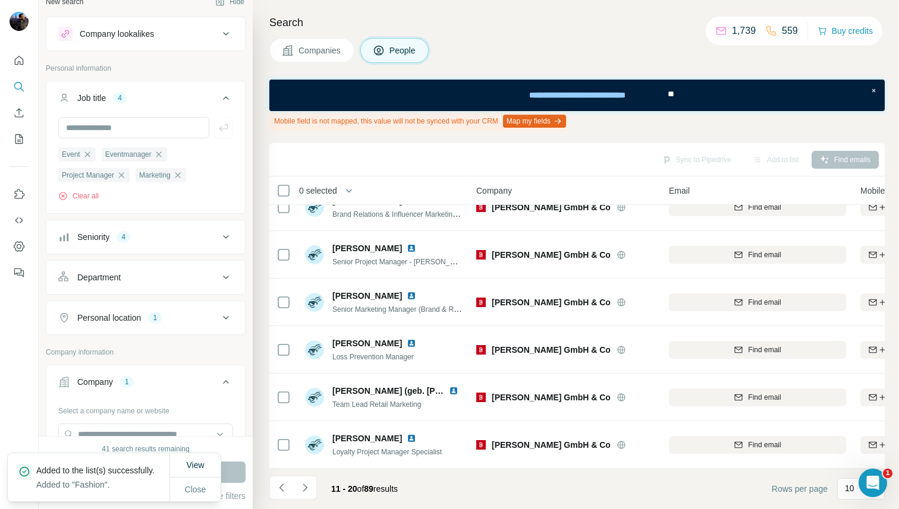
scroll to position [0, 0]
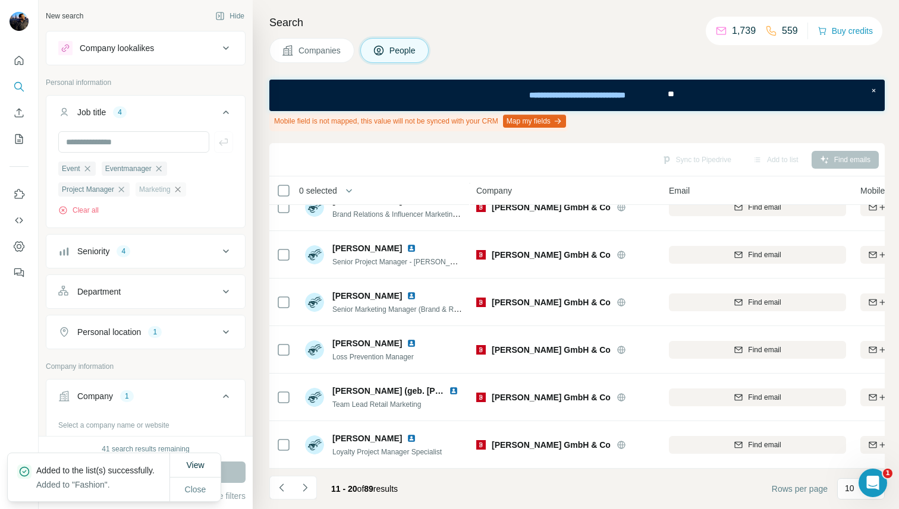
click at [180, 189] on icon "button" at bounding box center [177, 189] width 5 height 5
click at [197, 492] on span "Close" at bounding box center [195, 490] width 21 height 12
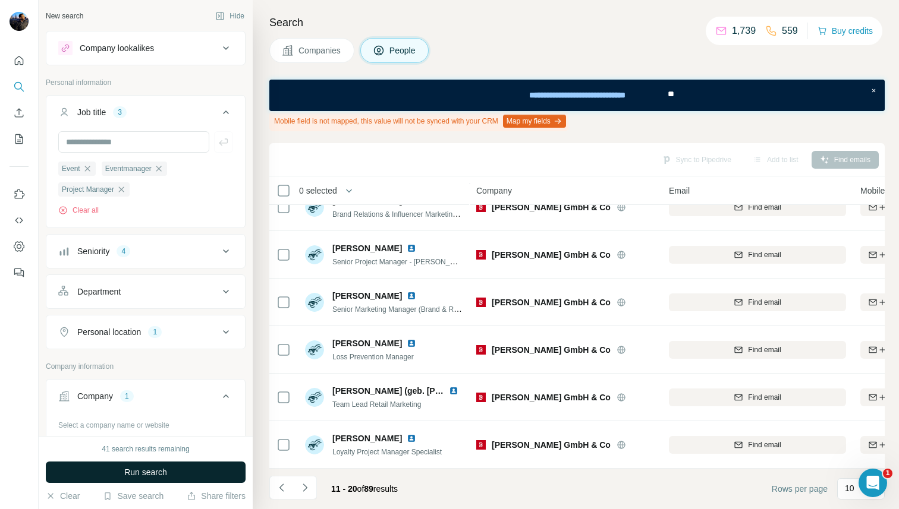
click at [179, 474] on button "Run search" at bounding box center [146, 472] width 200 height 21
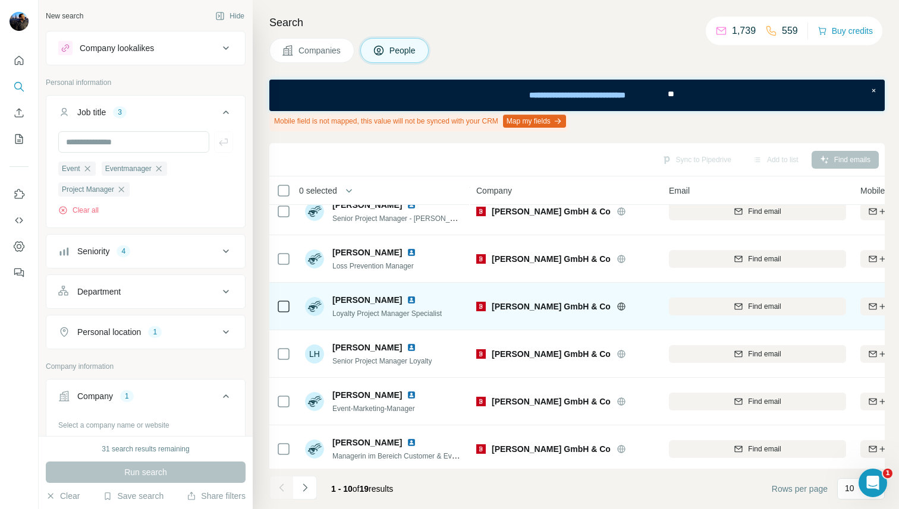
scroll to position [212, 0]
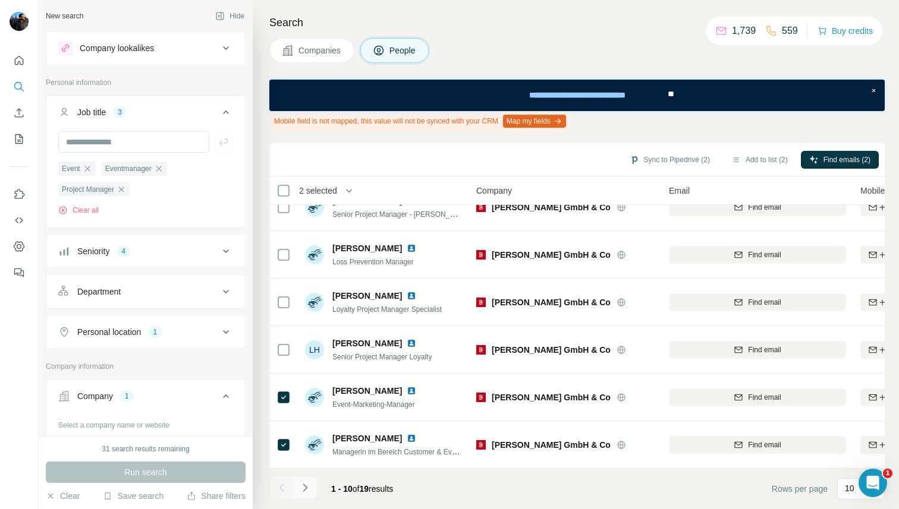
click at [306, 488] on icon "Navigate to next page" at bounding box center [305, 488] width 4 height 8
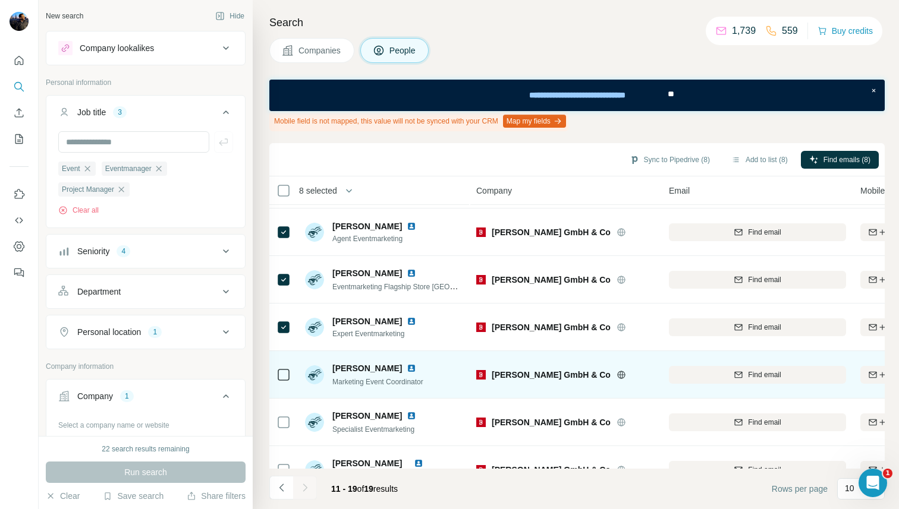
scroll to position [164, 0]
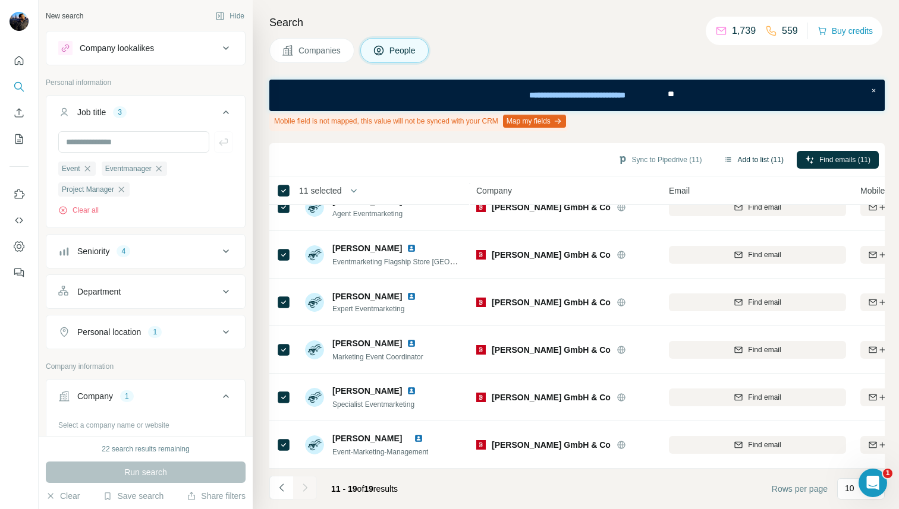
click at [732, 158] on button "Add to list (11)" at bounding box center [753, 160] width 77 height 18
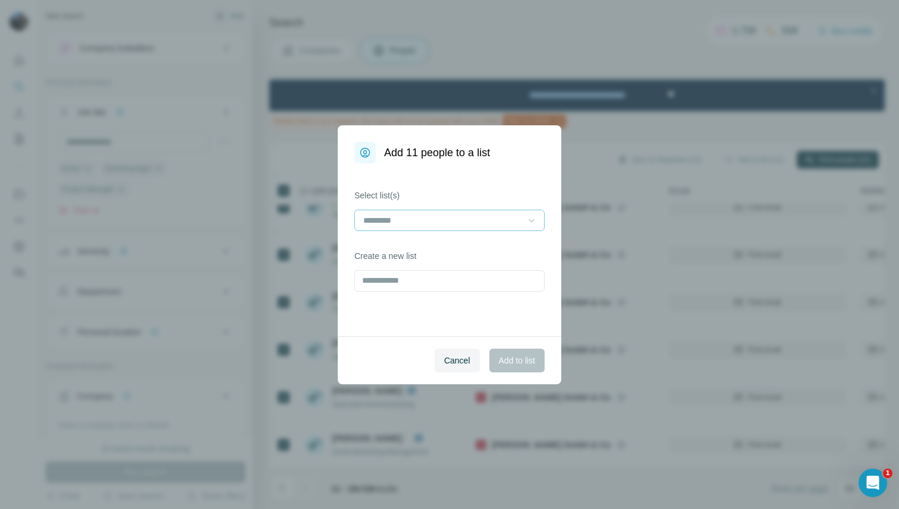
click at [527, 216] on icon at bounding box center [531, 221] width 12 height 12
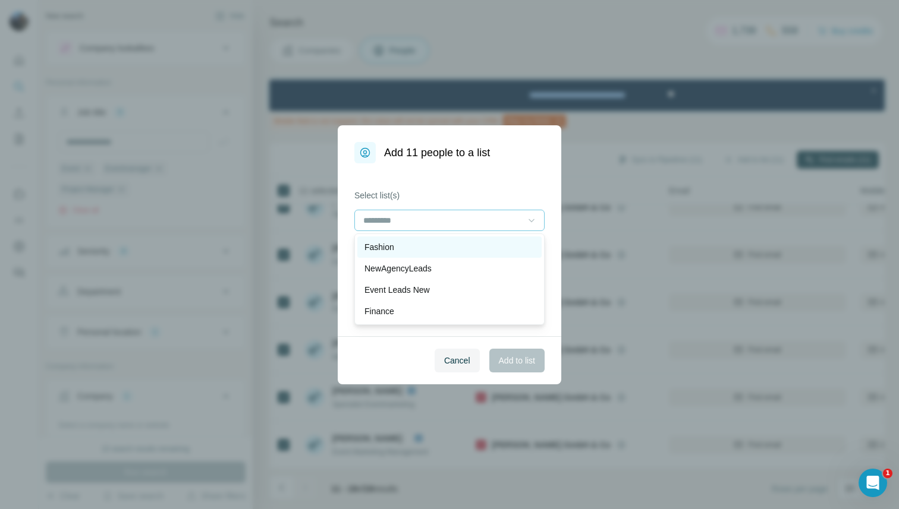
click at [468, 248] on div "Fashion" at bounding box center [449, 247] width 170 height 12
click at [373, 350] on div "Cancel Add to list" at bounding box center [449, 360] width 223 height 48
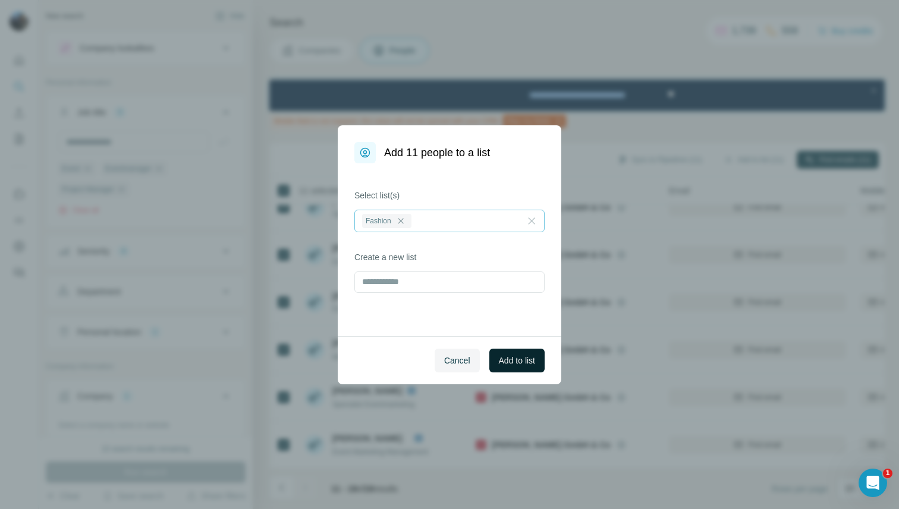
click at [517, 357] on span "Add to list" at bounding box center [517, 361] width 36 height 12
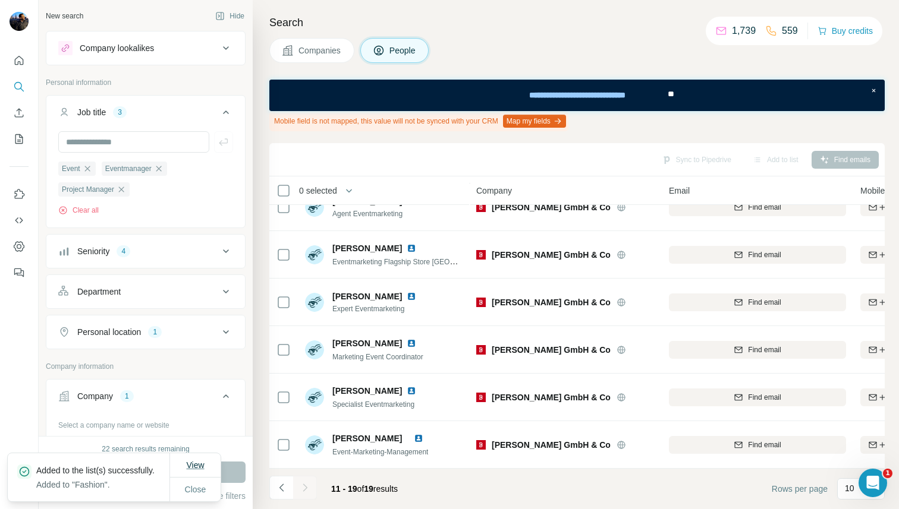
click at [193, 464] on span "View" at bounding box center [195, 466] width 18 height 10
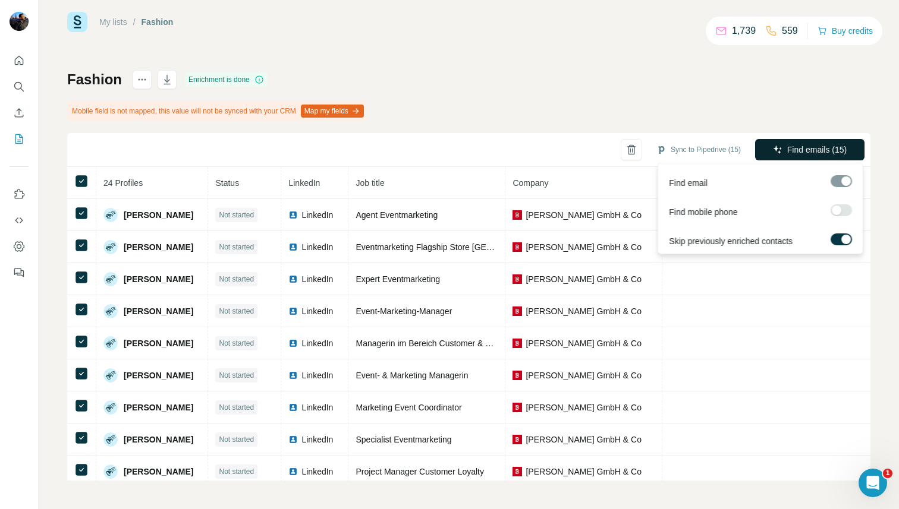
click at [778, 151] on icon "button" at bounding box center [778, 150] width 10 height 10
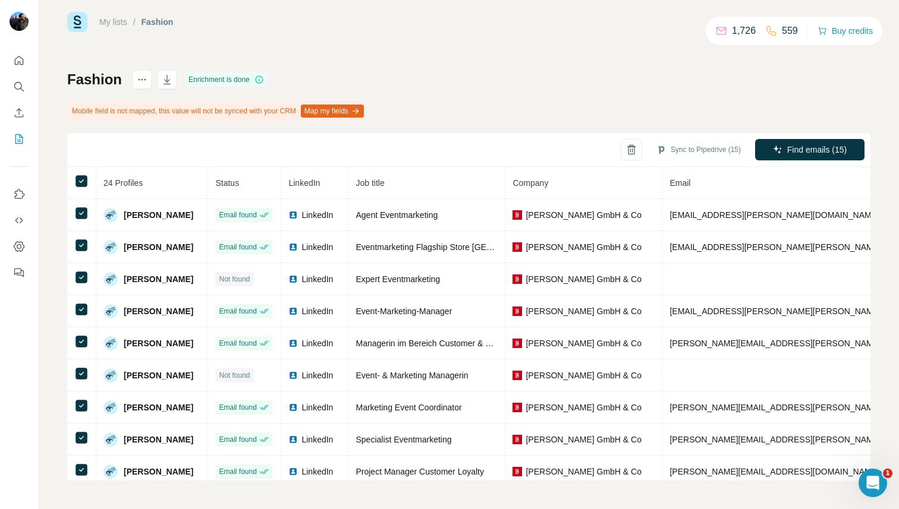
click at [748, 102] on div "Fashion Enrichment is done Mobile field is not mapped, this value will not be s…" at bounding box center [468, 275] width 803 height 411
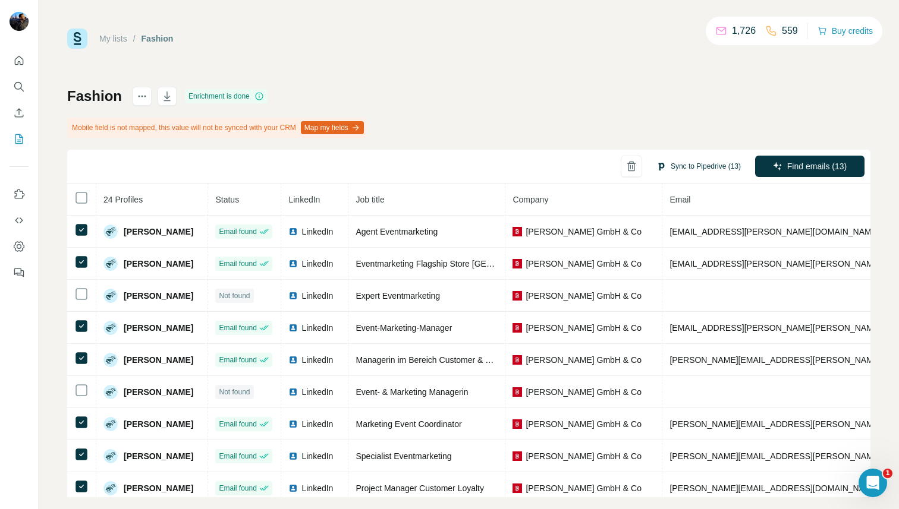
click at [675, 165] on button "Sync to Pipedrive (13)" at bounding box center [698, 167] width 101 height 18
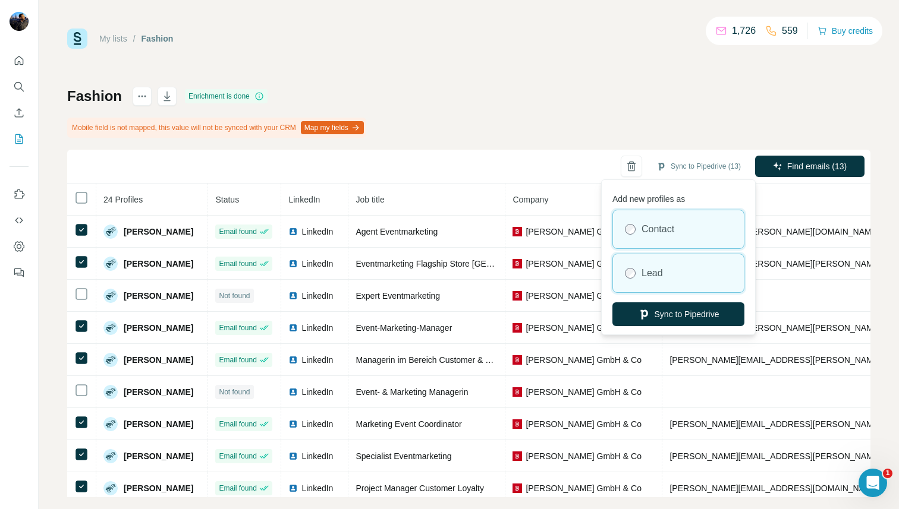
click at [652, 259] on div "Lead" at bounding box center [678, 273] width 131 height 38
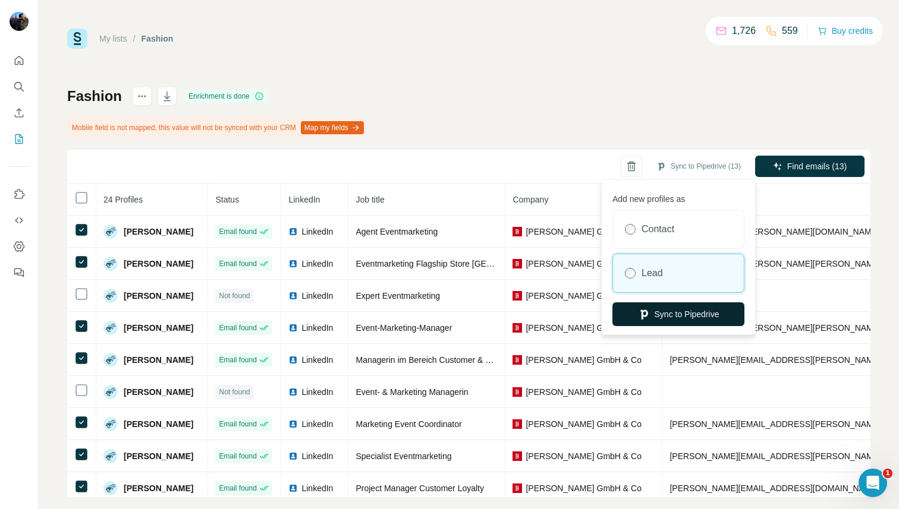
click at [648, 316] on button "Sync to Pipedrive" at bounding box center [678, 315] width 132 height 24
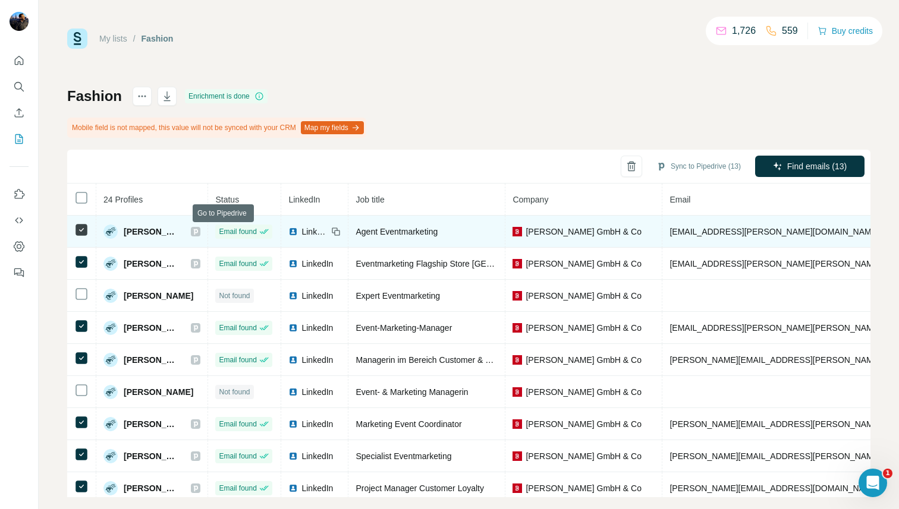
click at [198, 231] on icon at bounding box center [196, 232] width 4 height 6
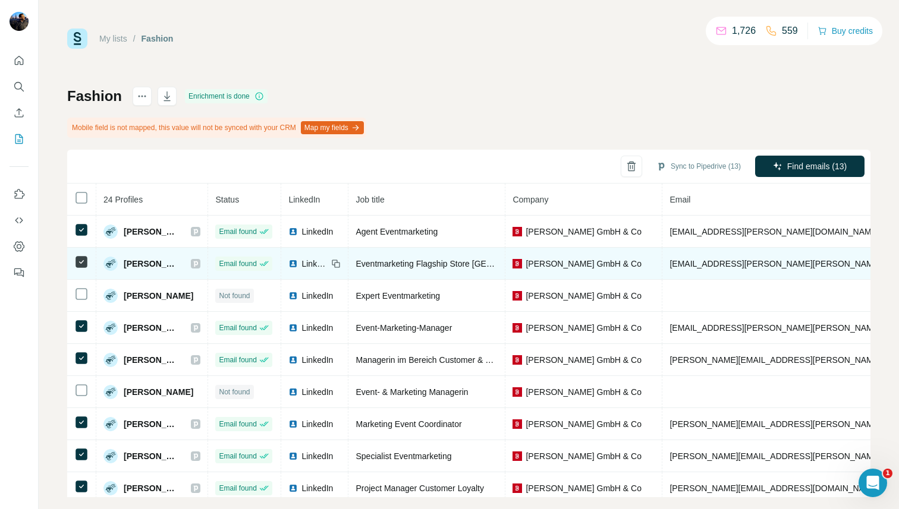
click at [199, 263] on icon at bounding box center [195, 264] width 7 height 10
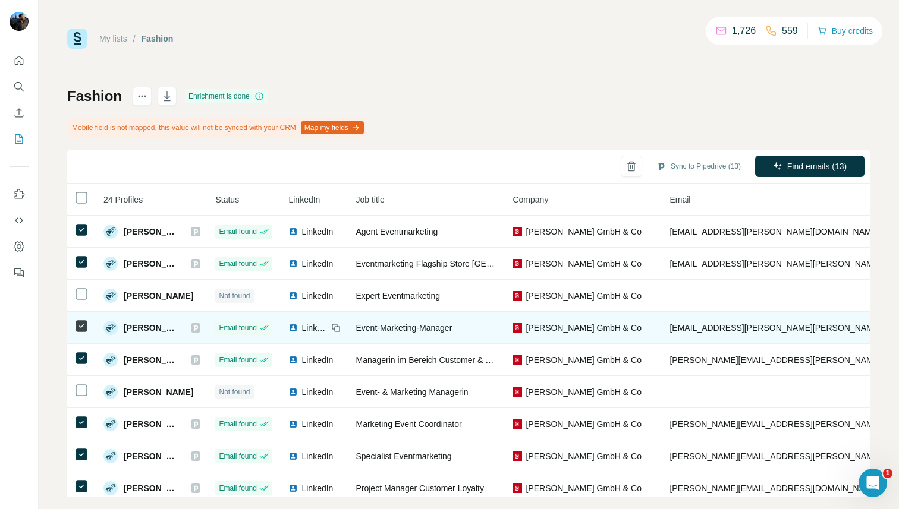
click at [199, 329] on icon at bounding box center [195, 328] width 7 height 10
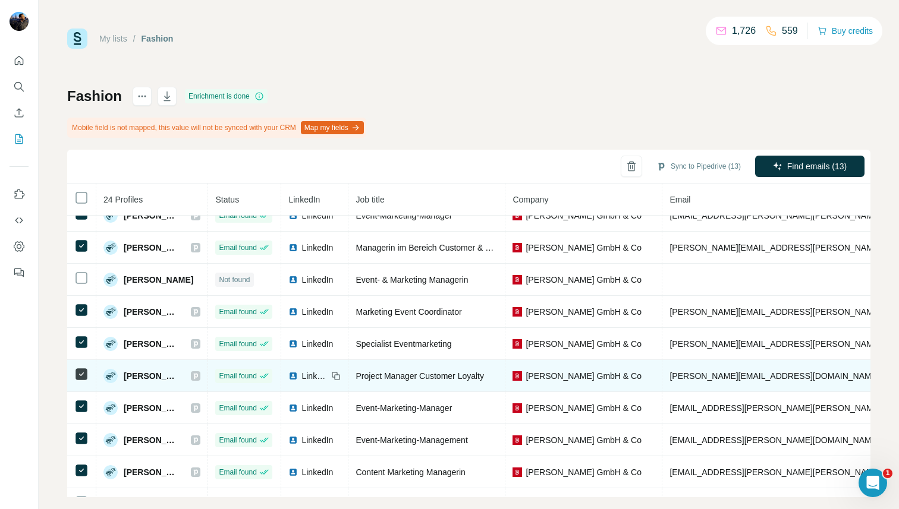
scroll to position [112, 0]
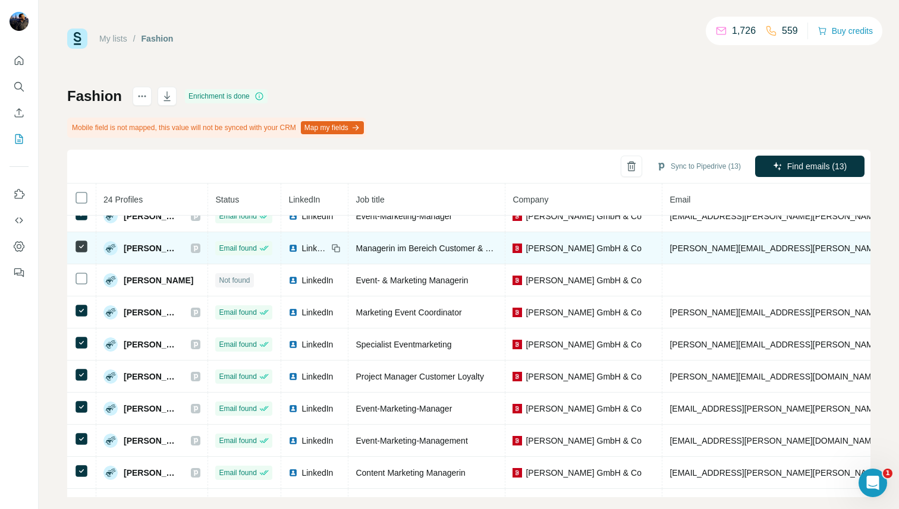
click at [198, 250] on icon at bounding box center [196, 248] width 4 height 6
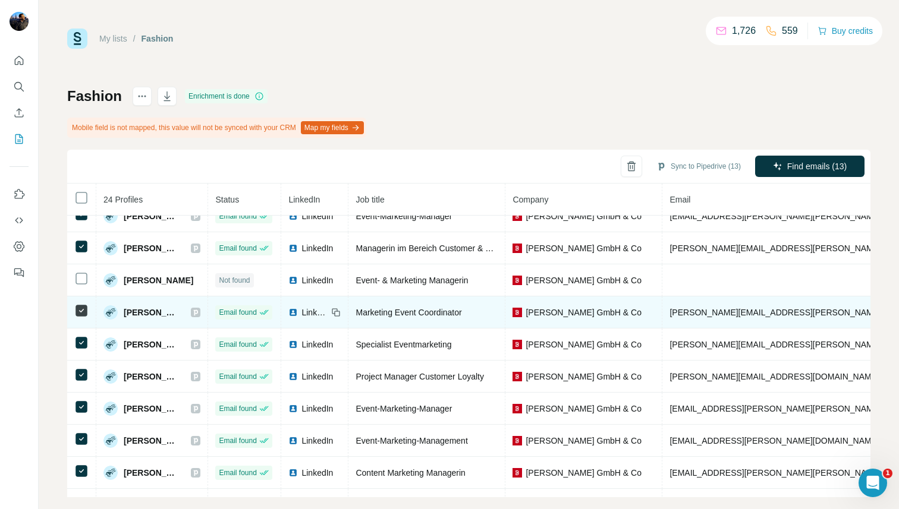
click at [198, 311] on icon at bounding box center [196, 313] width 4 height 6
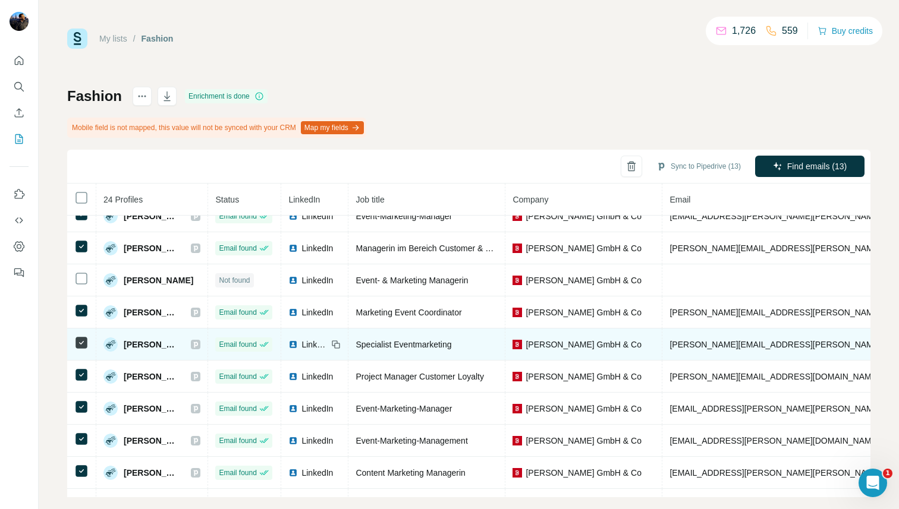
click at [199, 346] on icon at bounding box center [195, 345] width 7 height 10
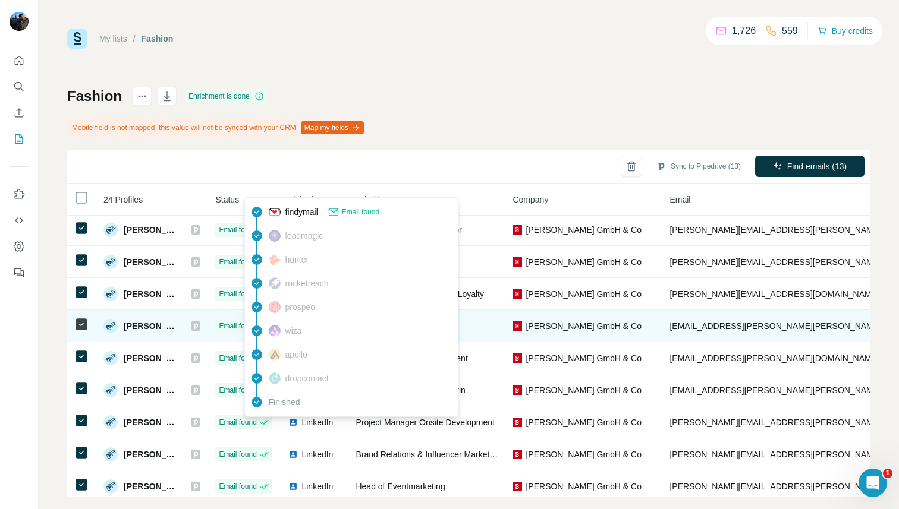
scroll to position [210, 0]
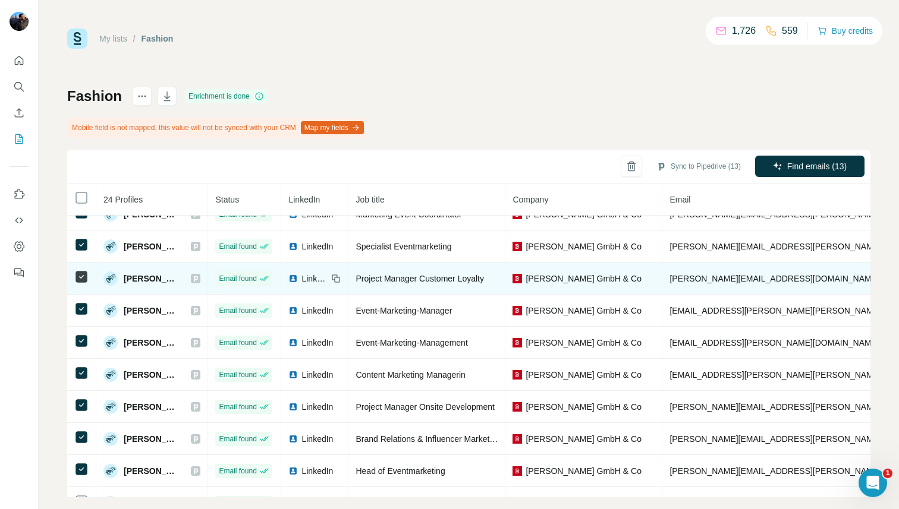
click at [198, 278] on icon at bounding box center [196, 279] width 4 height 6
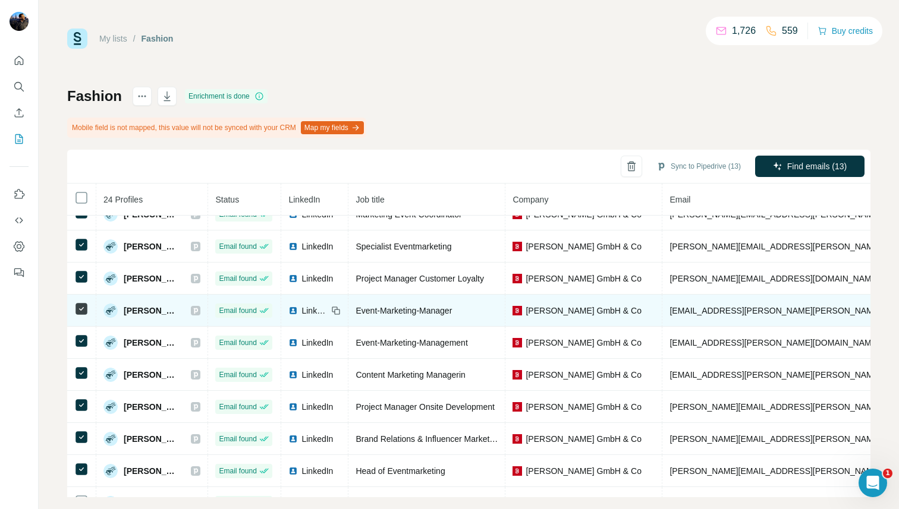
click at [199, 311] on icon at bounding box center [195, 311] width 7 height 10
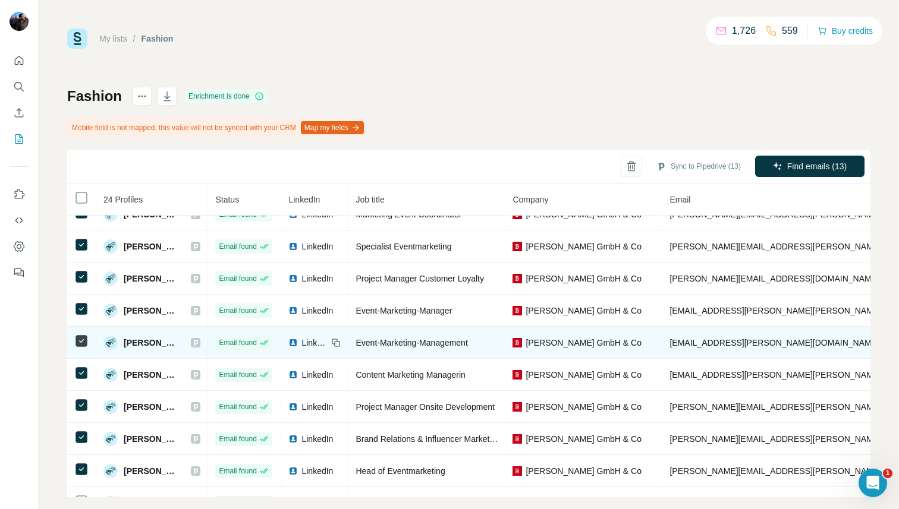
click at [199, 344] on icon at bounding box center [195, 343] width 7 height 10
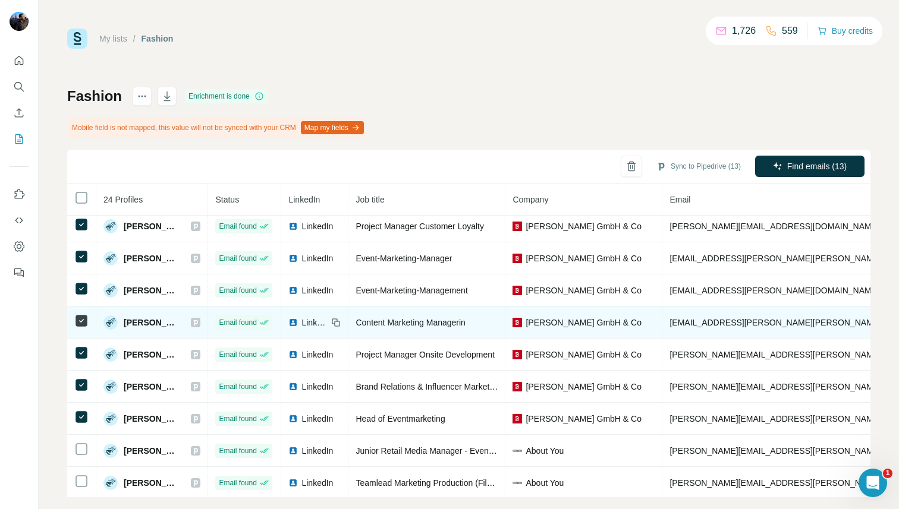
scroll to position [277, 0]
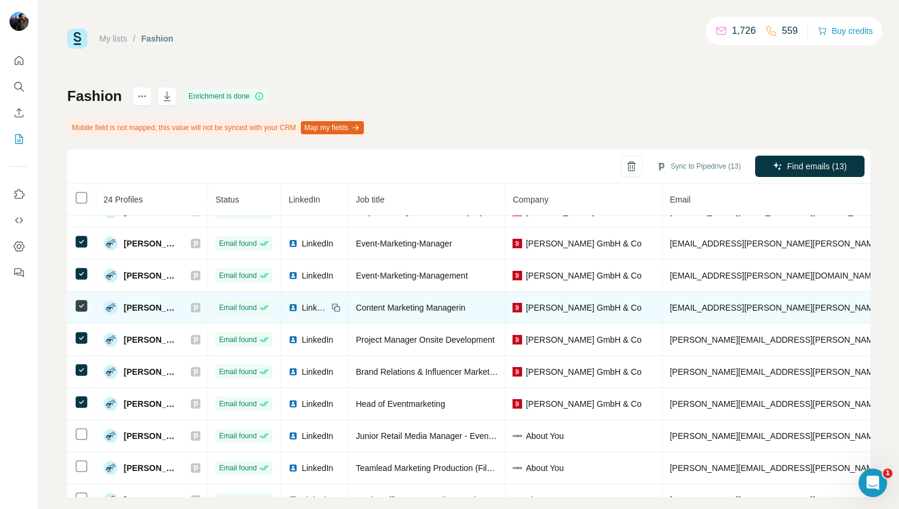
click at [199, 306] on icon at bounding box center [195, 308] width 7 height 10
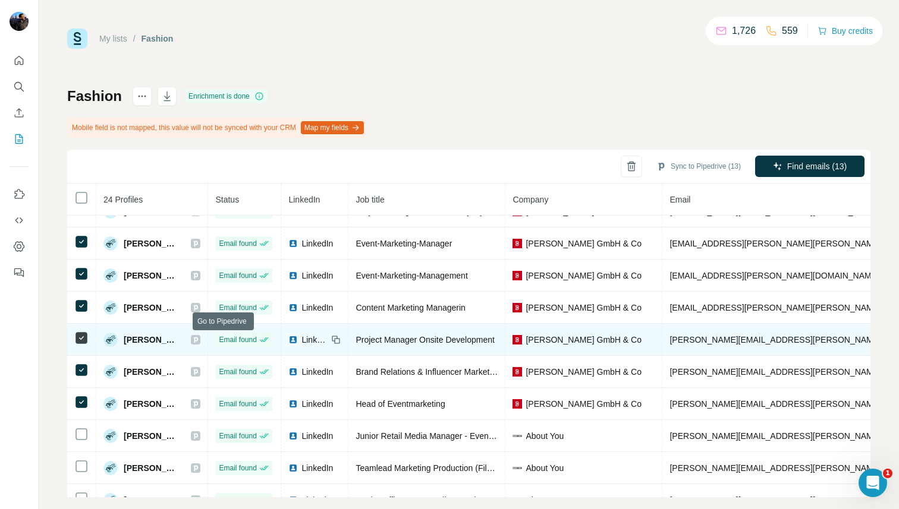
click at [198, 340] on icon at bounding box center [196, 340] width 4 height 6
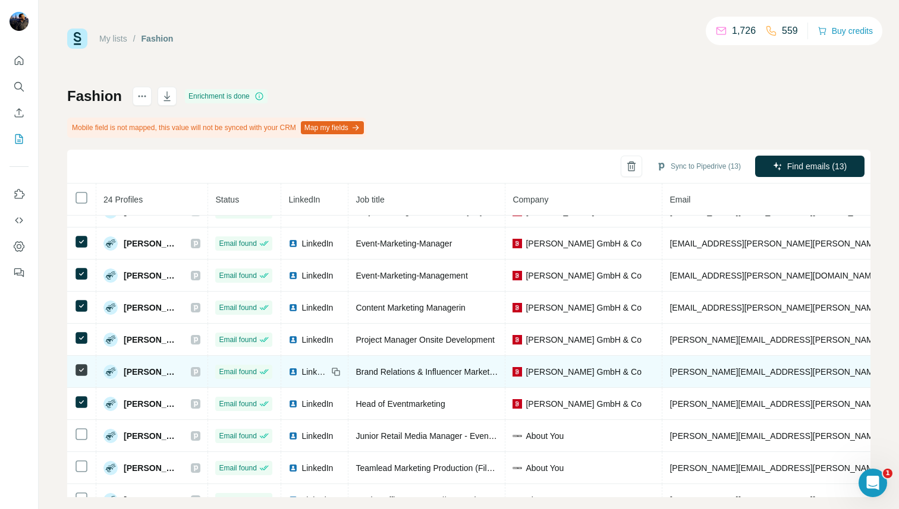
click at [199, 373] on icon at bounding box center [195, 372] width 7 height 10
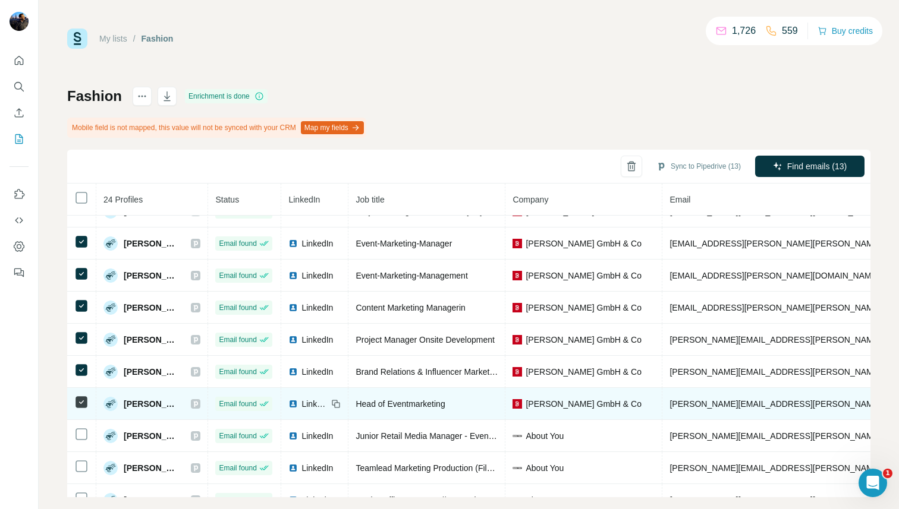
click at [198, 401] on icon at bounding box center [196, 404] width 4 height 6
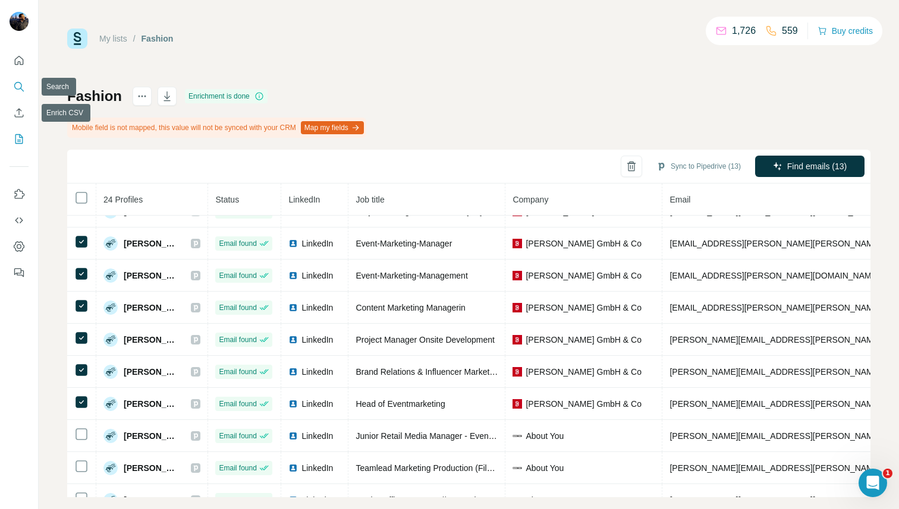
click at [24, 89] on icon "Search" at bounding box center [19, 87] width 12 height 12
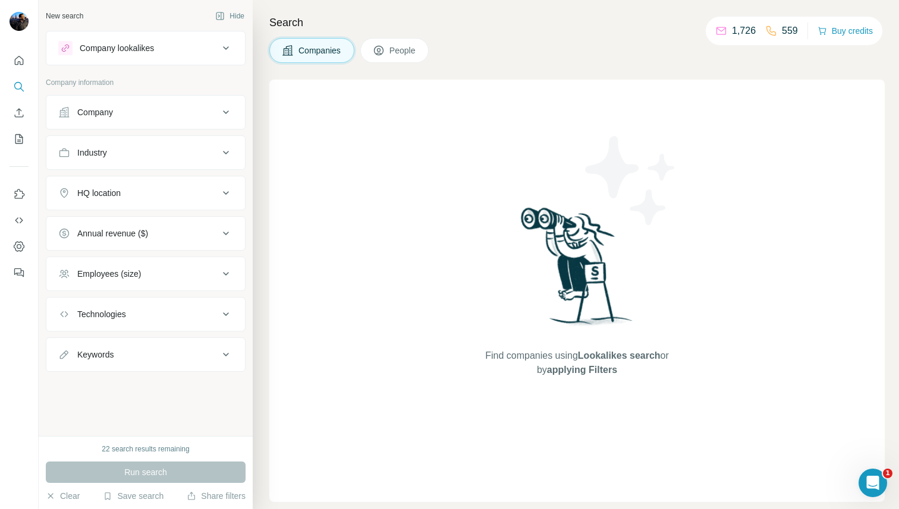
click at [408, 50] on span "People" at bounding box center [402, 51] width 27 height 12
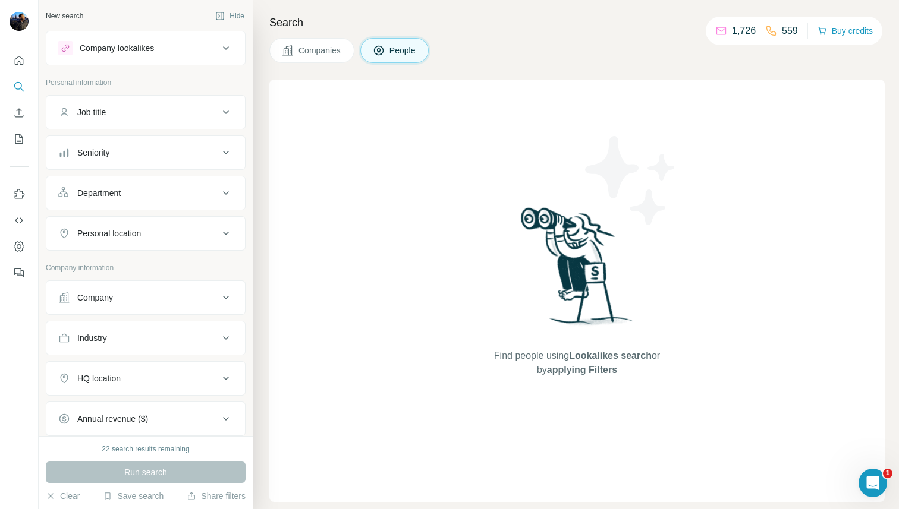
click at [169, 108] on div "Job title" at bounding box center [138, 112] width 160 height 12
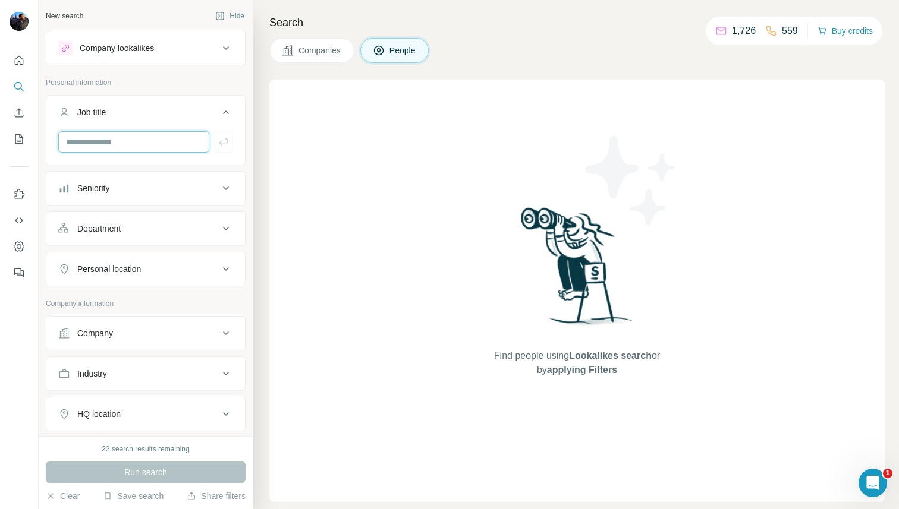
click at [138, 136] on input "text" at bounding box center [133, 141] width 151 height 21
type input "*****"
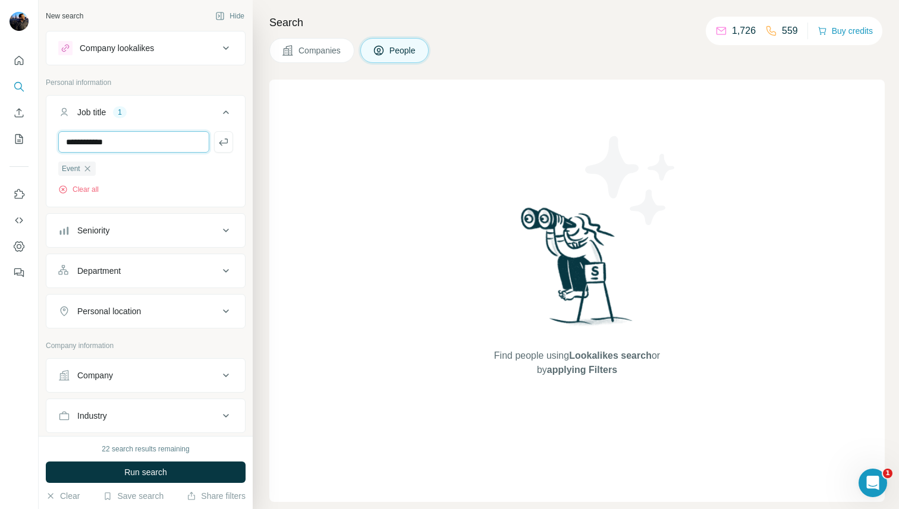
type input "**********"
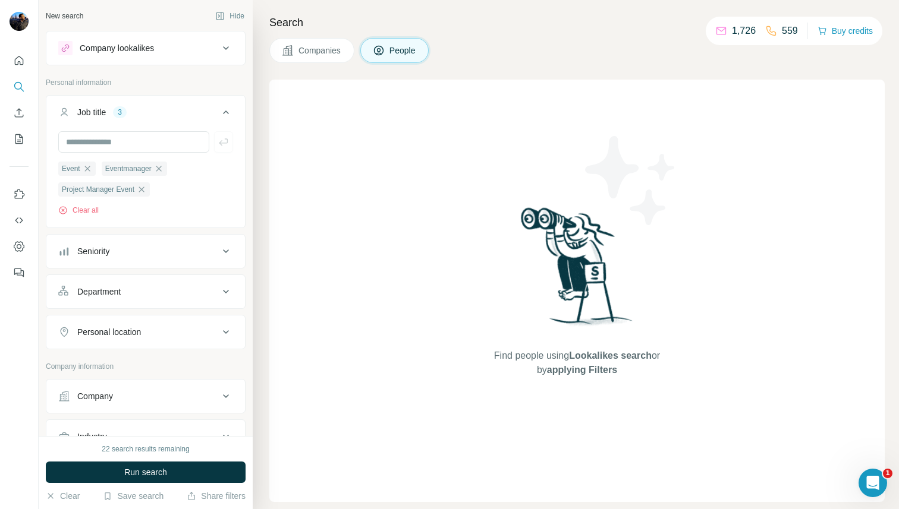
click at [182, 259] on button "Seniority" at bounding box center [145, 251] width 199 height 29
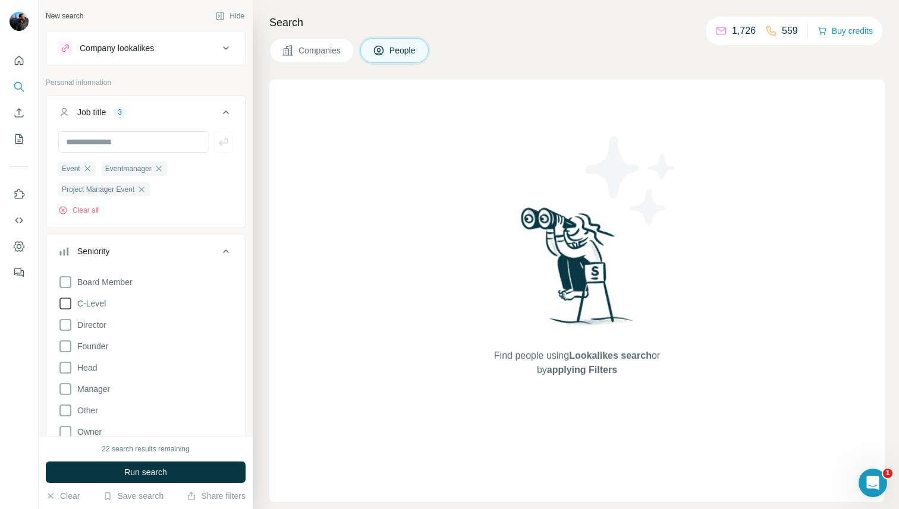
click at [98, 304] on span "C-Level" at bounding box center [89, 304] width 33 height 12
click at [79, 395] on div "Manager" at bounding box center [84, 389] width 52 height 14
click at [67, 388] on icon at bounding box center [65, 389] width 14 height 14
click at [67, 410] on icon at bounding box center [65, 411] width 14 height 14
click at [137, 474] on span "Run search" at bounding box center [145, 473] width 43 height 12
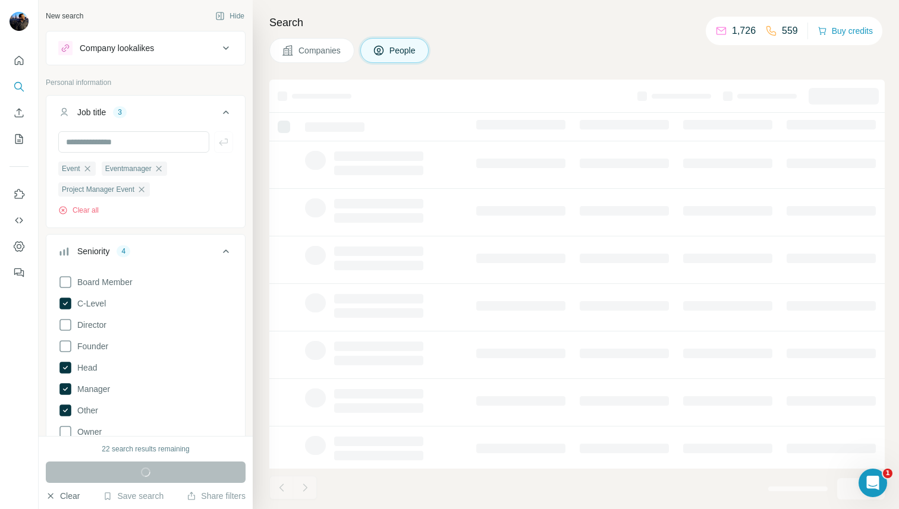
click at [74, 495] on button "Clear" at bounding box center [63, 496] width 34 height 12
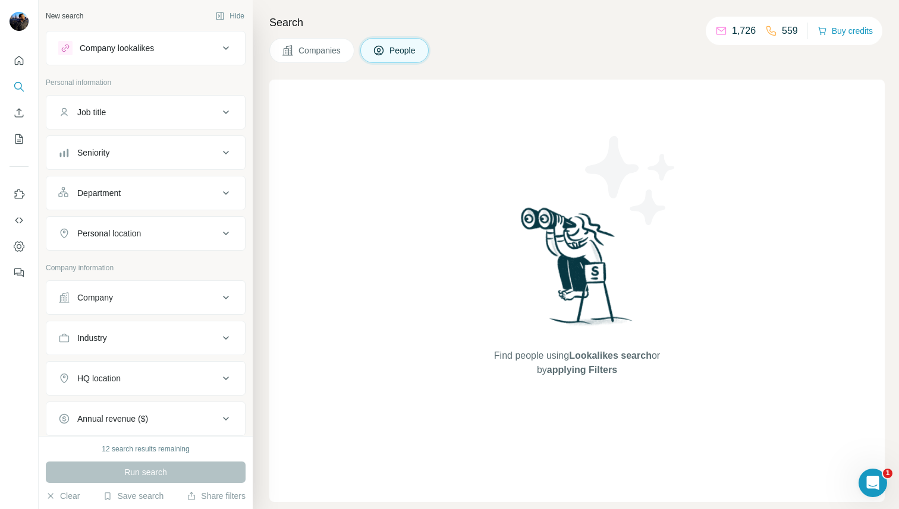
click at [392, 52] on span "People" at bounding box center [402, 51] width 27 height 12
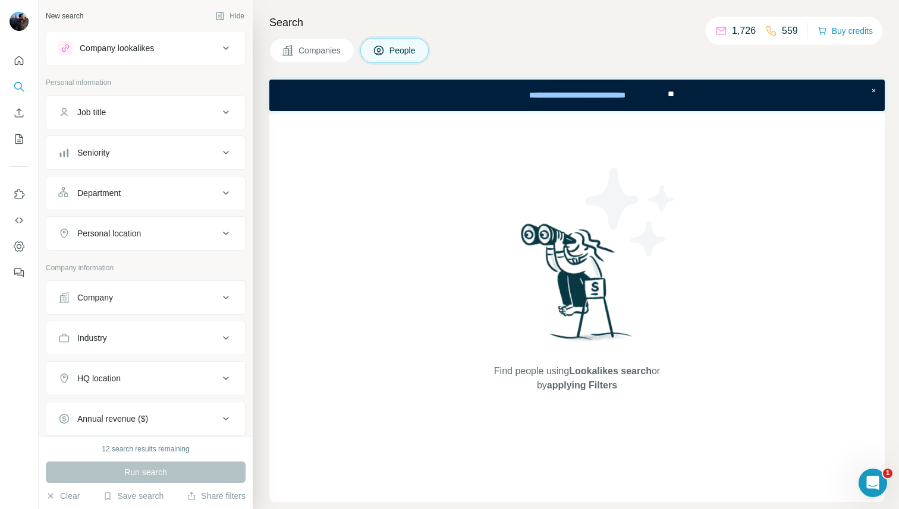
click at [164, 105] on button "Job title" at bounding box center [145, 112] width 199 height 29
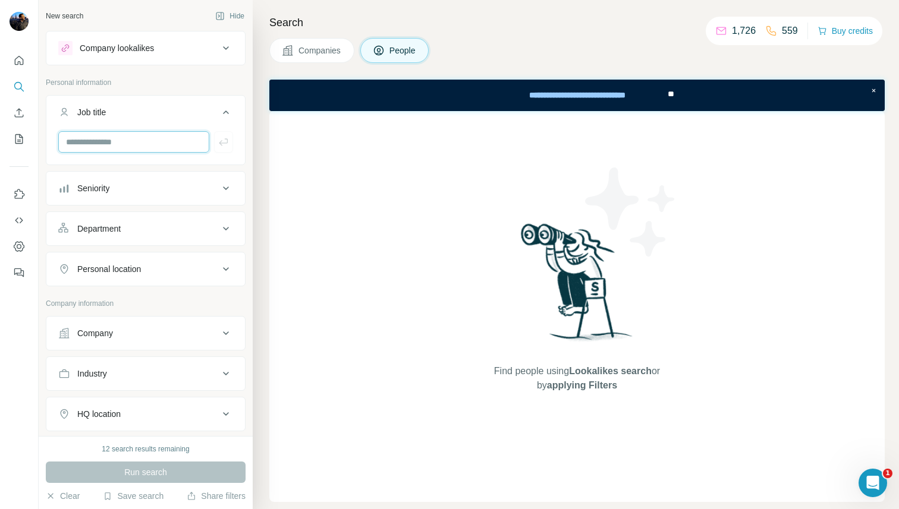
click at [138, 134] on input "text" at bounding box center [133, 141] width 151 height 21
type input "*****"
click at [222, 141] on icon "button" at bounding box center [224, 142] width 12 height 12
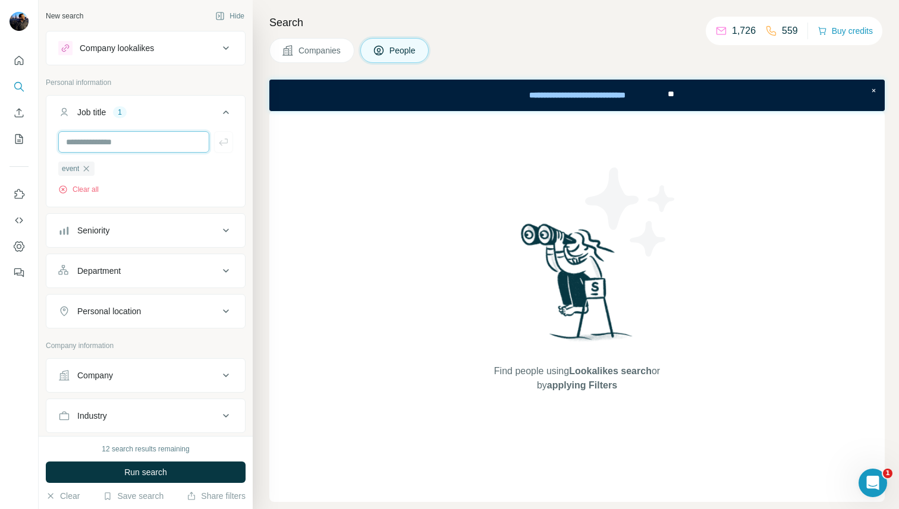
click at [141, 144] on input "text" at bounding box center [133, 141] width 151 height 21
type input "*****"
click at [228, 138] on icon "button" at bounding box center [224, 142] width 12 height 12
click at [134, 168] on icon "button" at bounding box center [130, 169] width 10 height 10
click at [136, 152] on input "text" at bounding box center [133, 141] width 151 height 21
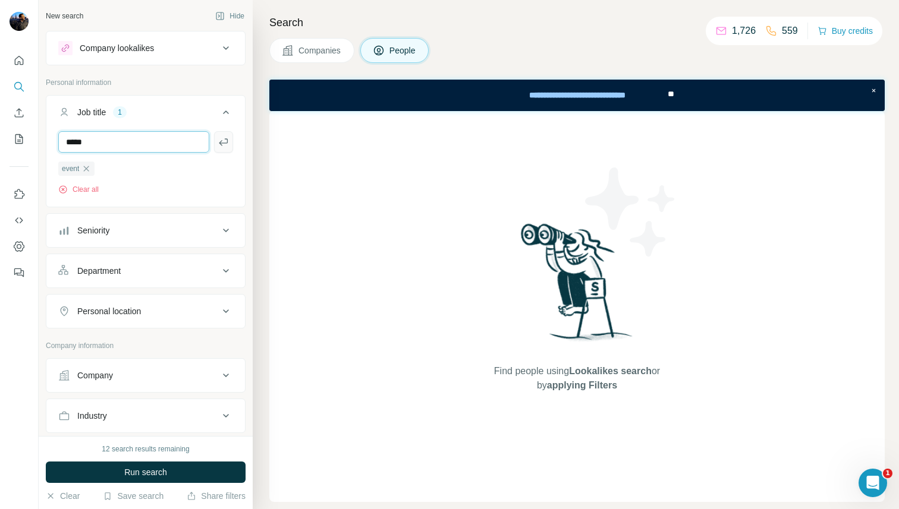
type input "*****"
click at [226, 137] on icon "button" at bounding box center [224, 142] width 12 height 12
click at [155, 144] on input "text" at bounding box center [133, 141] width 151 height 21
type input "**********"
click at [225, 138] on icon "button" at bounding box center [224, 142] width 12 height 12
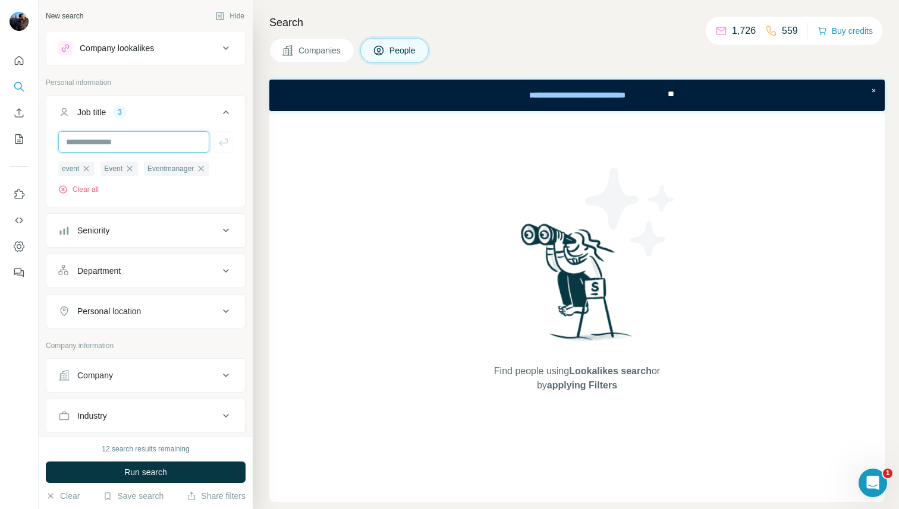
click at [150, 149] on input "text" at bounding box center [133, 141] width 151 height 21
type input "**********"
click at [221, 144] on icon "button" at bounding box center [224, 142] width 12 height 12
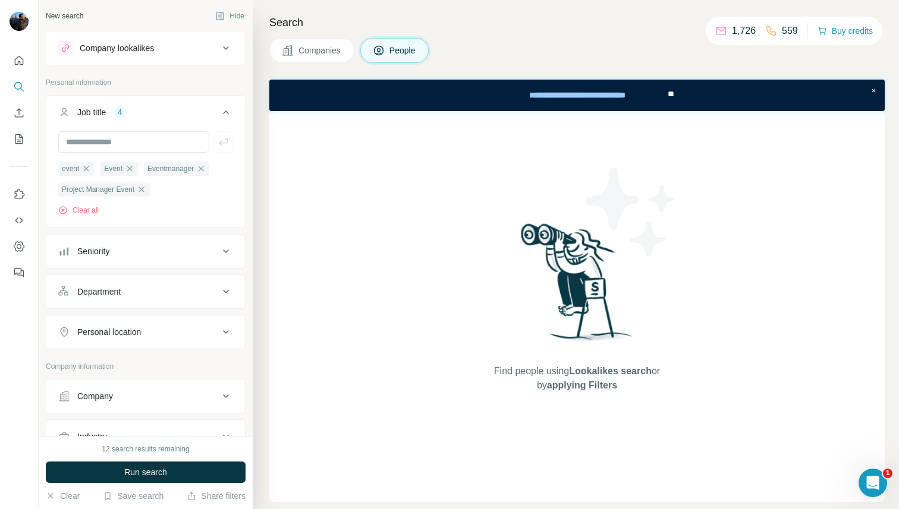
click at [168, 244] on button "Seniority" at bounding box center [145, 251] width 199 height 29
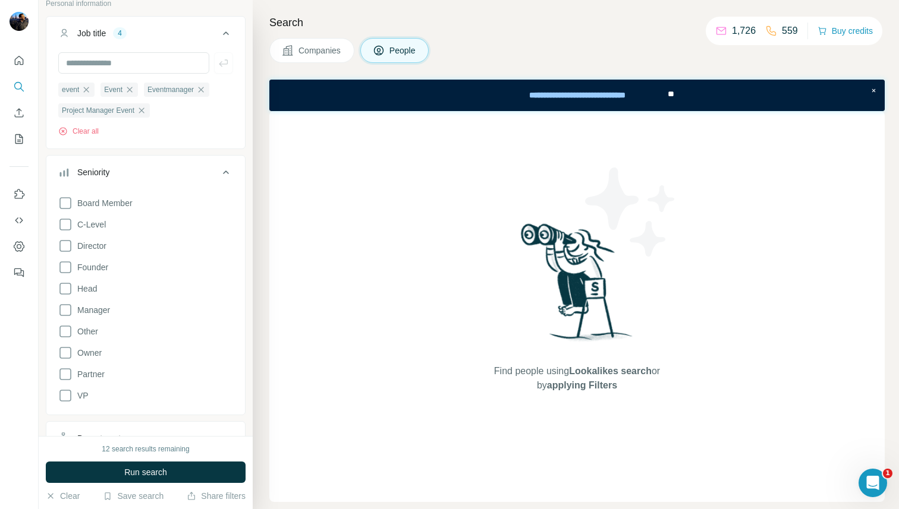
scroll to position [130, 0]
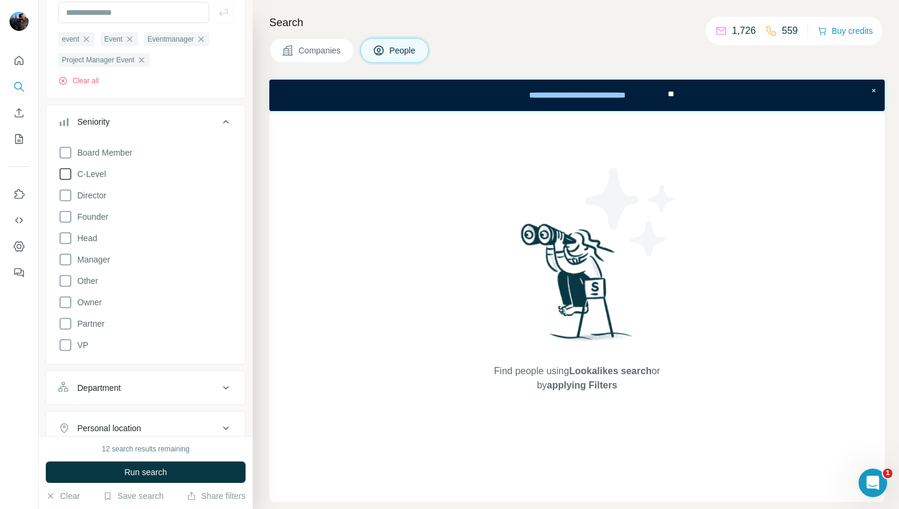
click at [64, 176] on icon at bounding box center [65, 174] width 14 height 14
click at [68, 234] on icon at bounding box center [65, 238] width 14 height 14
click at [69, 261] on icon at bounding box center [65, 260] width 14 height 14
click at [67, 282] on icon at bounding box center [65, 281] width 14 height 14
click at [231, 127] on icon at bounding box center [226, 122] width 14 height 14
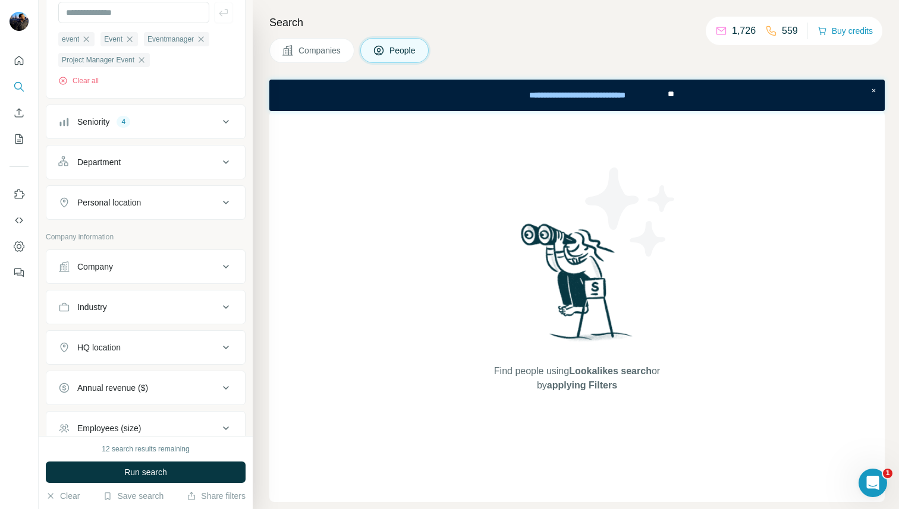
click at [166, 207] on div "Personal location" at bounding box center [138, 203] width 160 height 12
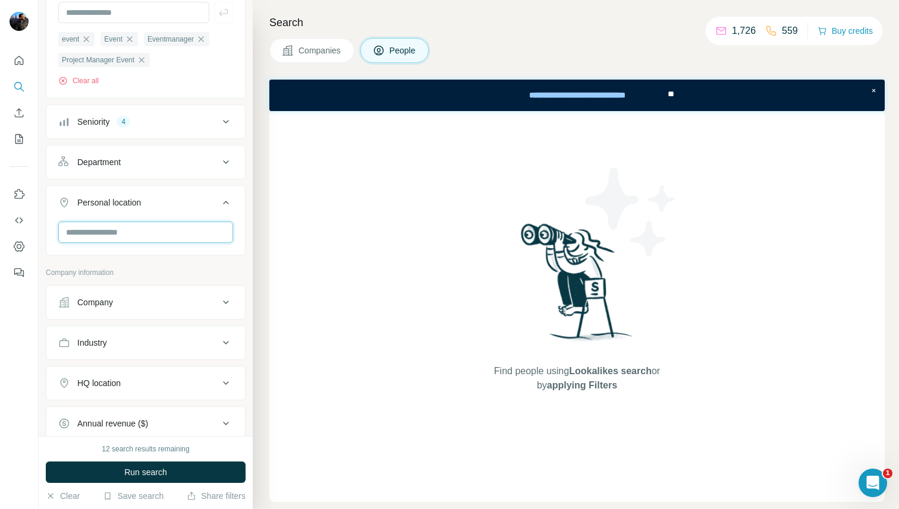
click at [147, 225] on input "text" at bounding box center [145, 232] width 175 height 21
type input "******"
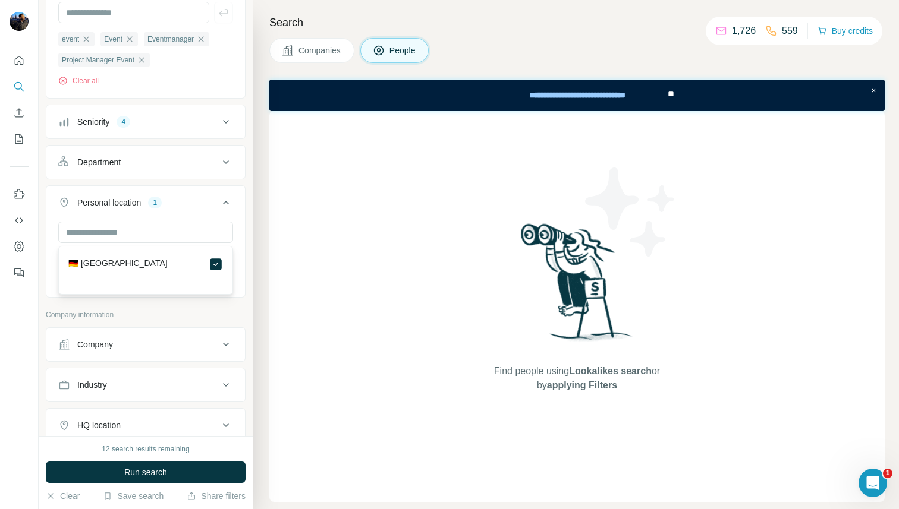
click at [221, 198] on icon at bounding box center [226, 203] width 14 height 14
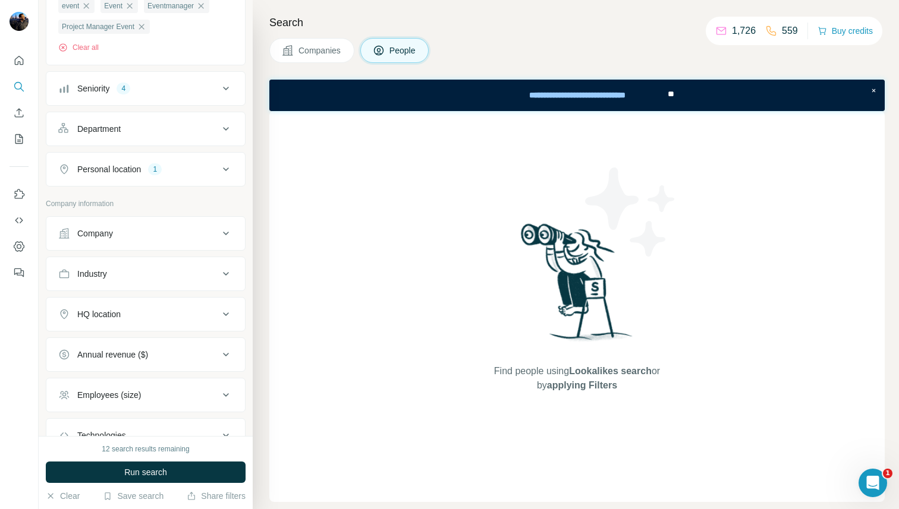
scroll to position [163, 0]
click at [182, 235] on div "Company" at bounding box center [138, 233] width 160 height 12
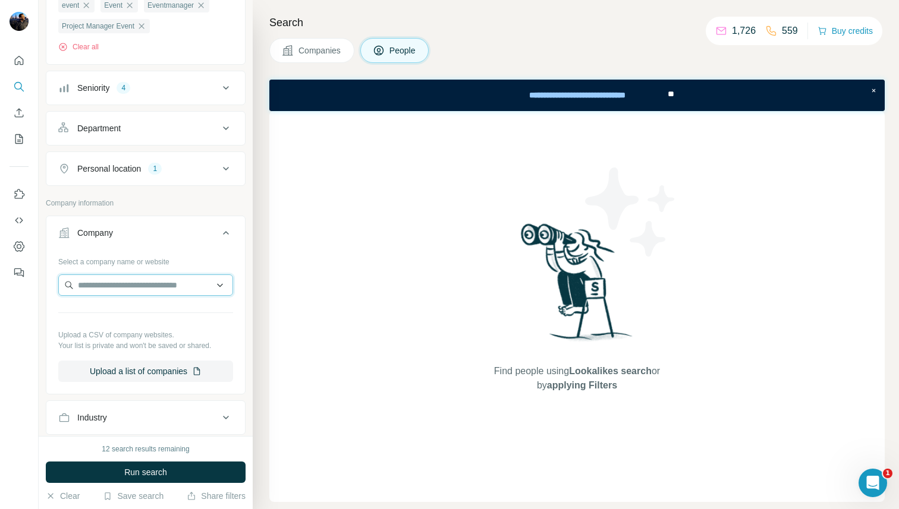
click at [150, 289] on input "text" at bounding box center [145, 285] width 175 height 21
paste input "*******"
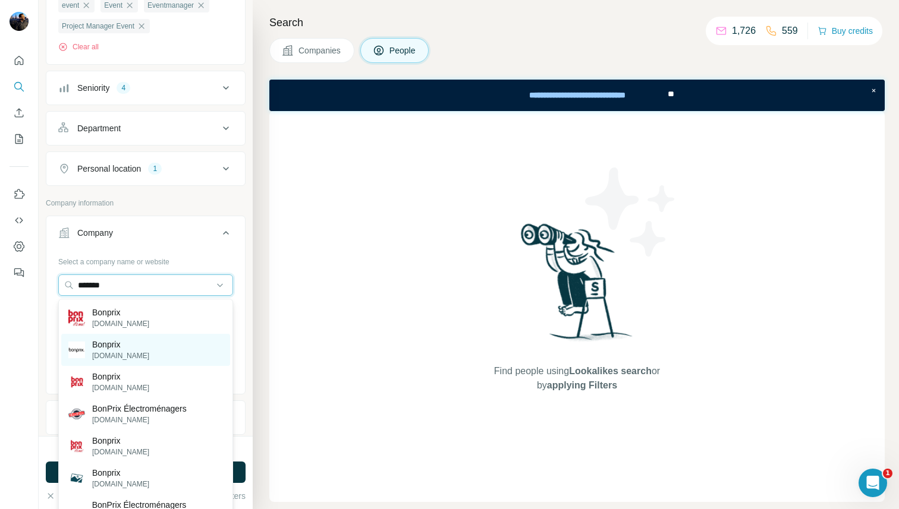
type input "*******"
click at [134, 347] on div "Bonprix bonprix.de" at bounding box center [145, 350] width 169 height 32
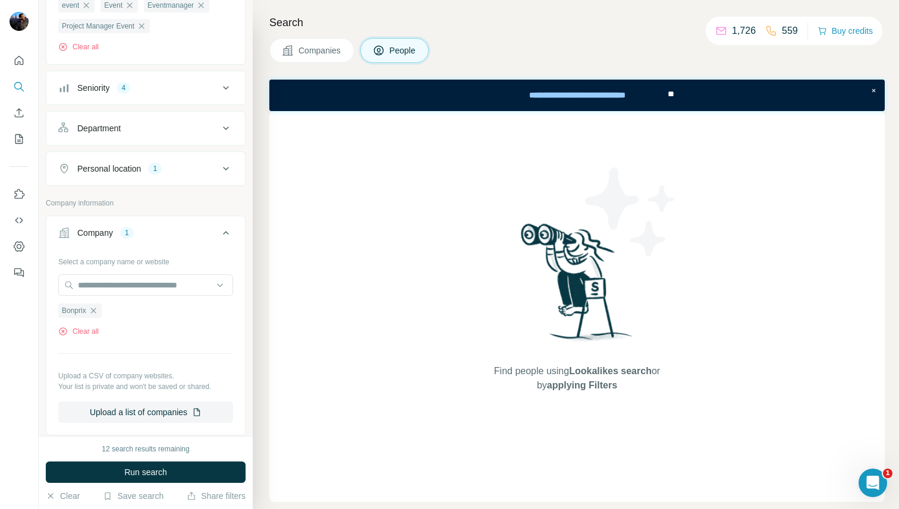
click at [226, 236] on icon at bounding box center [226, 233] width 14 height 14
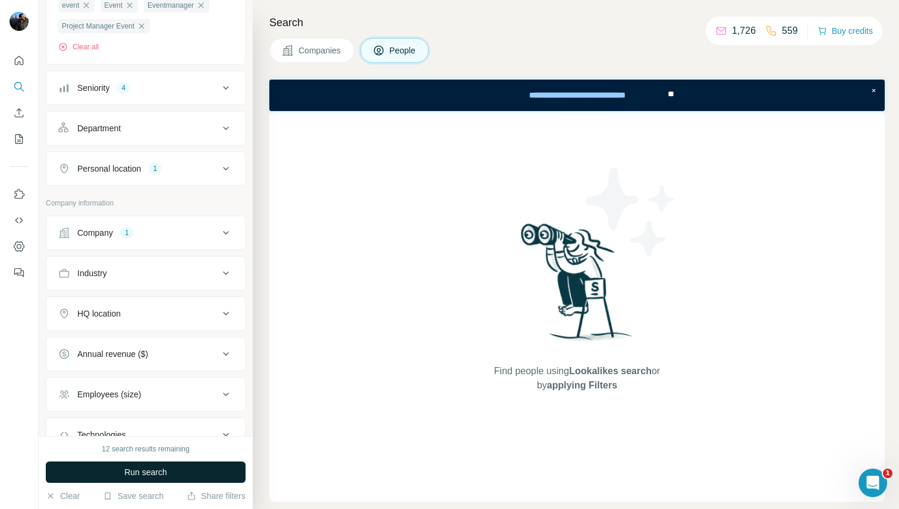
click at [128, 471] on span "Run search" at bounding box center [145, 473] width 43 height 12
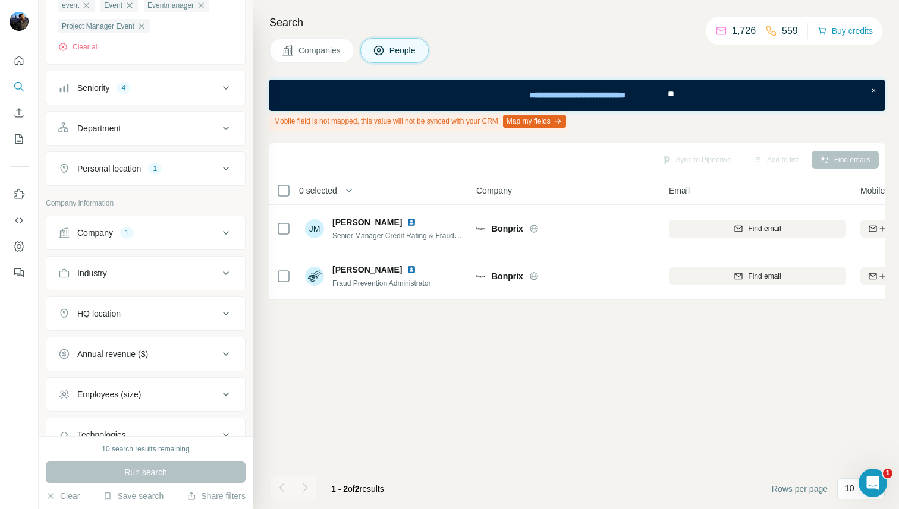
click at [221, 229] on icon at bounding box center [226, 233] width 14 height 14
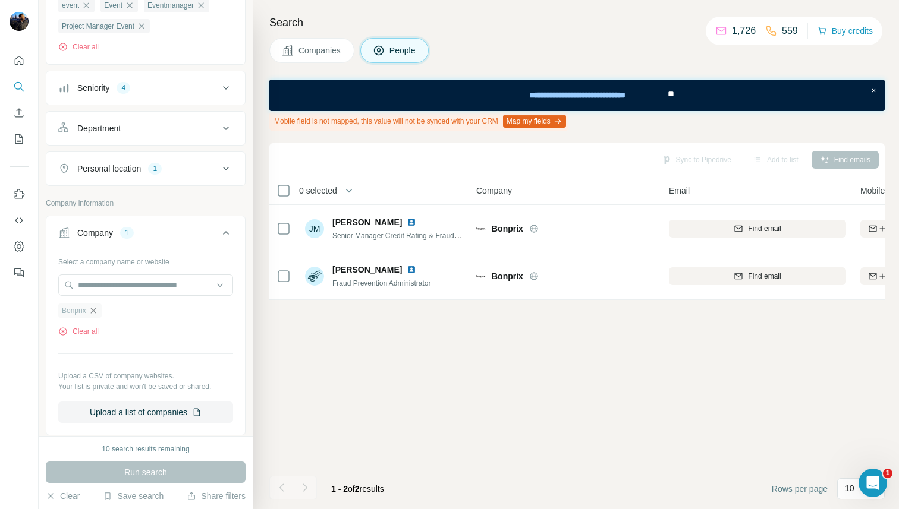
click at [93, 310] on icon "button" at bounding box center [94, 311] width 10 height 10
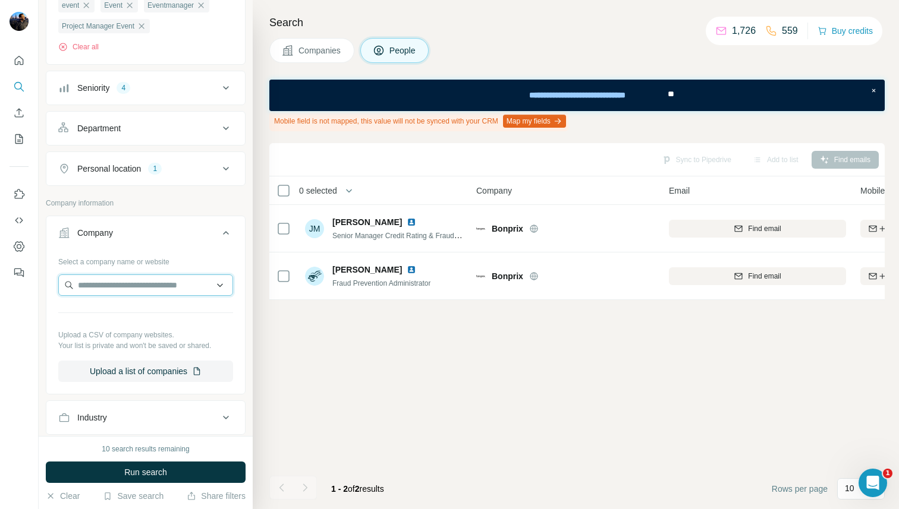
click at [109, 286] on input "text" at bounding box center [145, 285] width 175 height 21
paste input "*"
type input "*"
paste input "***"
type input "*"
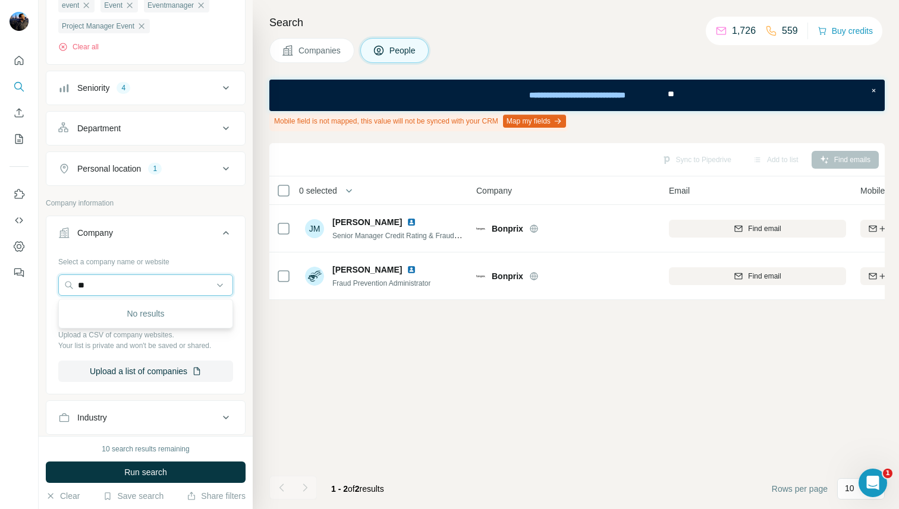
type input "*"
paste input "**********"
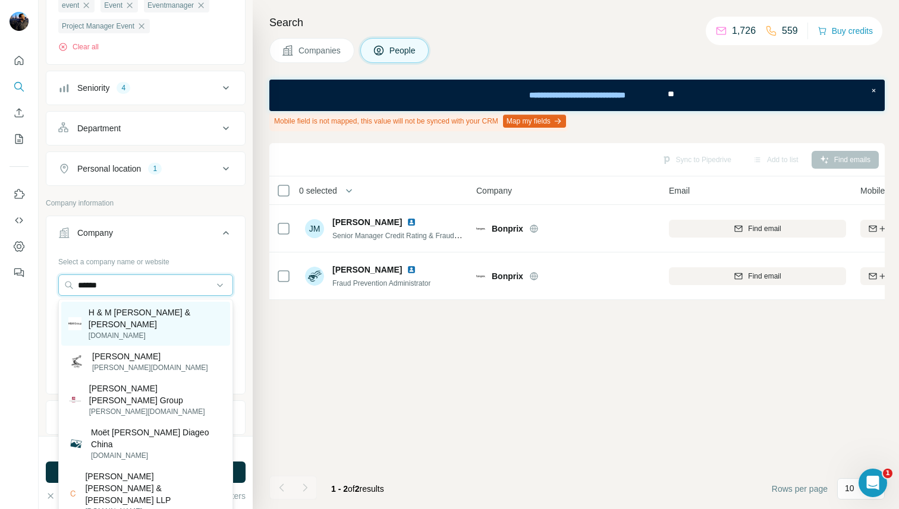
type input "******"
click at [149, 311] on p "H & M Hennes & Mauritz" at bounding box center [156, 319] width 134 height 24
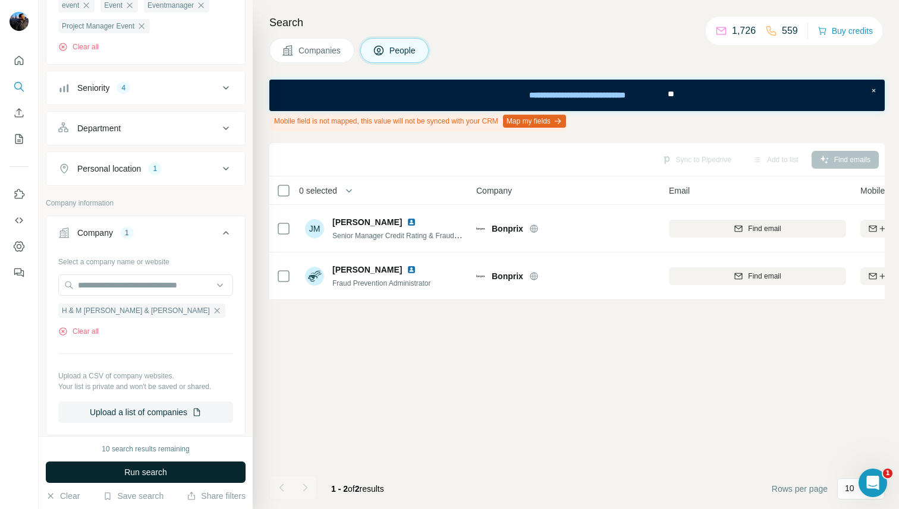
click at [155, 471] on span "Run search" at bounding box center [145, 473] width 43 height 12
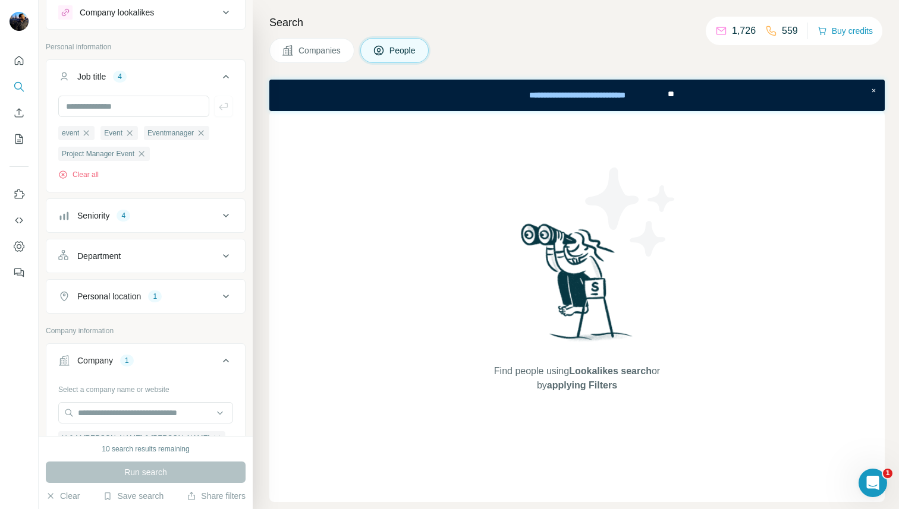
scroll to position [28, 0]
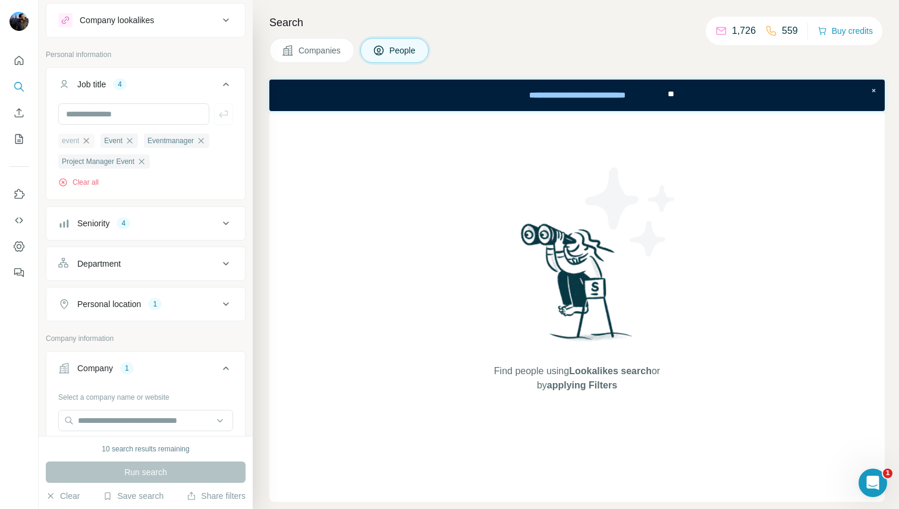
click at [89, 141] on icon "button" at bounding box center [86, 141] width 10 height 10
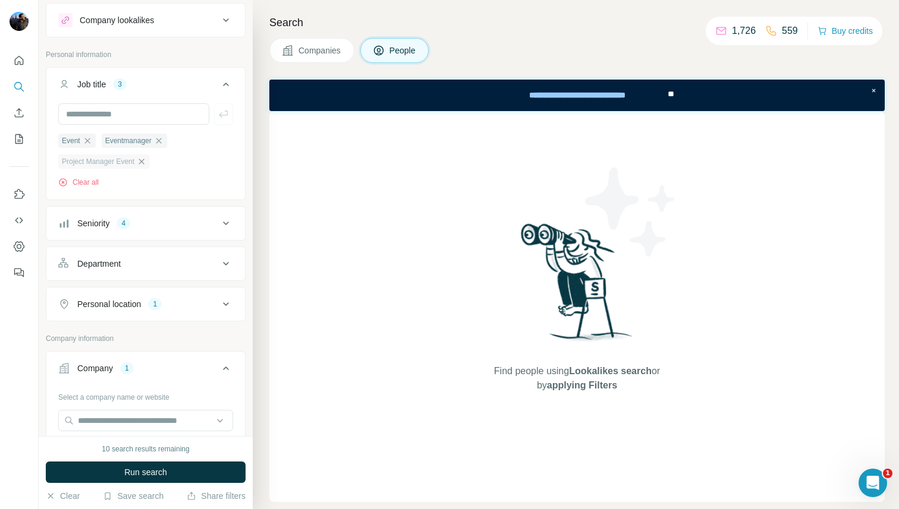
click at [145, 164] on icon "button" at bounding box center [142, 162] width 10 height 10
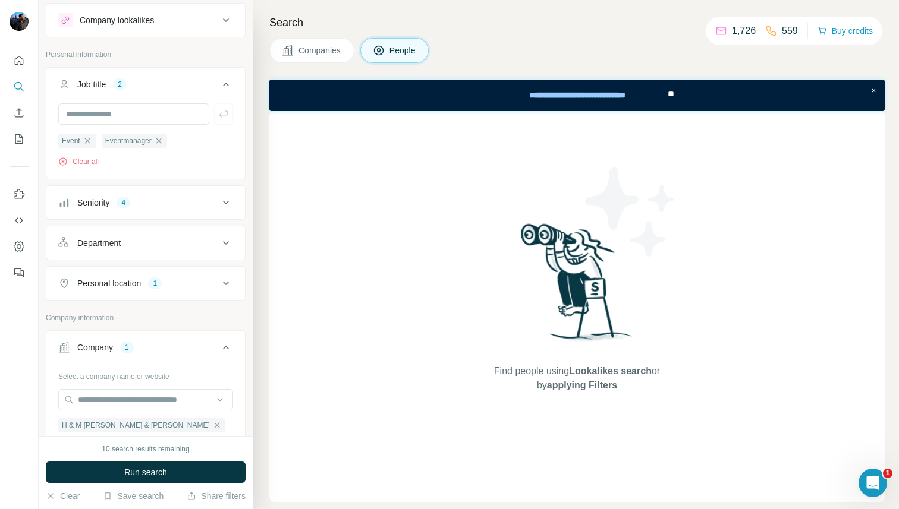
click at [159, 207] on div "Seniority 4" at bounding box center [138, 203] width 160 height 12
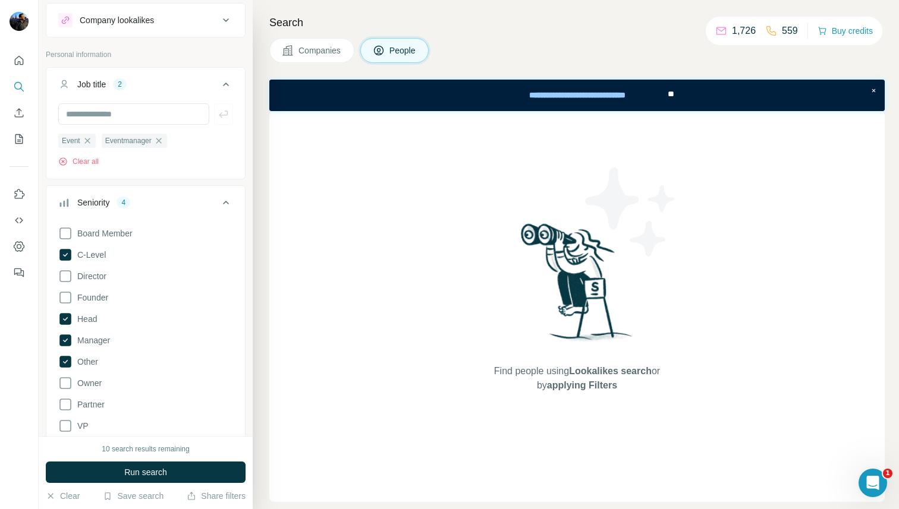
click at [179, 203] on div "Seniority 4" at bounding box center [138, 203] width 160 height 12
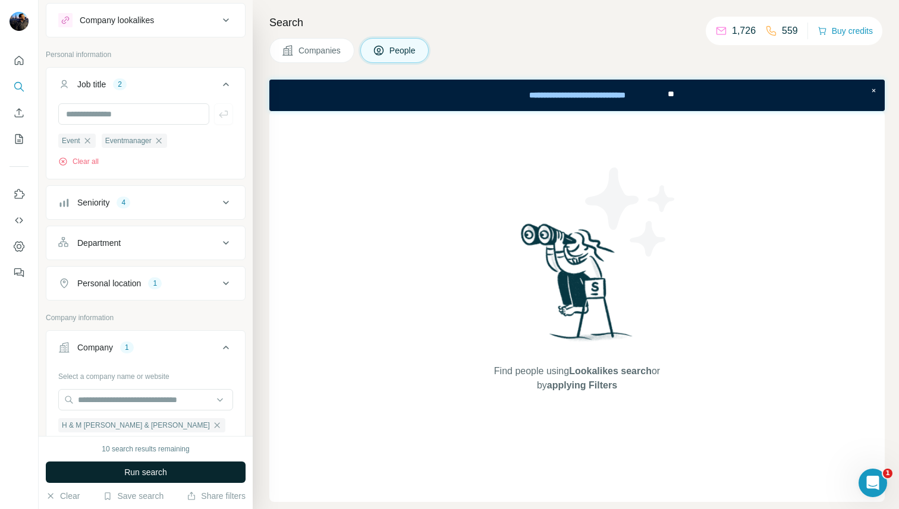
click at [145, 474] on span "Run search" at bounding box center [145, 473] width 43 height 12
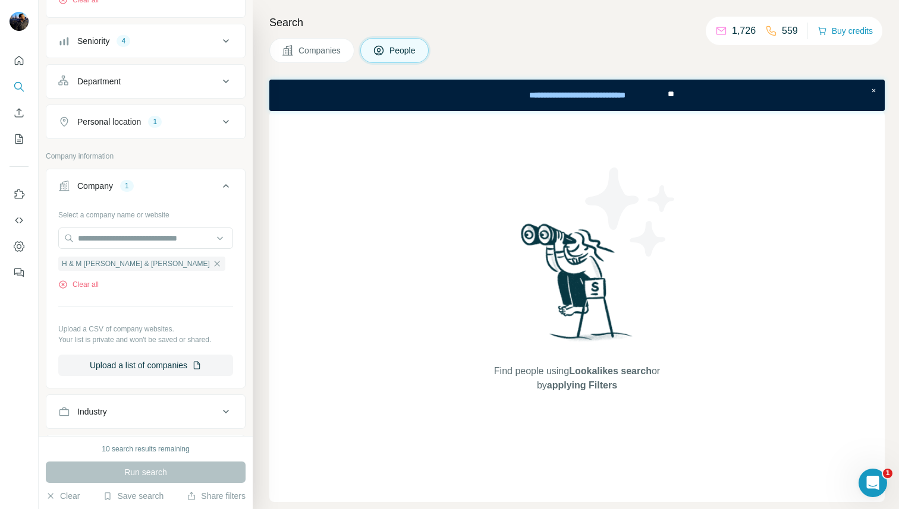
scroll to position [175, 0]
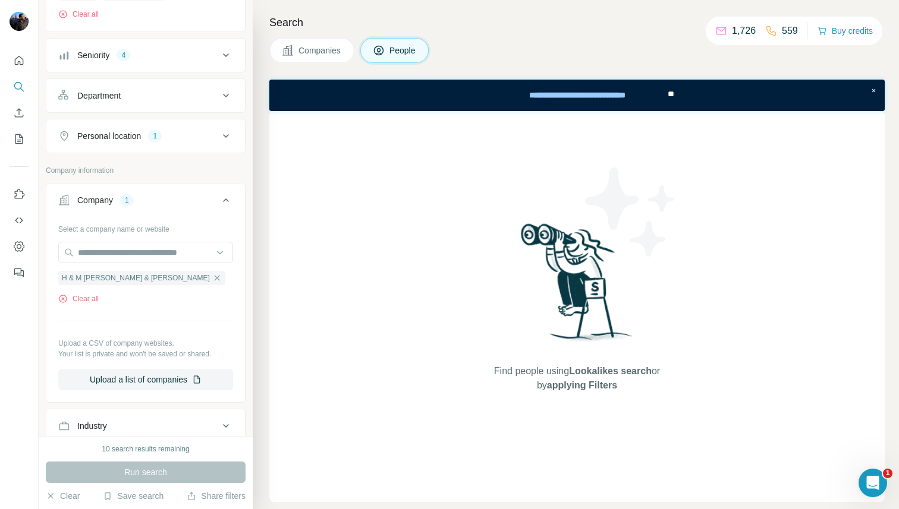
click at [230, 131] on icon at bounding box center [226, 136] width 14 height 14
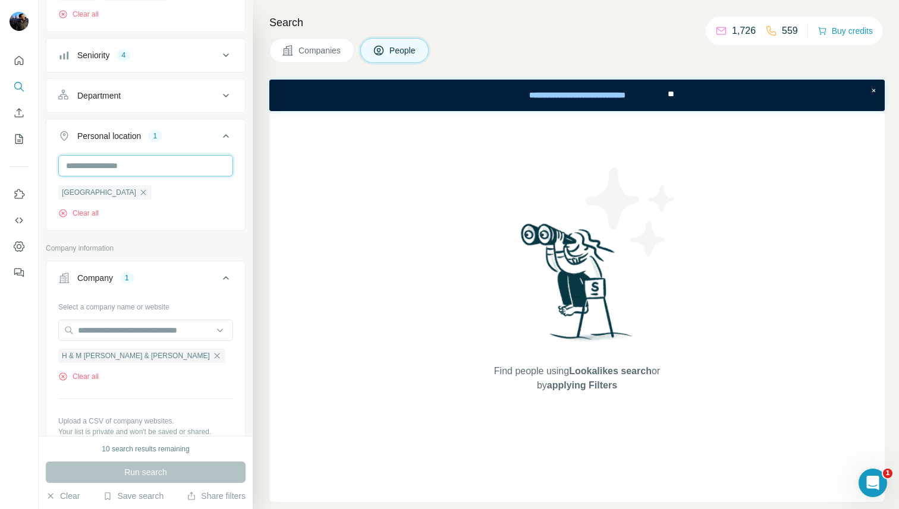
click at [159, 166] on input "text" at bounding box center [145, 165] width 175 height 21
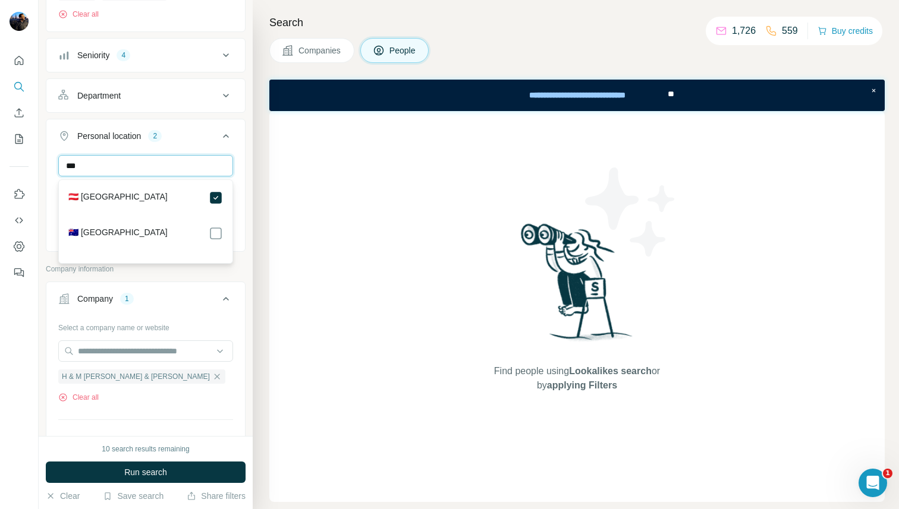
click at [159, 165] on input "***" at bounding box center [145, 165] width 175 height 21
type input "***"
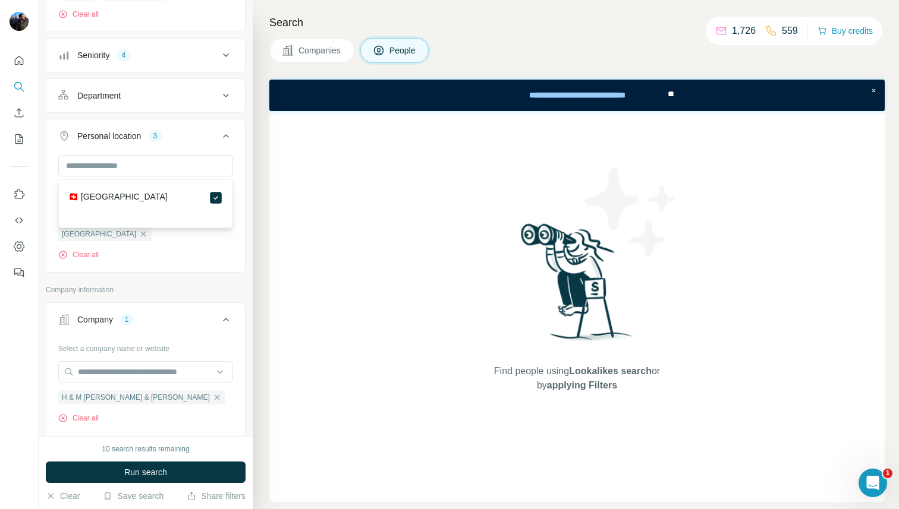
click at [245, 141] on div "New search Hide Company lookalikes Personal information Job title 2 Event Event…" at bounding box center [146, 218] width 214 height 436
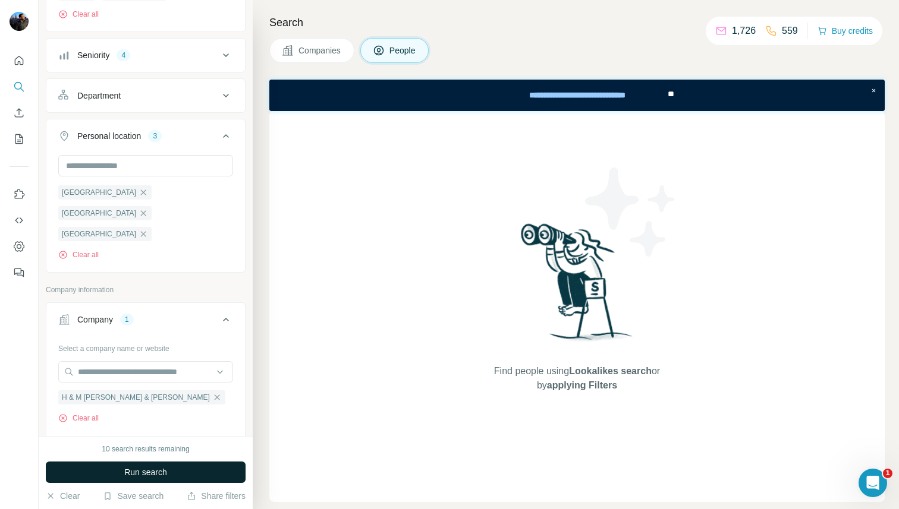
click at [138, 473] on span "Run search" at bounding box center [145, 473] width 43 height 12
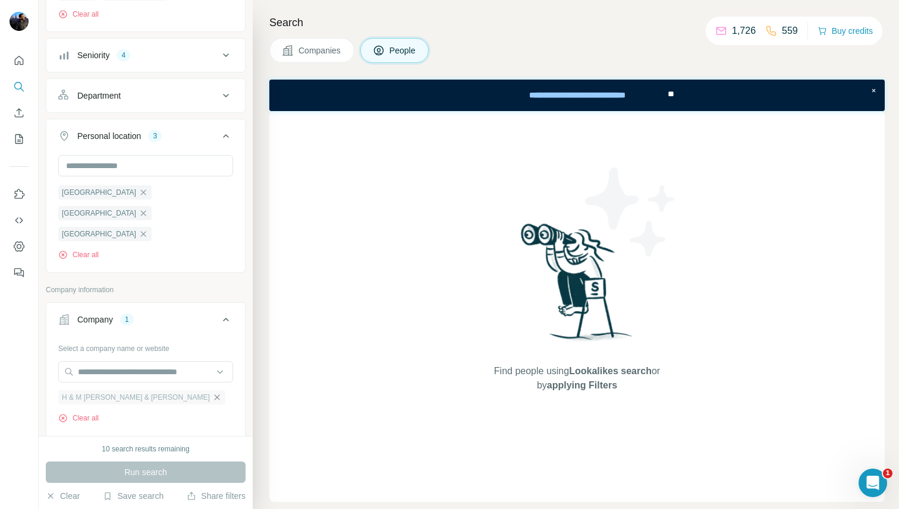
click at [212, 393] on icon "button" at bounding box center [217, 398] width 10 height 10
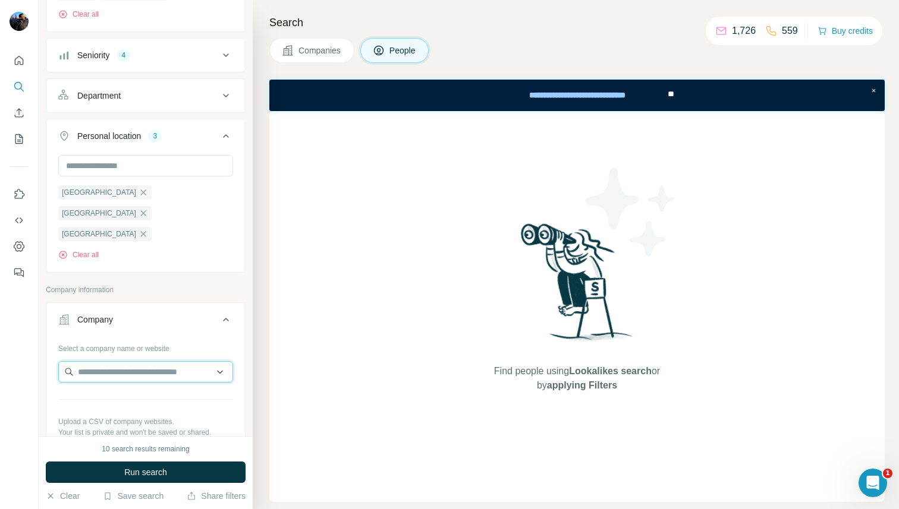
click at [130, 361] on input "text" at bounding box center [145, 371] width 175 height 21
paste input "****"
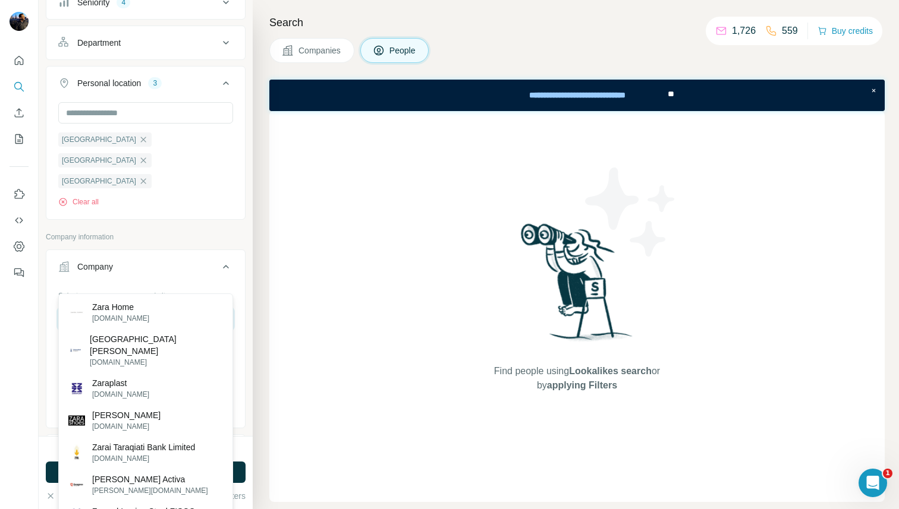
scroll to position [215, 0]
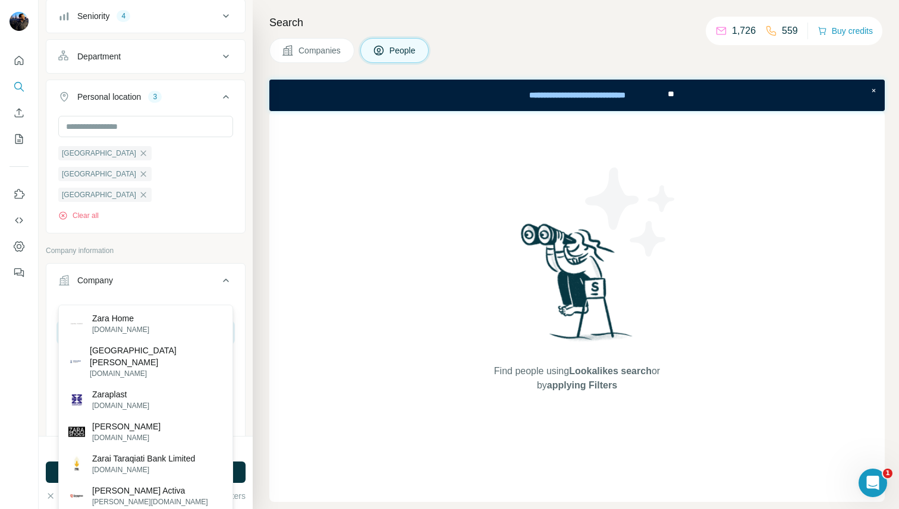
type input "*"
paste input "**********"
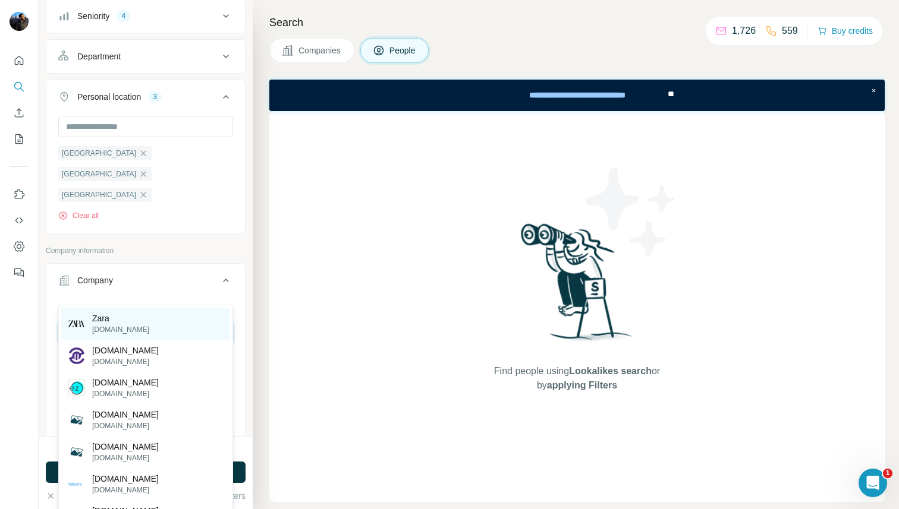
type input "**********"
click at [114, 330] on p "zara.com" at bounding box center [120, 330] width 57 height 11
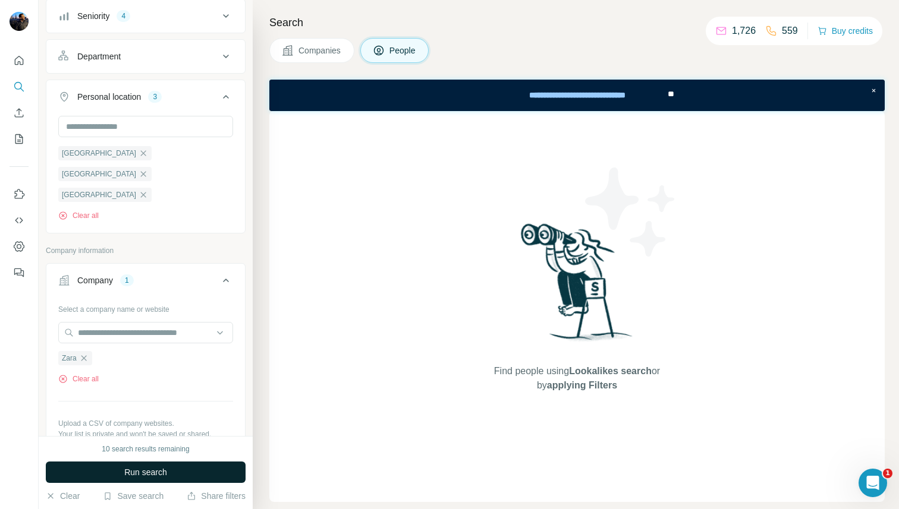
click at [166, 470] on span "Run search" at bounding box center [145, 473] width 43 height 12
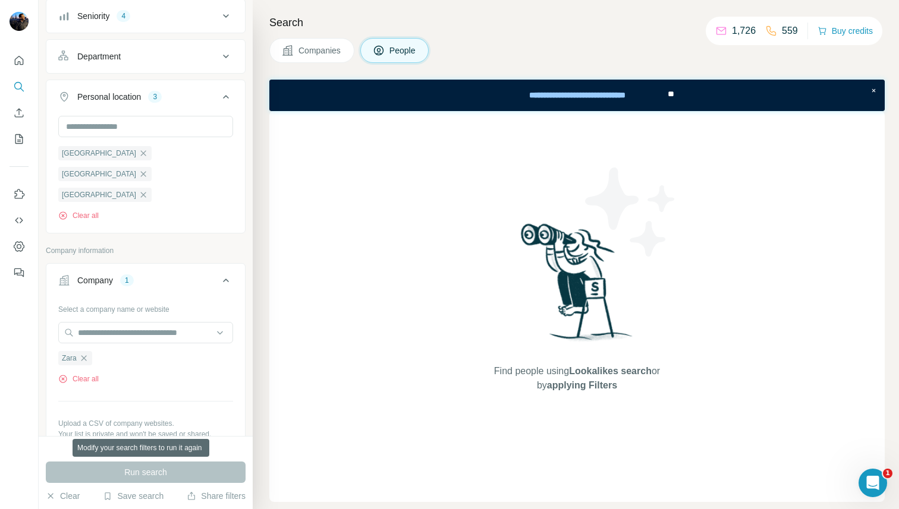
click at [166, 470] on div "Run search" at bounding box center [146, 472] width 200 height 21
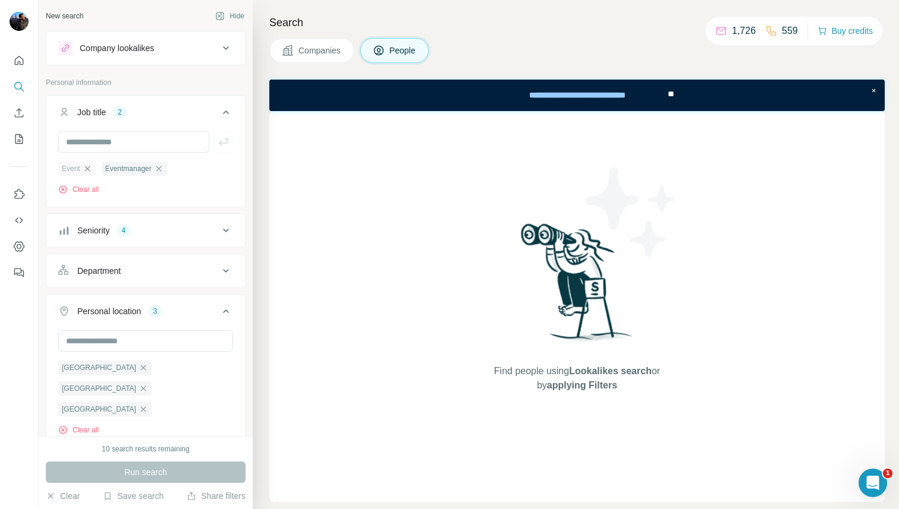
click at [89, 166] on icon "button" at bounding box center [88, 169] width 10 height 10
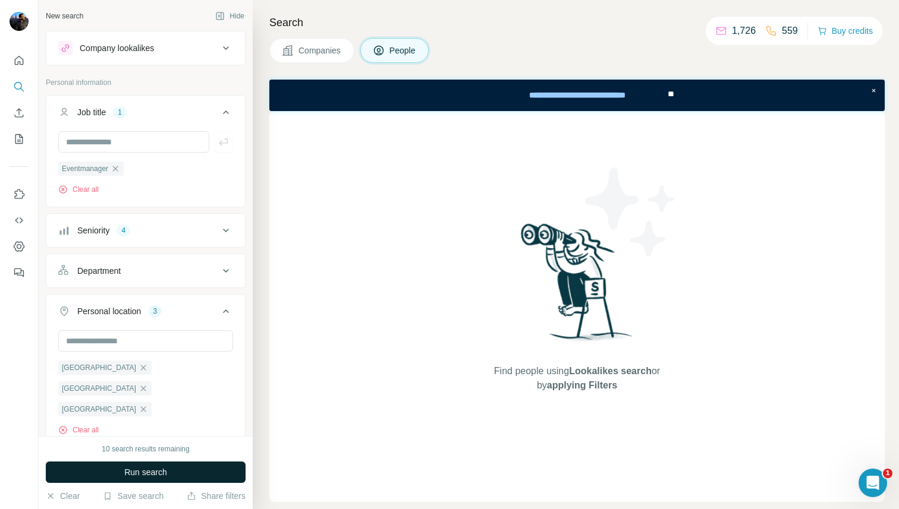
click at [137, 472] on span "Run search" at bounding box center [145, 473] width 43 height 12
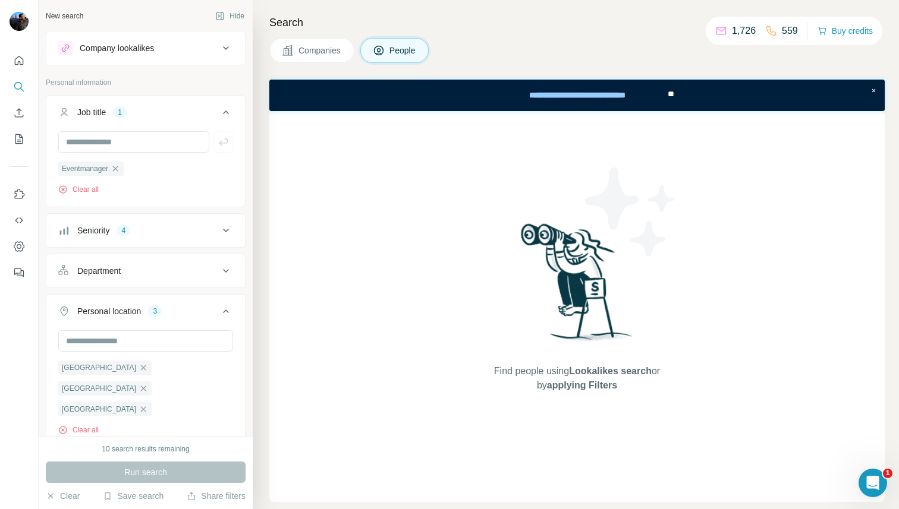
click at [226, 229] on icon at bounding box center [226, 230] width 14 height 14
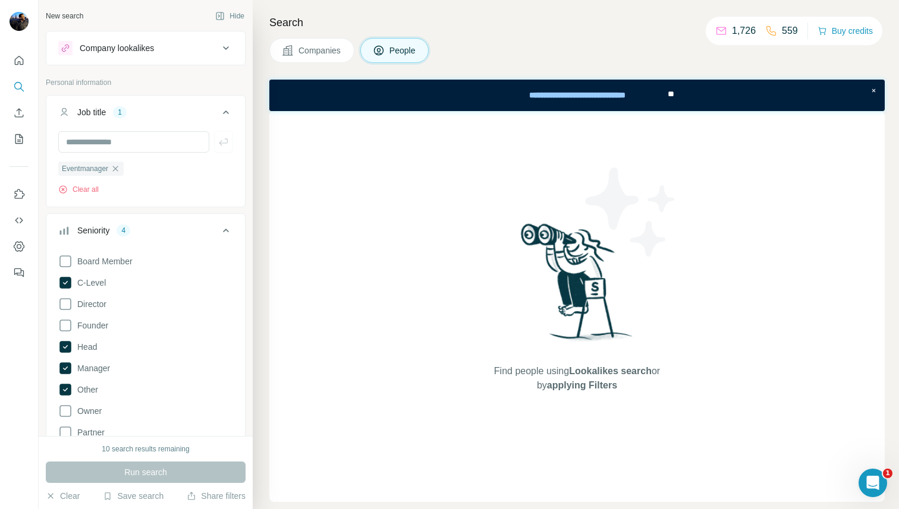
click at [227, 229] on icon at bounding box center [226, 230] width 14 height 14
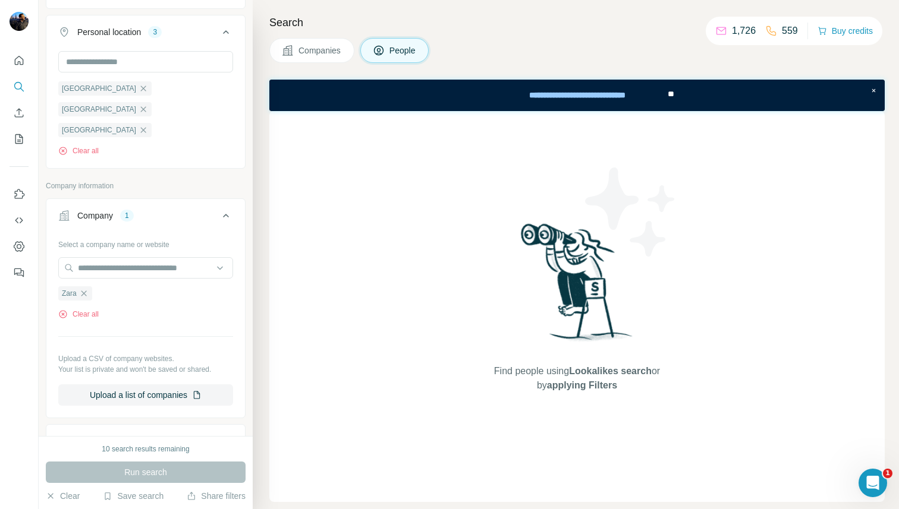
scroll to position [339, 0]
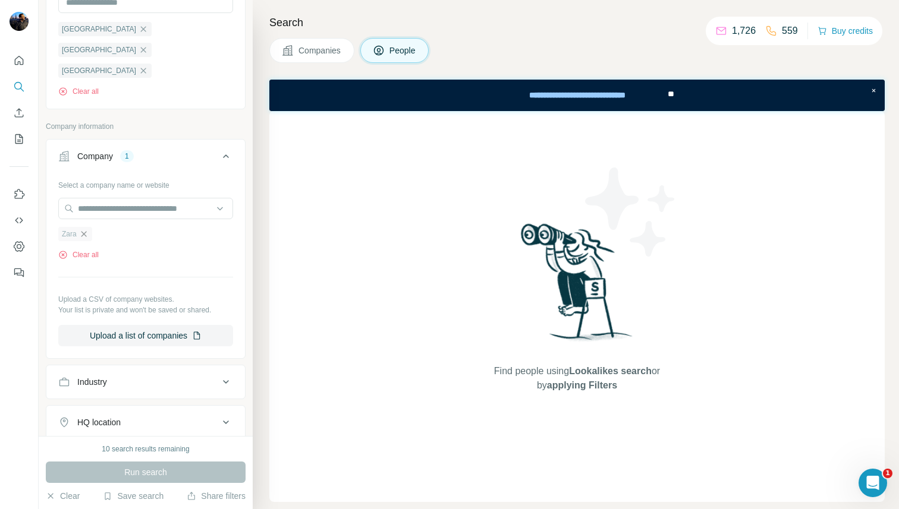
click at [86, 229] on icon "button" at bounding box center [84, 234] width 10 height 10
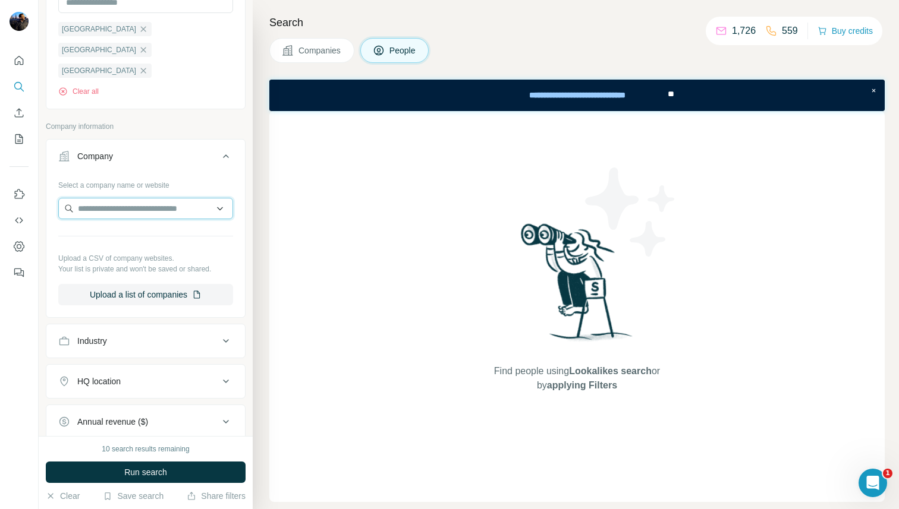
click at [105, 198] on input "text" at bounding box center [145, 208] width 175 height 21
paste input "*********"
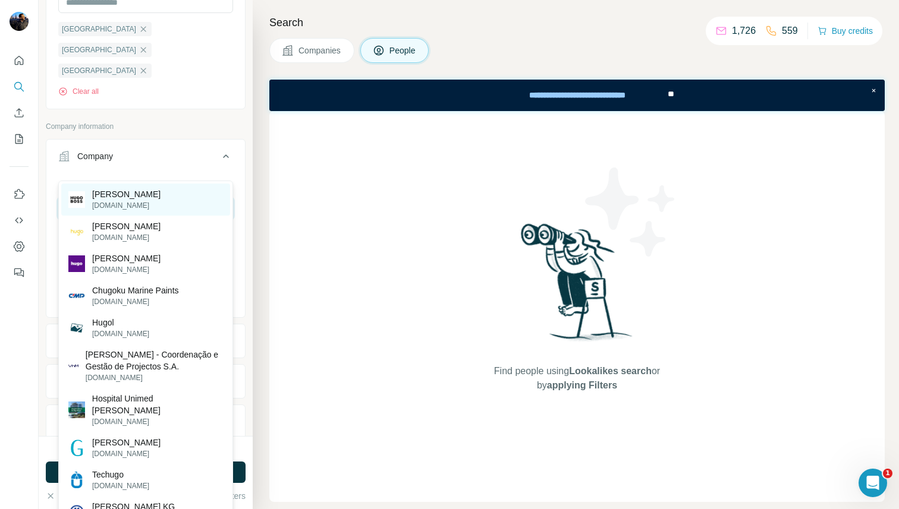
type input "****"
click at [114, 201] on p "hugoboss.com" at bounding box center [126, 205] width 68 height 11
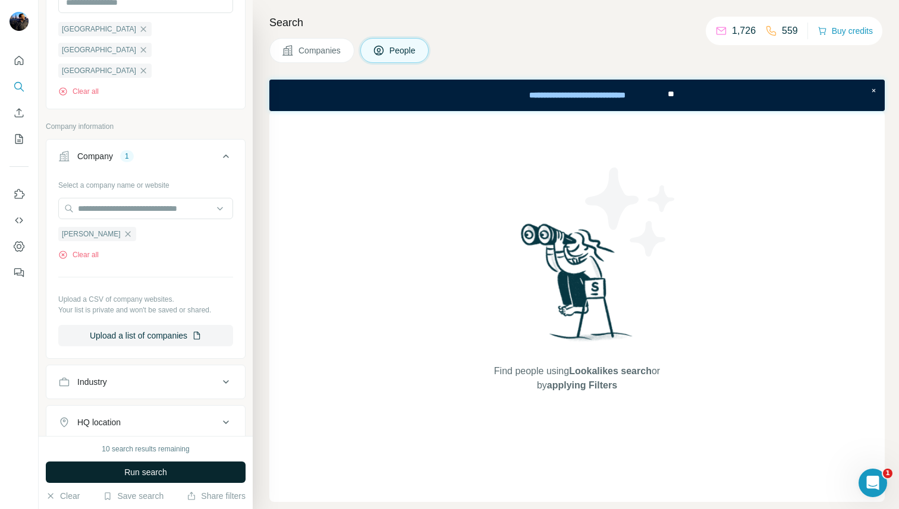
click at [143, 480] on button "Run search" at bounding box center [146, 472] width 200 height 21
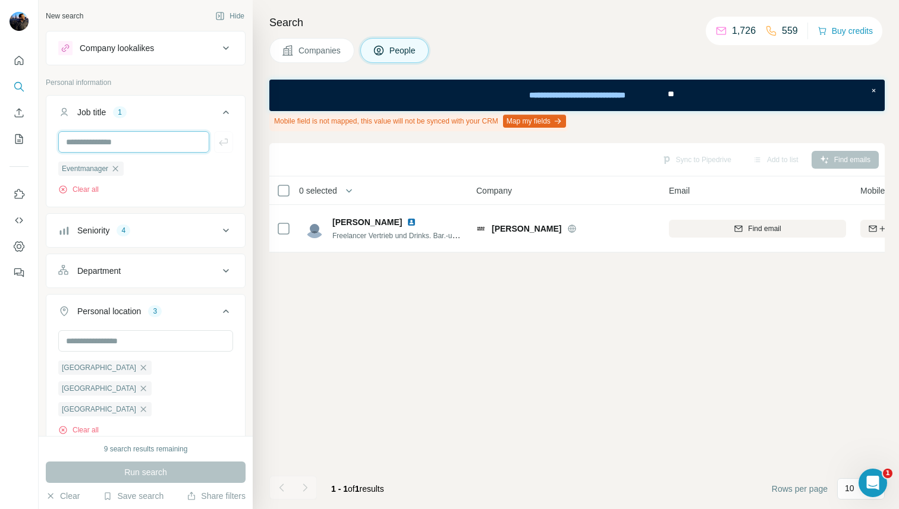
click at [147, 141] on input "text" at bounding box center [133, 141] width 151 height 21
type input "*****"
click at [223, 144] on icon "button" at bounding box center [224, 142] width 12 height 12
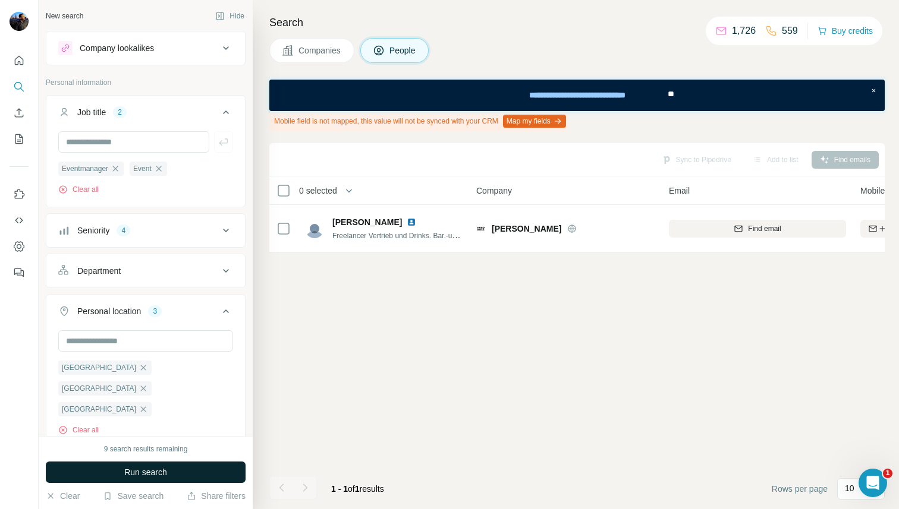
click at [147, 477] on span "Run search" at bounding box center [145, 473] width 43 height 12
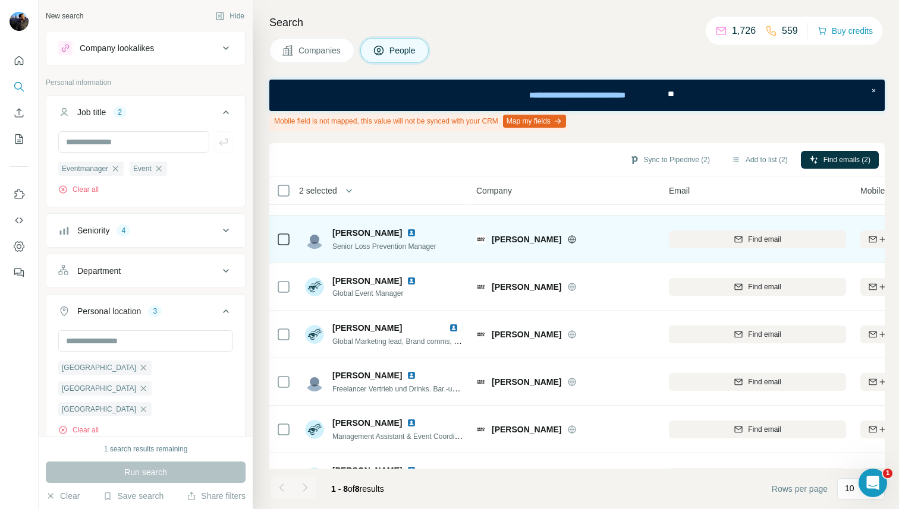
scroll to position [96, 0]
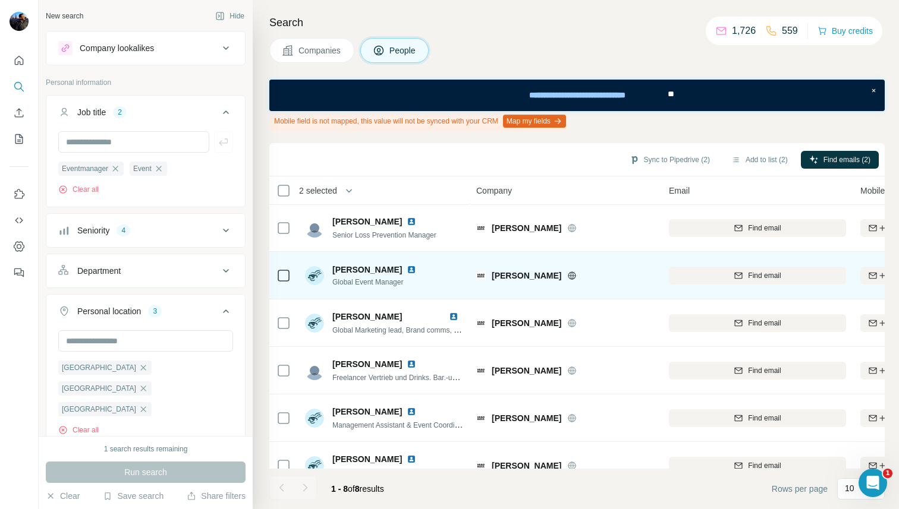
click at [282, 269] on icon at bounding box center [283, 276] width 14 height 14
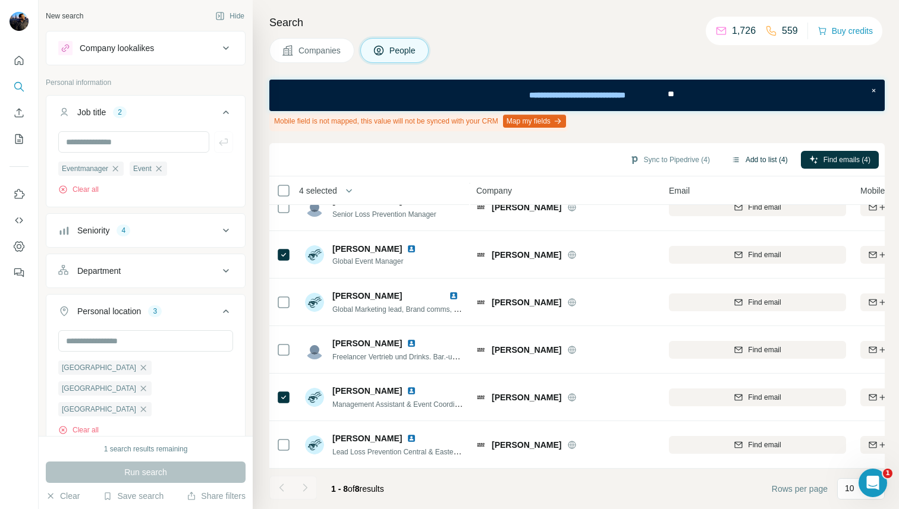
click at [736, 159] on button "Add to list (4)" at bounding box center [759, 160] width 73 height 18
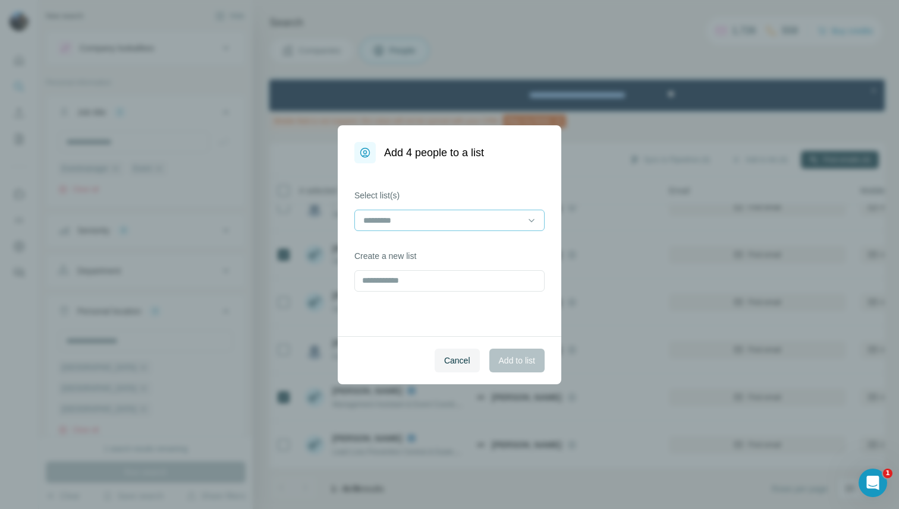
click at [506, 210] on div at bounding box center [442, 220] width 160 height 20
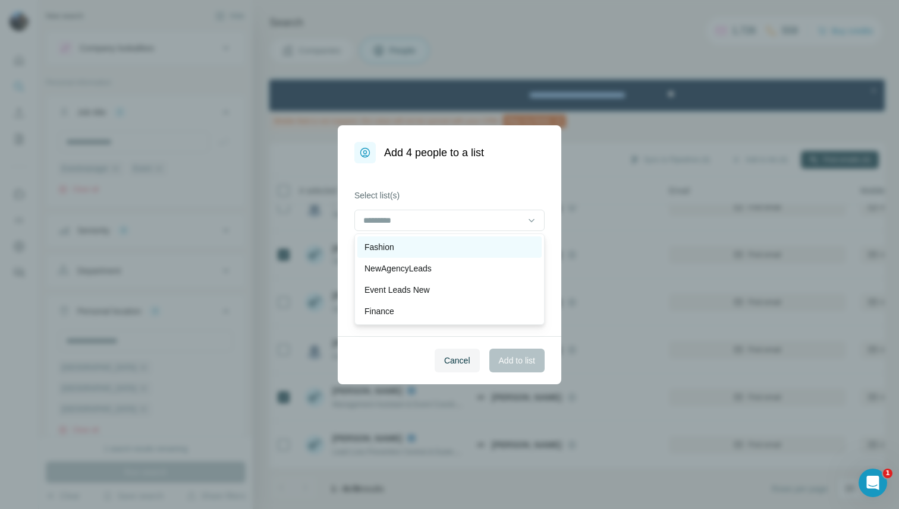
click at [449, 245] on div "Fashion" at bounding box center [449, 247] width 170 height 12
click at [345, 286] on div "Select list(s) Fashion Create a new list" at bounding box center [449, 249] width 223 height 173
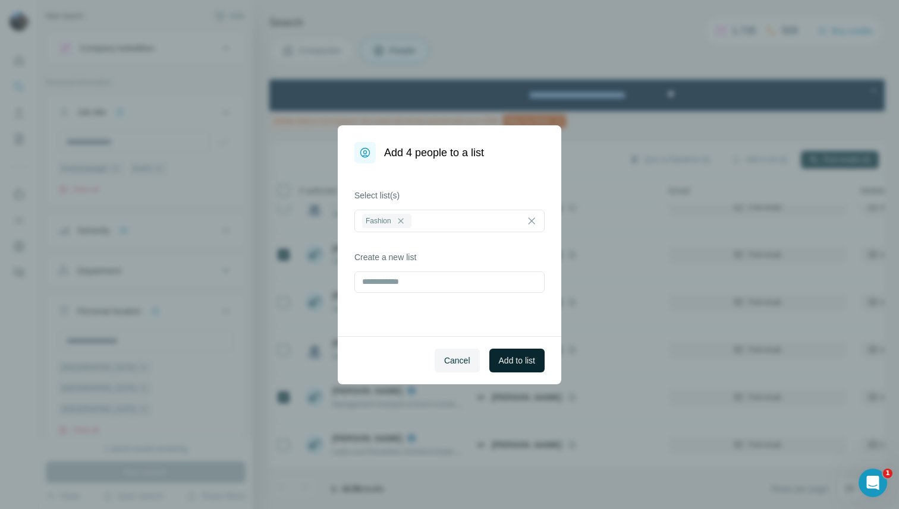
click at [515, 357] on span "Add to list" at bounding box center [517, 361] width 36 height 12
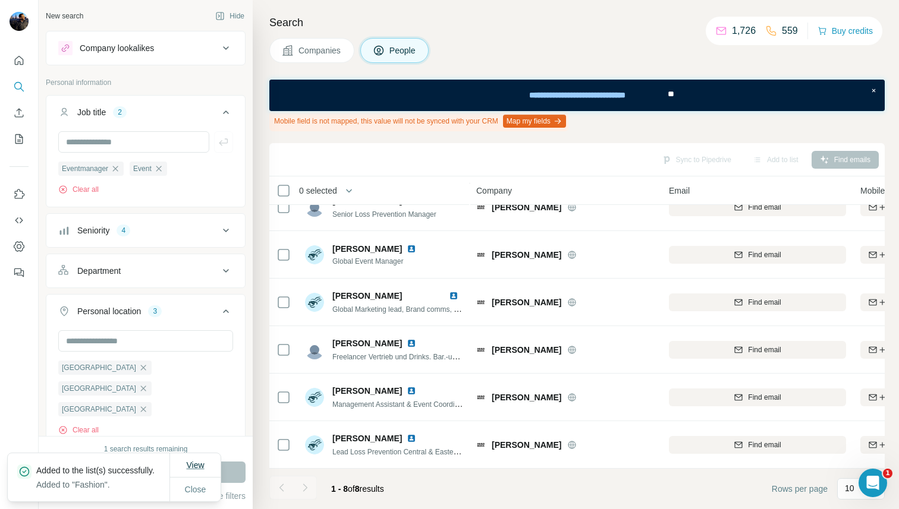
click at [183, 456] on button "View" at bounding box center [195, 465] width 34 height 21
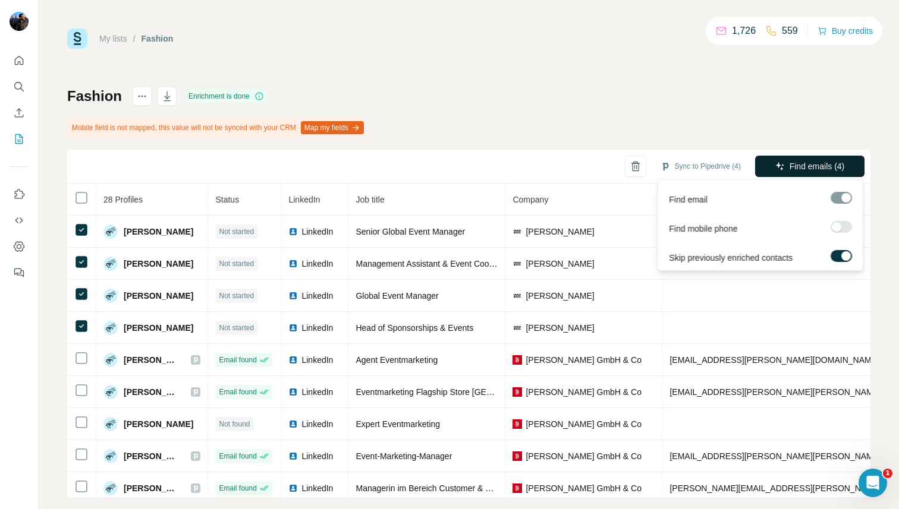
click at [808, 163] on span "Find emails (4)" at bounding box center [816, 166] width 55 height 12
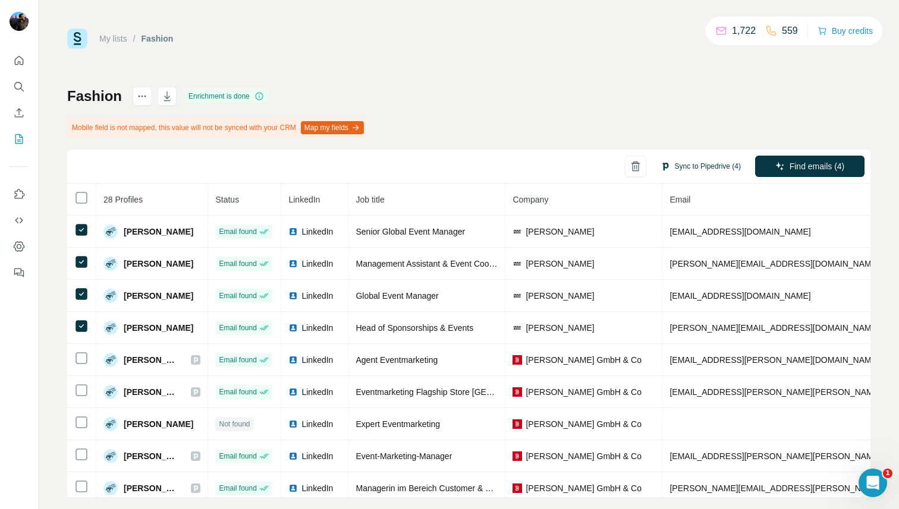
click at [687, 165] on button "Sync to Pipedrive (4)" at bounding box center [700, 167] width 97 height 18
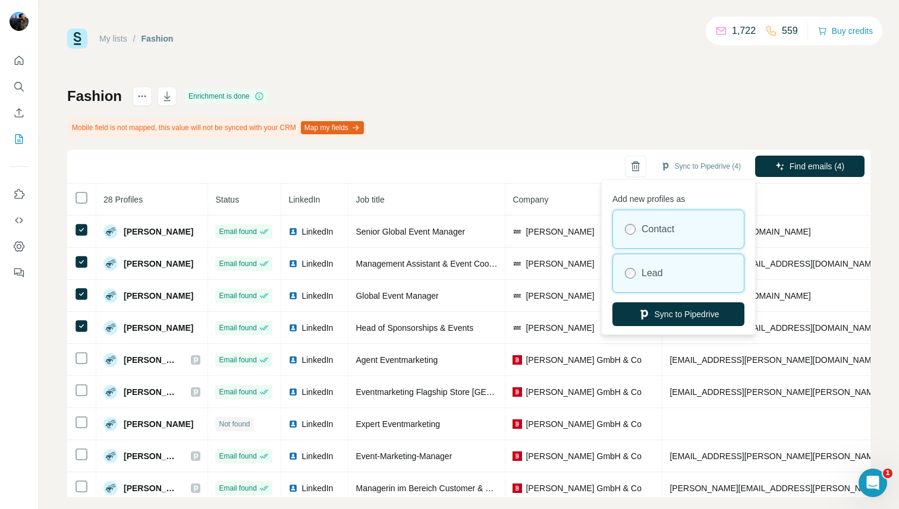
click at [670, 262] on div "Lead" at bounding box center [678, 273] width 131 height 38
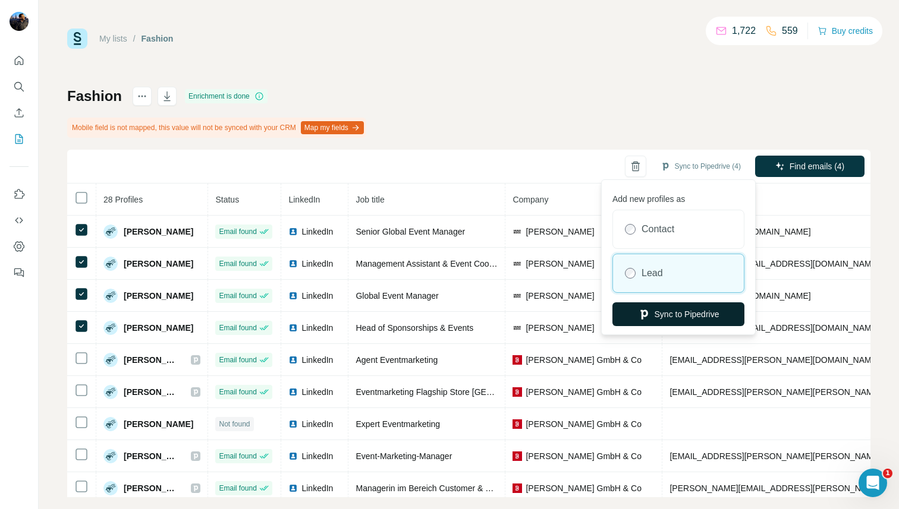
click at [657, 316] on button "Sync to Pipedrive" at bounding box center [678, 315] width 132 height 24
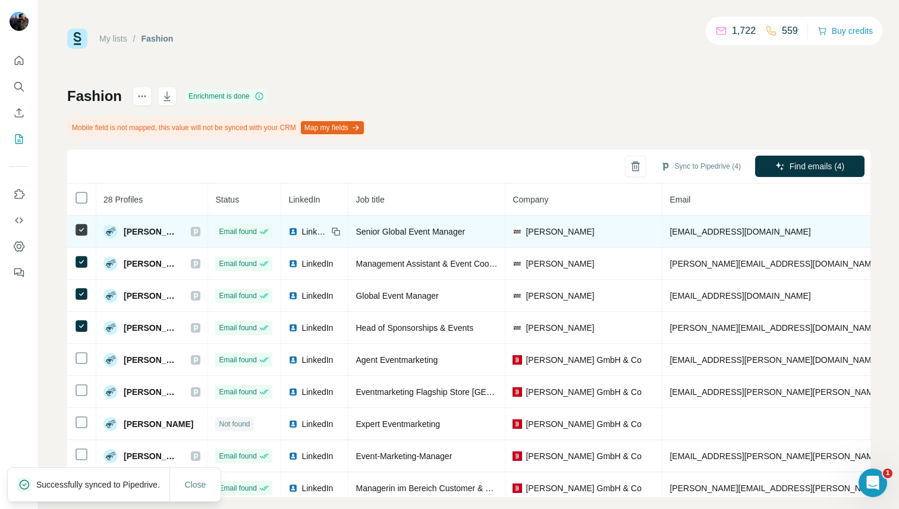
click at [199, 230] on icon at bounding box center [195, 232] width 7 height 10
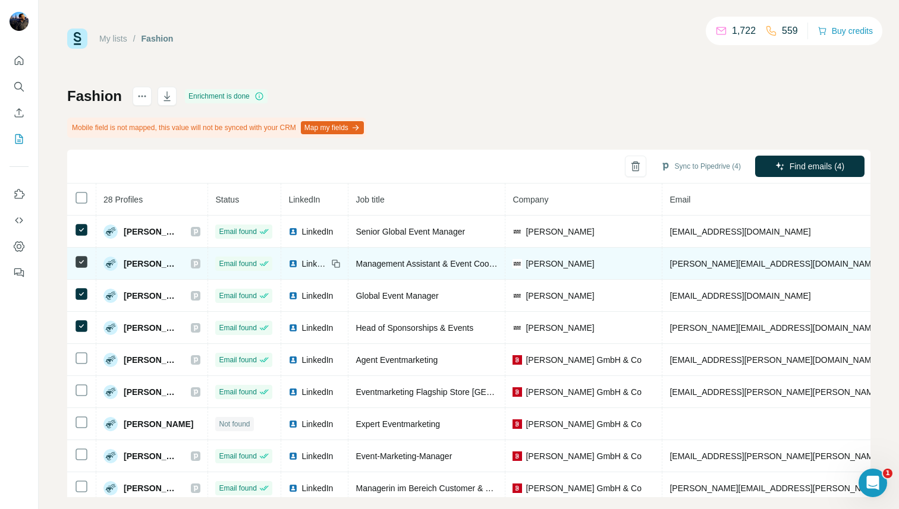
click at [199, 264] on icon at bounding box center [195, 264] width 7 height 10
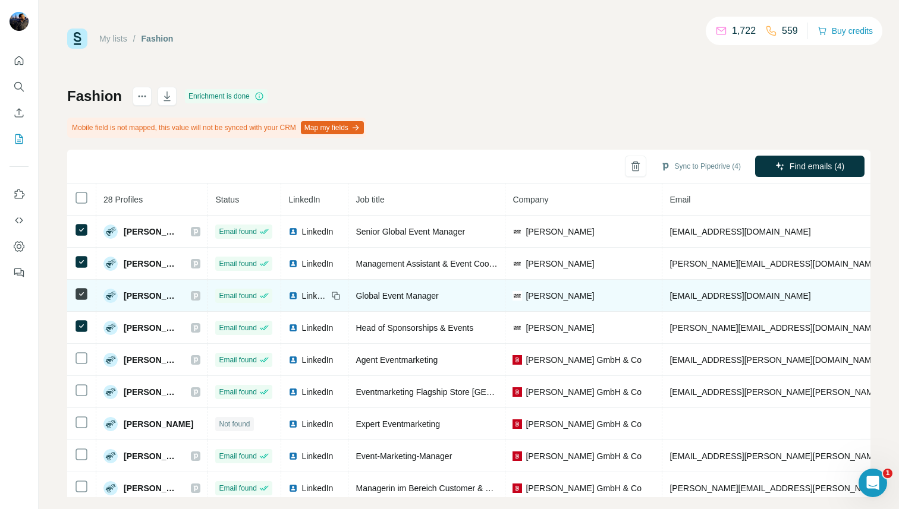
click at [198, 296] on icon at bounding box center [196, 296] width 4 height 6
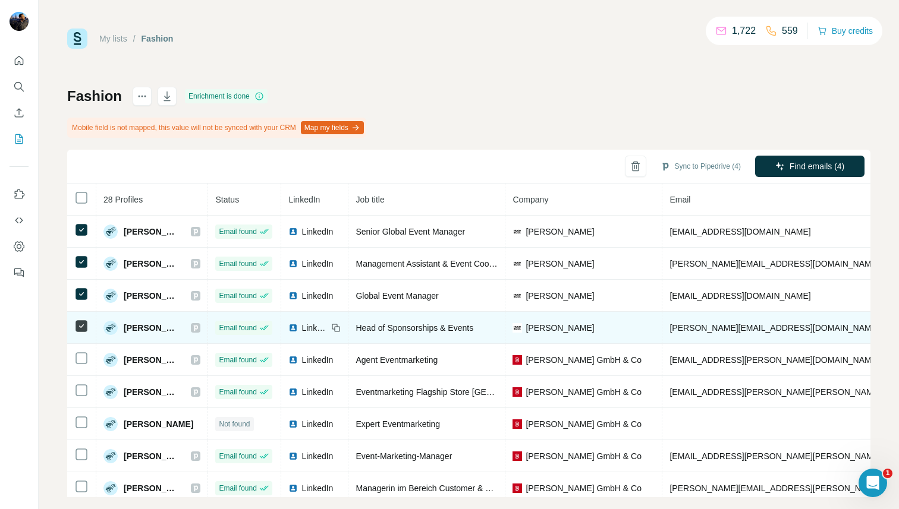
click at [199, 327] on icon at bounding box center [195, 328] width 7 height 10
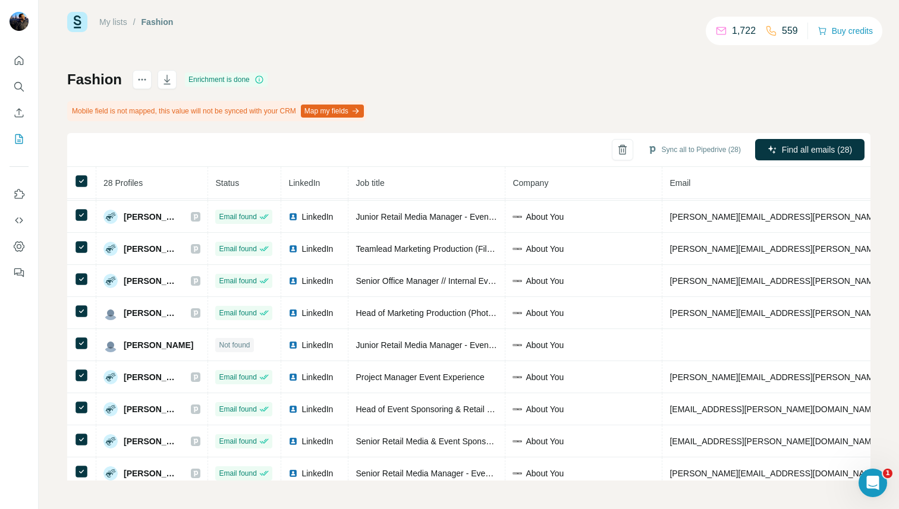
scroll to position [617, 0]
